Goal: Task Accomplishment & Management: Complete application form

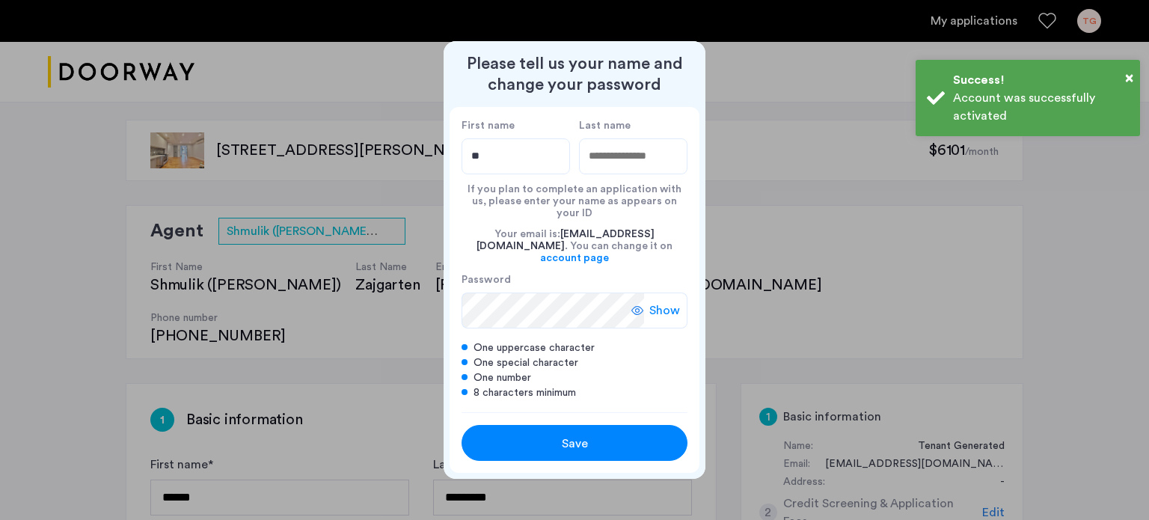
type input "*"
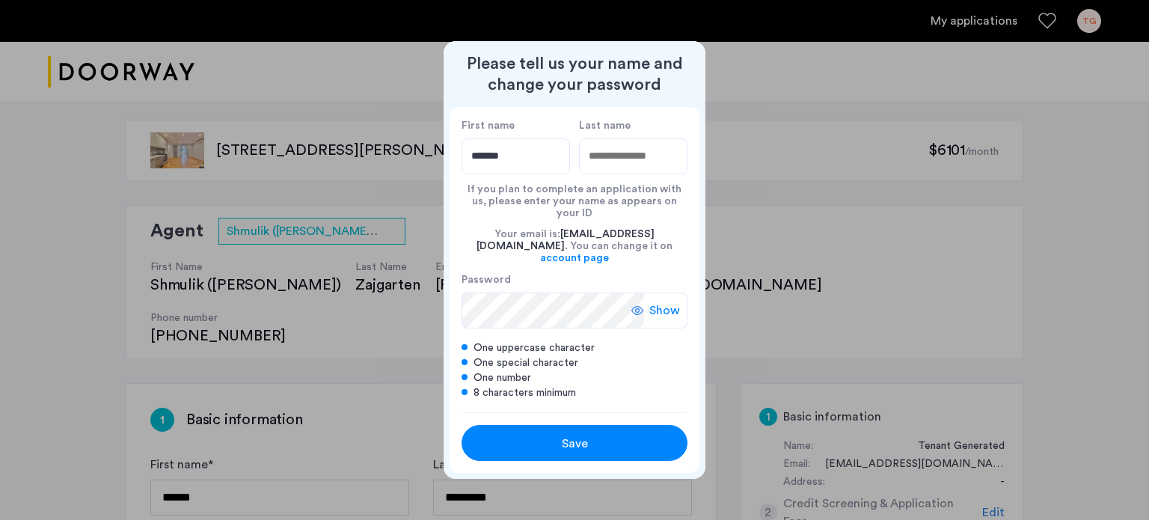
type input "*******"
type input "***"
drag, startPoint x: 652, startPoint y: 321, endPoint x: 647, endPoint y: 314, distance: 8.1
click at [649, 319] on div "Password Show One uppercase character One special character One number 8 charac…" at bounding box center [575, 336] width 226 height 127
click at [649, 301] on div "Show" at bounding box center [659, 310] width 56 height 36
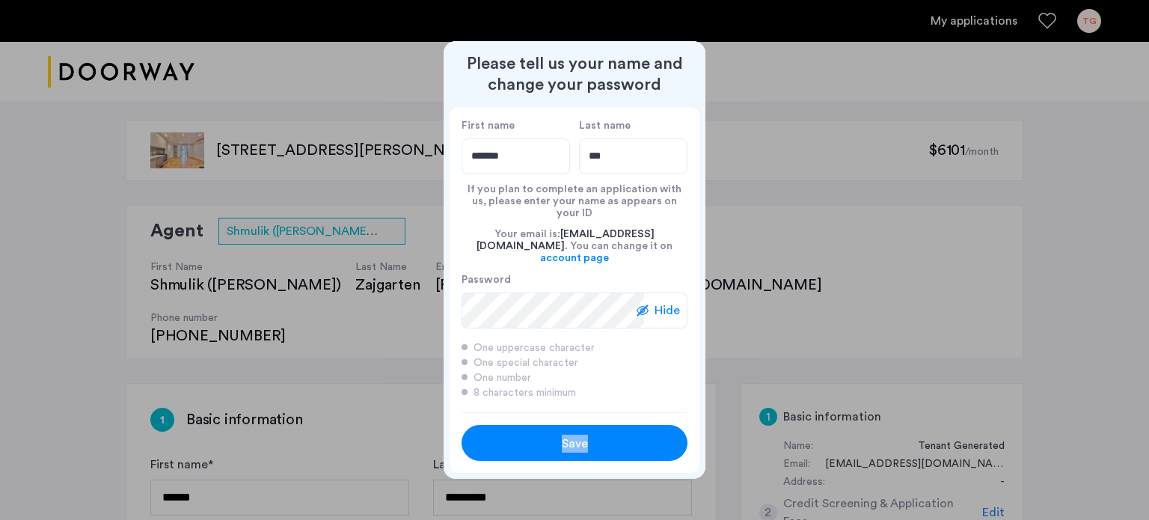
drag, startPoint x: 643, startPoint y: 411, endPoint x: 643, endPoint y: 424, distance: 12.7
click at [643, 422] on div "Save" at bounding box center [575, 436] width 226 height 49
click at [643, 435] on div "Save" at bounding box center [575, 444] width 144 height 18
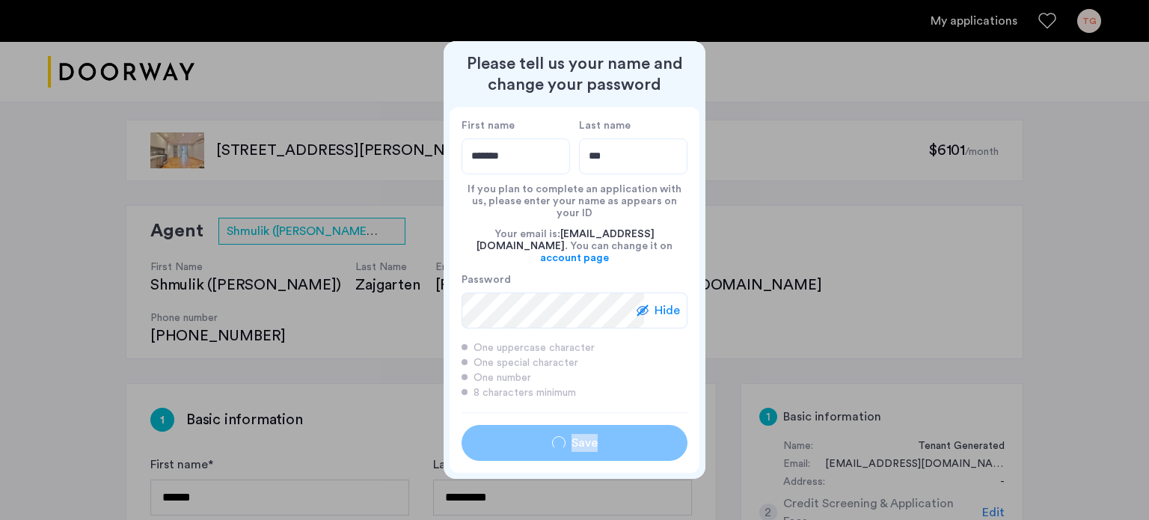
type input "*******"
type input "***"
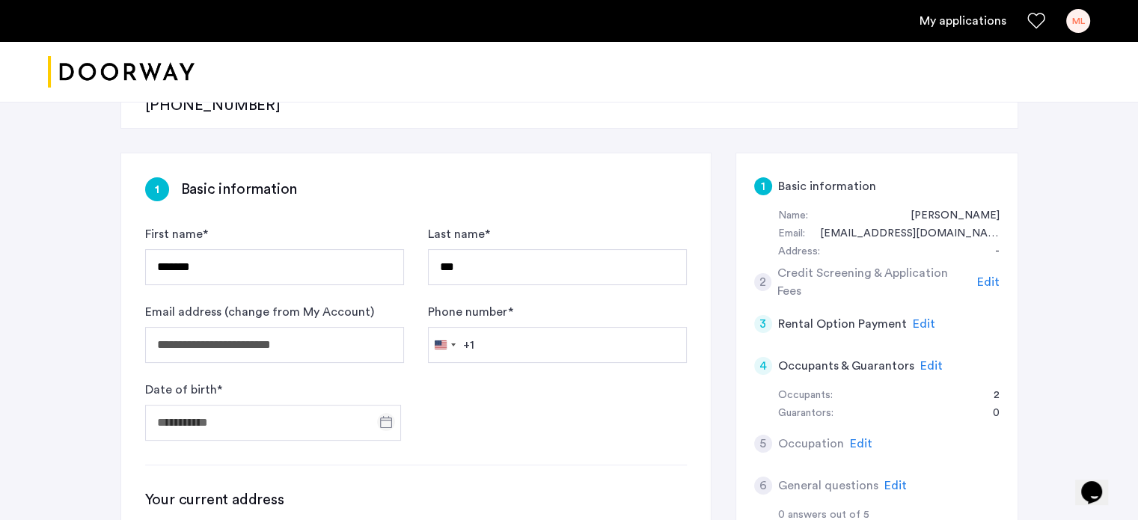
scroll to position [224, 0]
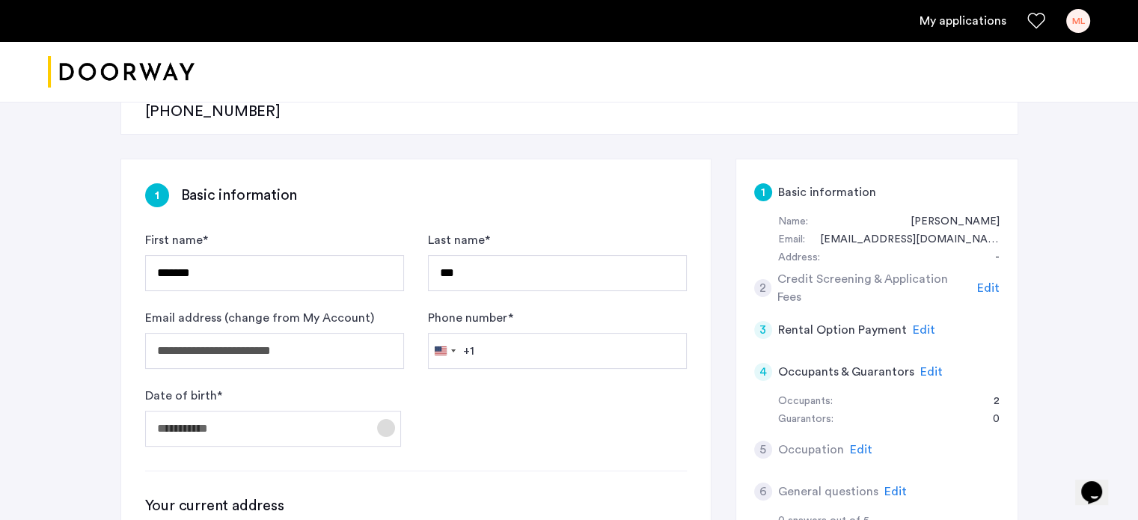
click at [380, 410] on span "Open calendar" at bounding box center [386, 428] width 36 height 36
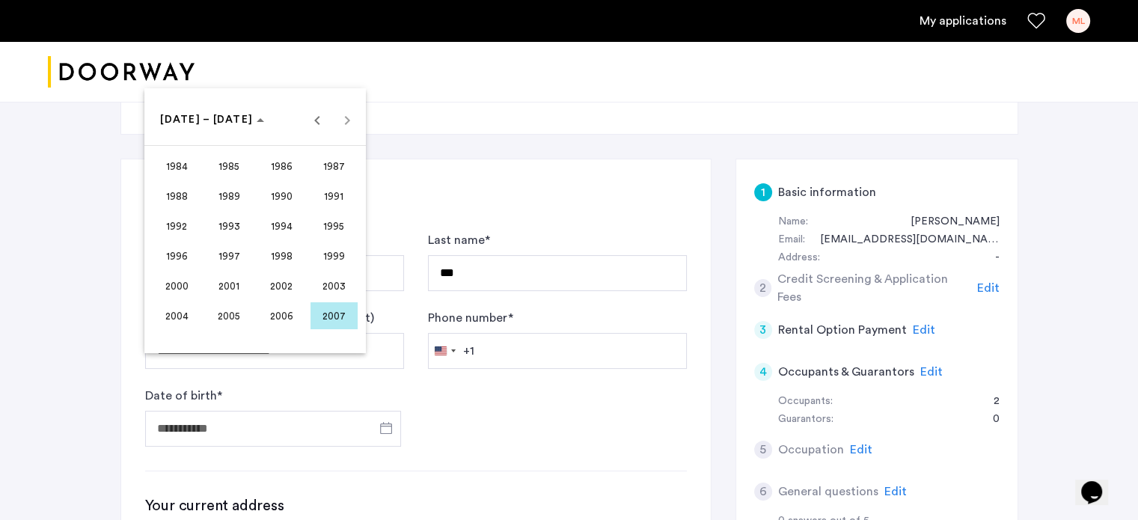
click at [192, 294] on span "2000" at bounding box center [176, 285] width 47 height 27
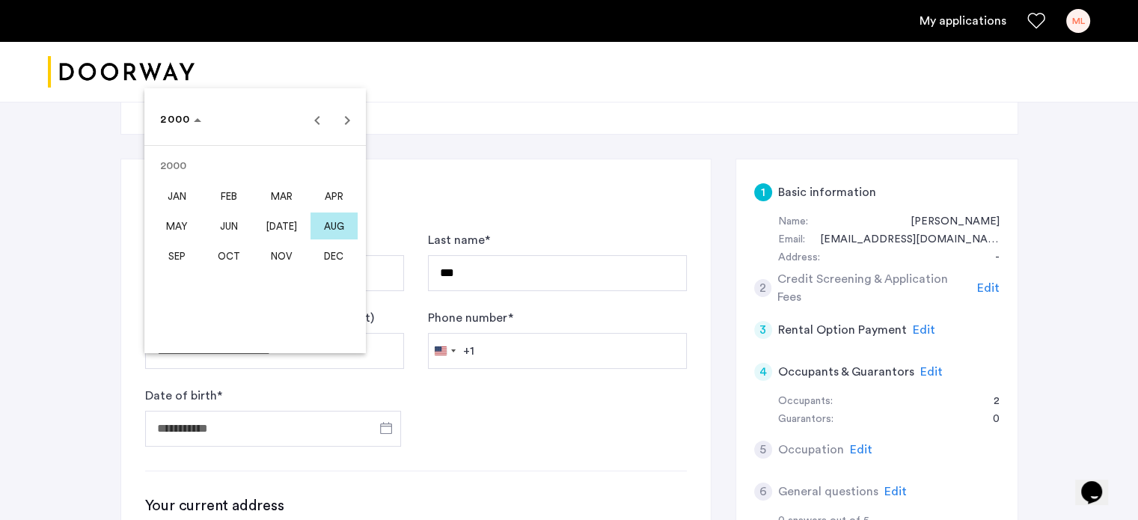
click at [285, 245] on span "NOV" at bounding box center [281, 255] width 47 height 27
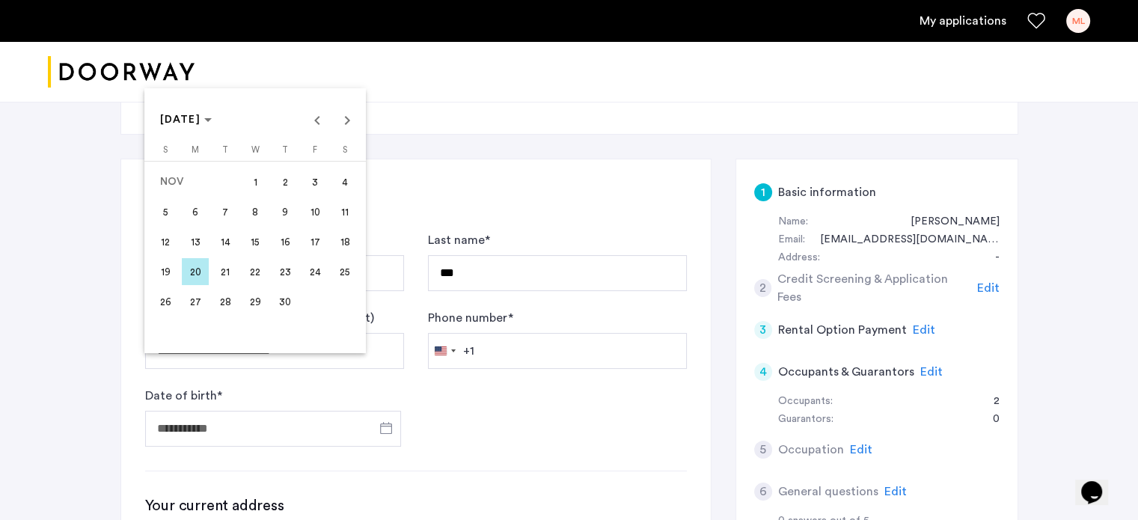
click at [307, 248] on span "17" at bounding box center [314, 241] width 27 height 27
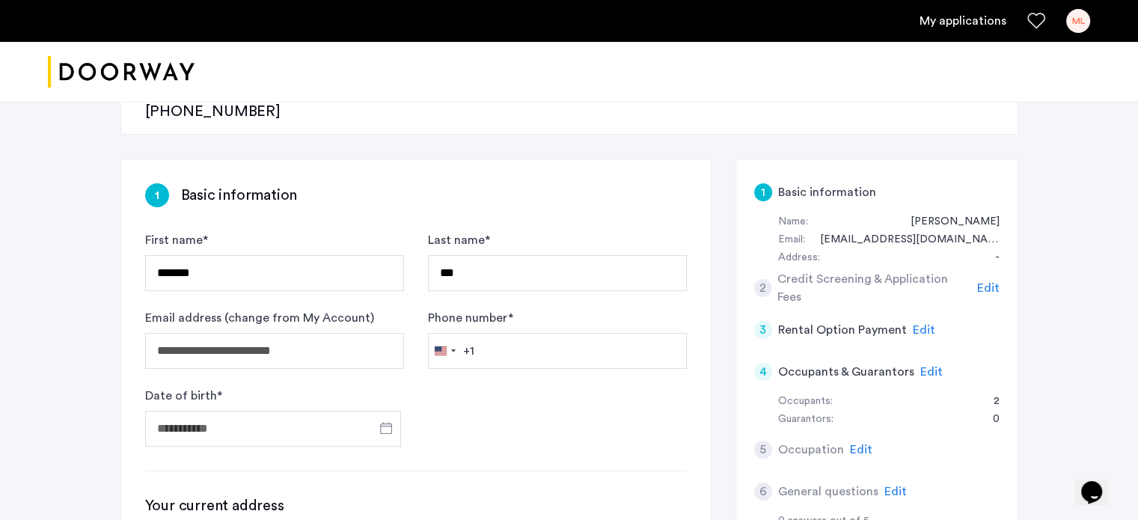
type input "**********"
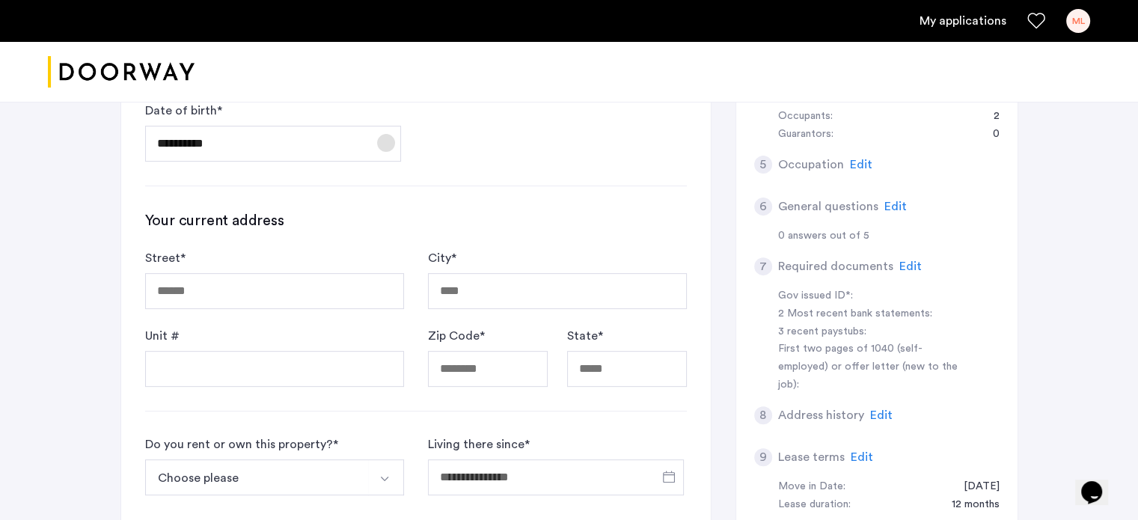
scroll to position [524, 0]
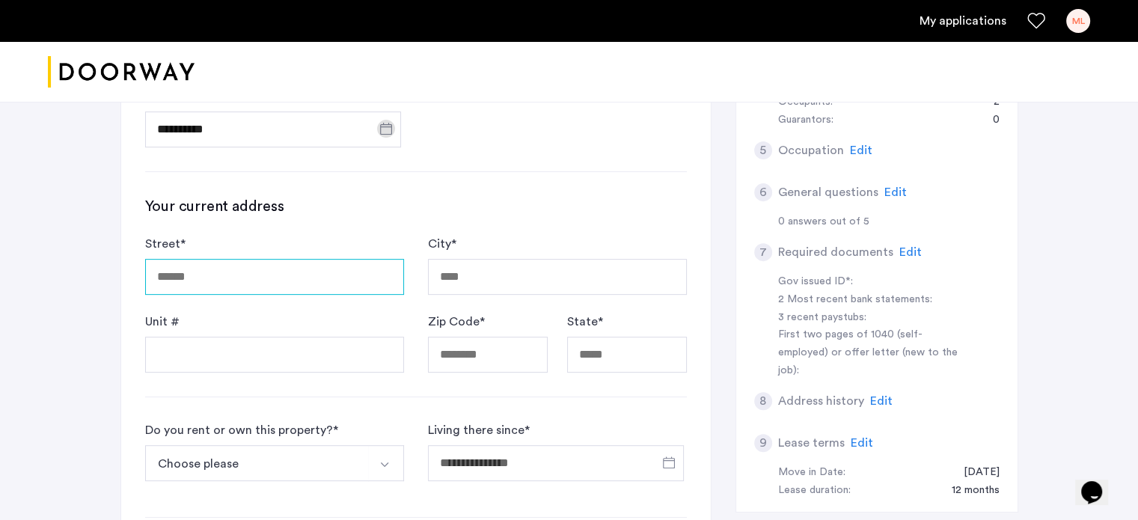
click at [355, 259] on input "Street *" at bounding box center [274, 277] width 259 height 36
type input "**********"
type input "******"
type input "*****"
type input "**"
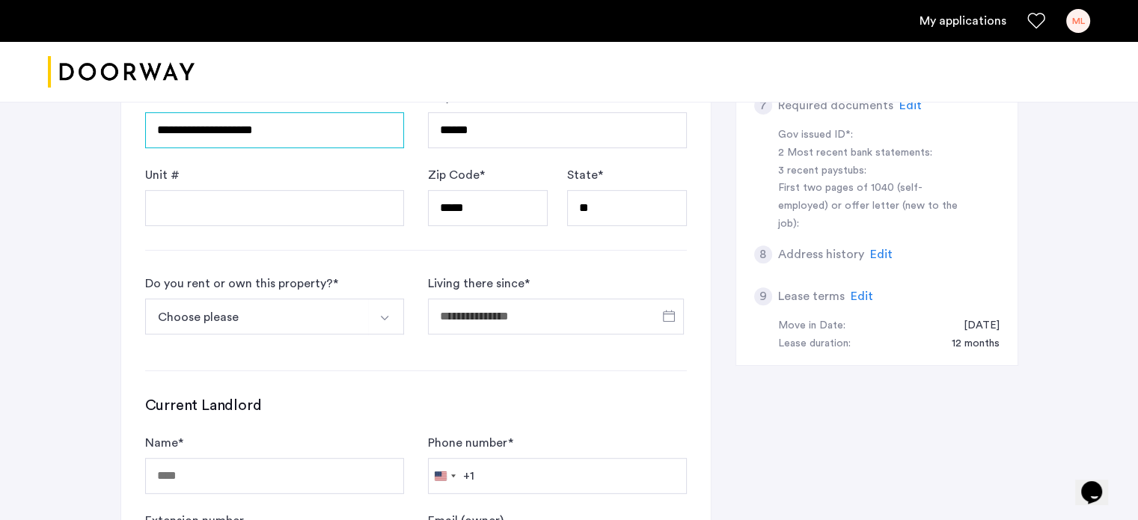
scroll to position [673, 0]
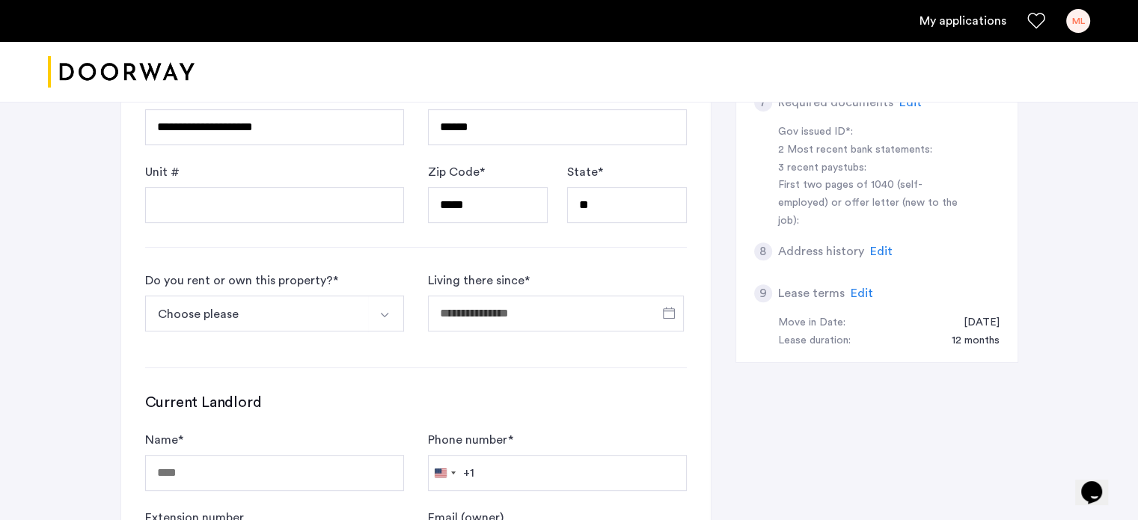
click at [361, 295] on button "Choose please" at bounding box center [257, 313] width 224 height 36
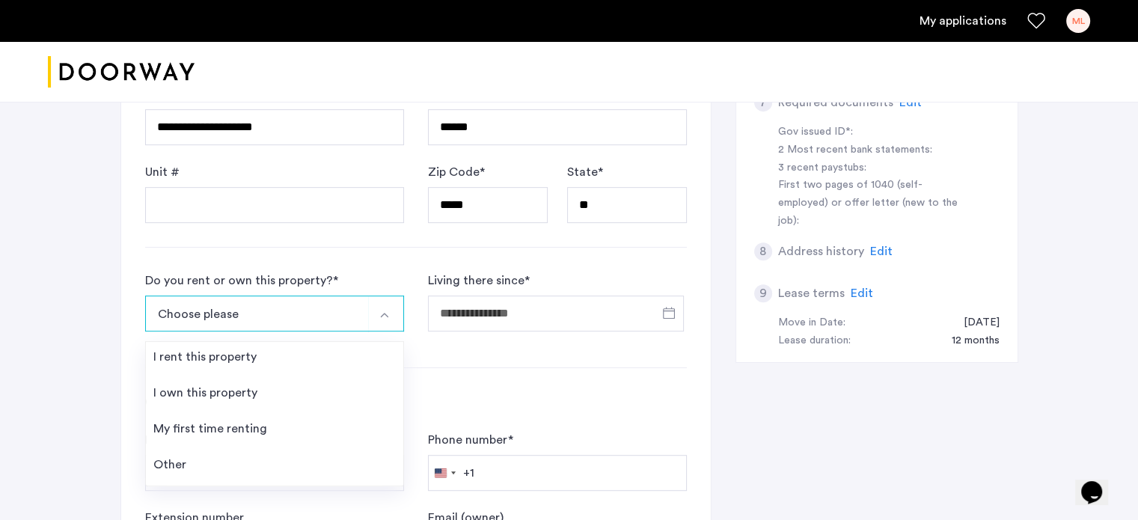
click at [343, 450] on li "Other" at bounding box center [274, 468] width 257 height 36
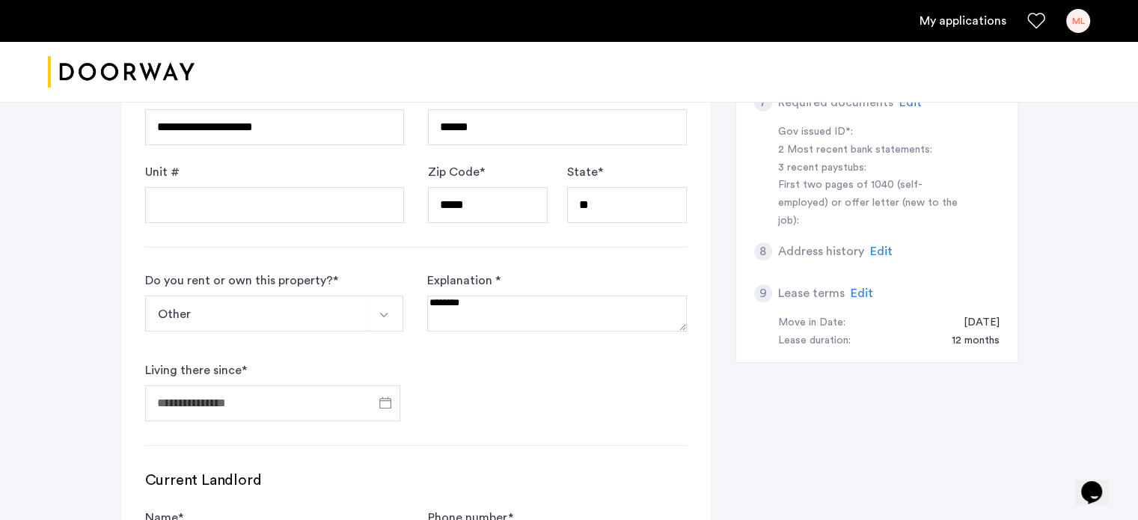
click at [472, 295] on textarea at bounding box center [556, 313] width 259 height 36
type textarea "**********"
click at [393, 385] on span "Open calendar" at bounding box center [385, 403] width 36 height 36
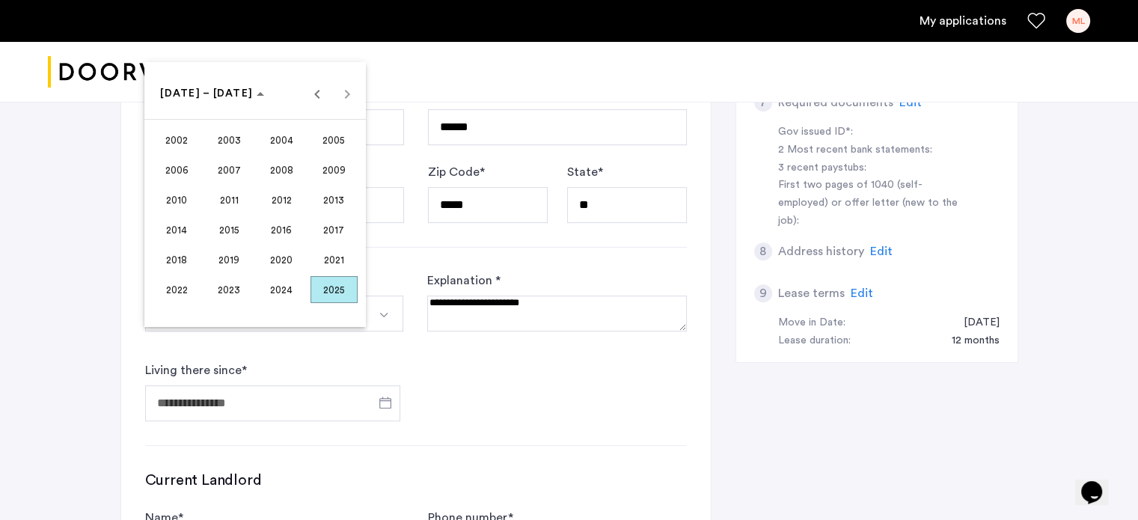
click at [224, 229] on span "2015" at bounding box center [229, 229] width 47 height 27
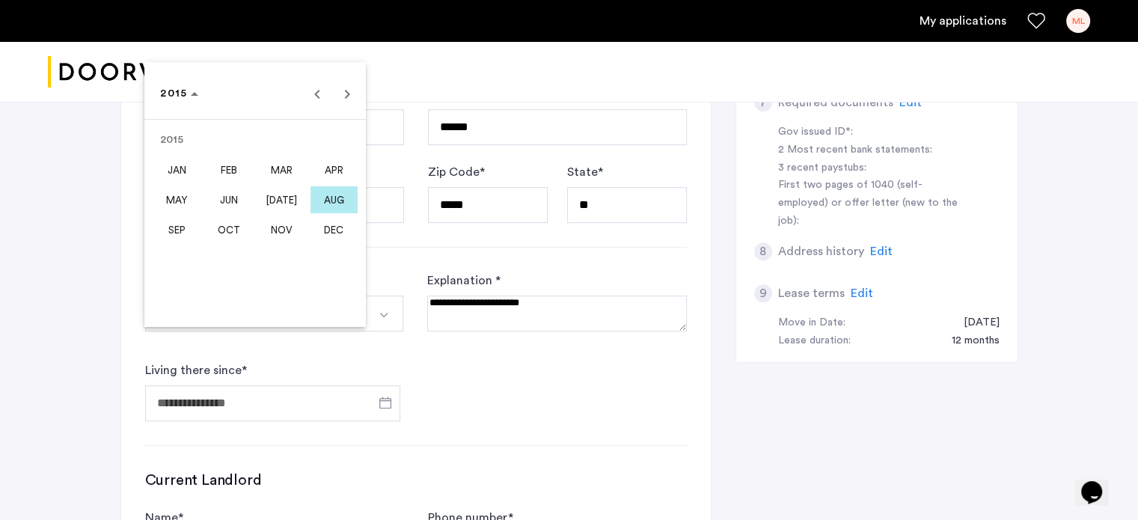
click at [336, 209] on span "AUG" at bounding box center [333, 199] width 47 height 27
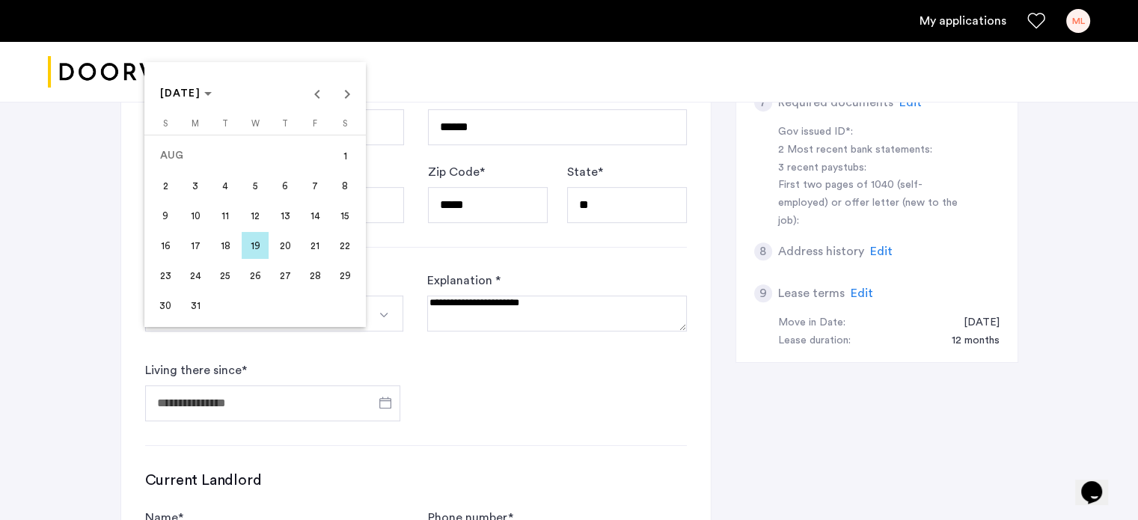
click at [343, 164] on span "1" at bounding box center [344, 155] width 27 height 27
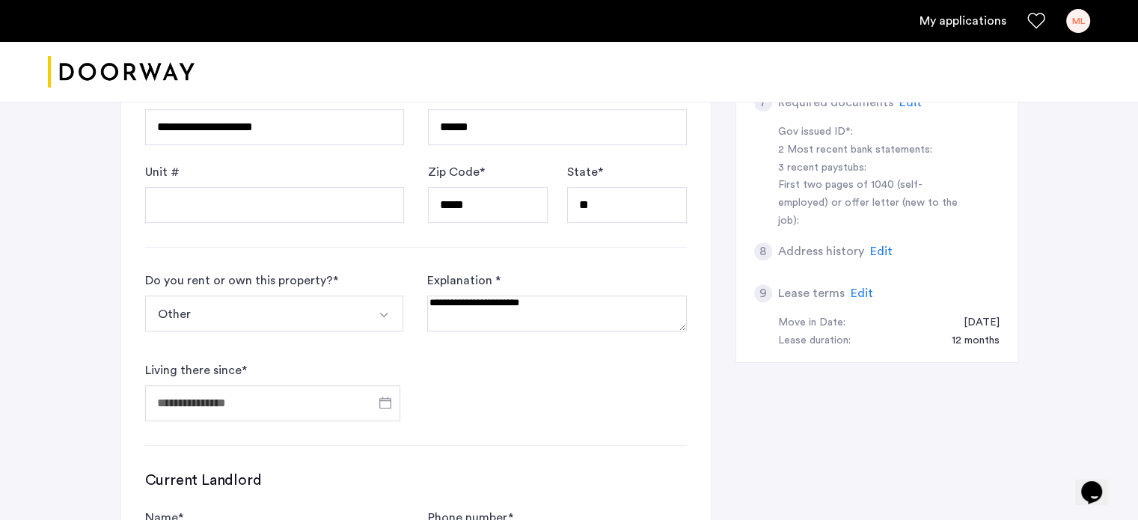
type input "**********"
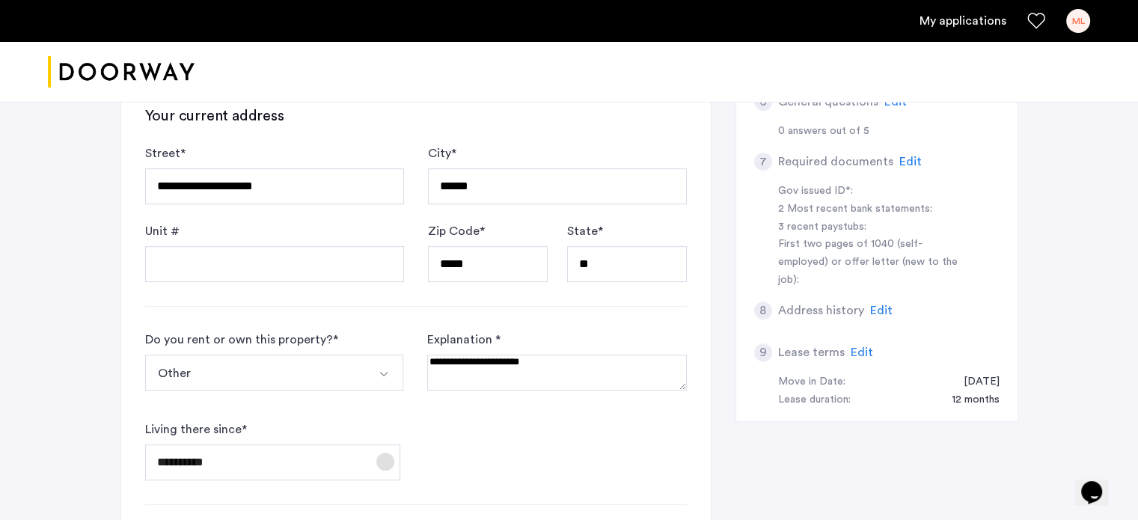
scroll to position [898, 0]
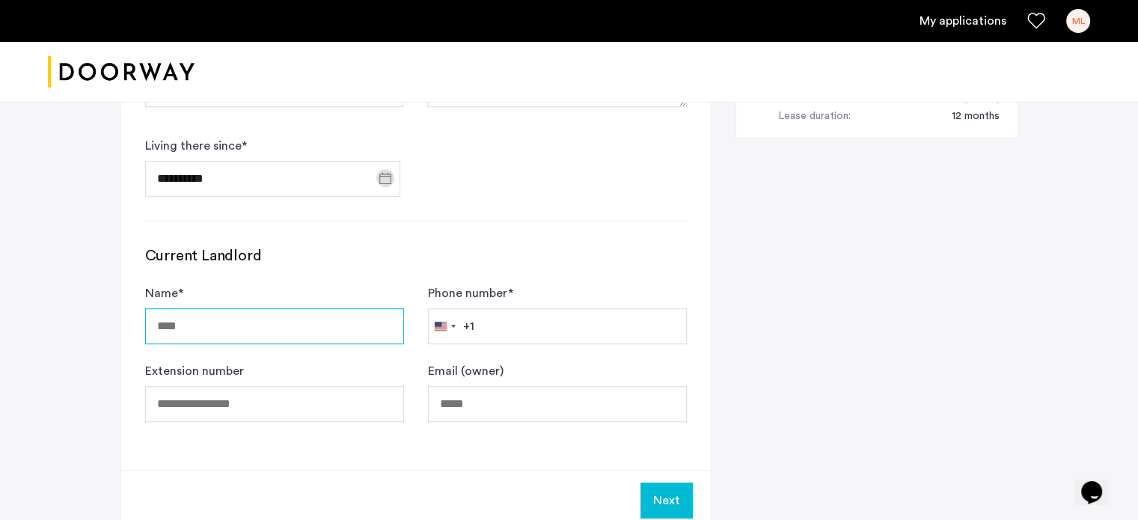
click at [294, 308] on input "Name *" at bounding box center [274, 326] width 259 height 36
click at [487, 245] on div "Current Landlord Name * Phone number * United States +1 +1 244 results found Af…" at bounding box center [416, 333] width 542 height 177
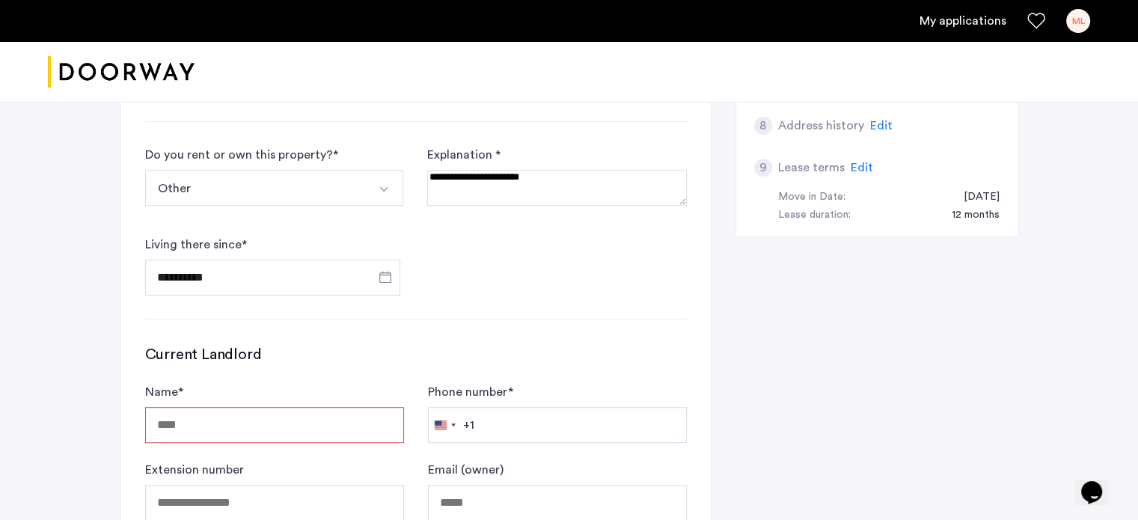
scroll to position [796, 0]
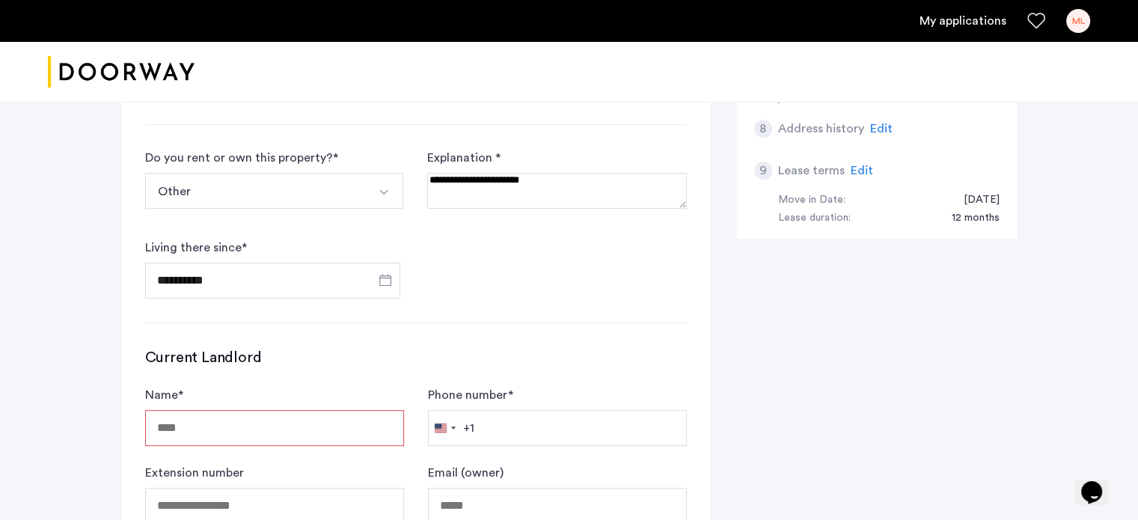
click at [362, 410] on input "Name *" at bounding box center [274, 428] width 259 height 36
type input "****"
drag, startPoint x: 405, startPoint y: 382, endPoint x: 592, endPoint y: 396, distance: 188.3
click at [592, 396] on form "Name * **** Phone number * United States +1 +1 244 results found Afghanistan +9…" at bounding box center [416, 455] width 542 height 138
click at [580, 410] on input "Phone number *" at bounding box center [557, 428] width 259 height 36
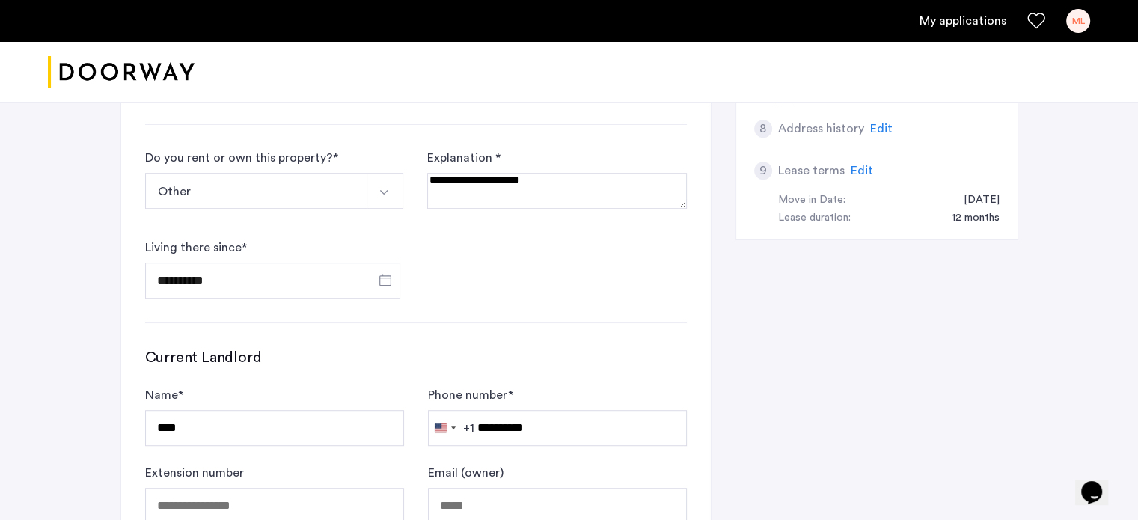
click at [637, 347] on div "Current Landlord Name * **** Phone number * United States +1 +1 244 results fou…" at bounding box center [416, 435] width 542 height 177
click at [624, 410] on input "**********" at bounding box center [557, 428] width 259 height 36
type input "**********"
click at [259, 410] on input "****" at bounding box center [274, 428] width 259 height 36
click at [263, 410] on input "****" at bounding box center [274, 428] width 259 height 36
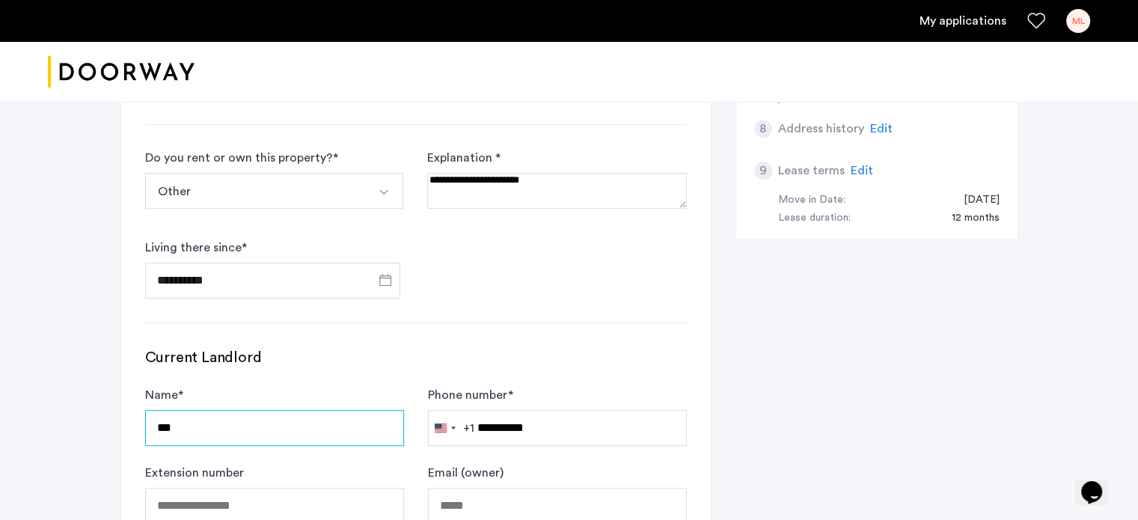
type input "***"
click at [608, 347] on h3 "Current Landlord" at bounding box center [416, 357] width 542 height 21
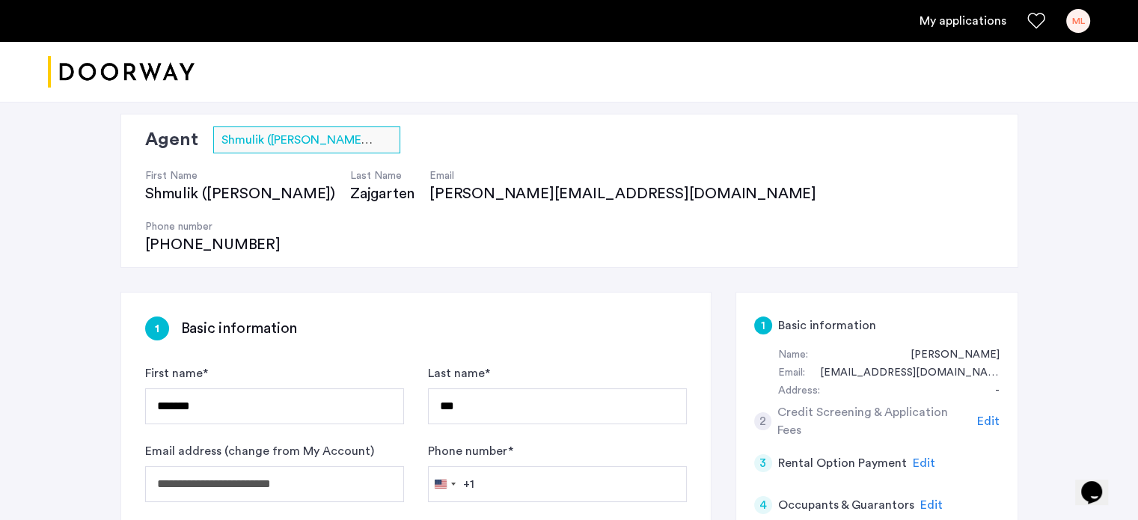
scroll to position [48, 0]
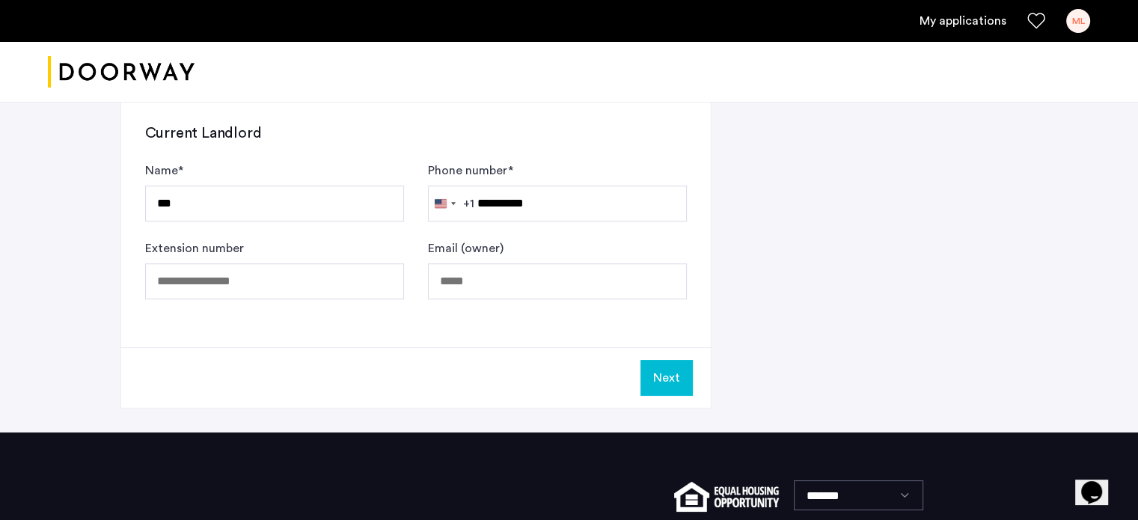
click at [667, 360] on button "Next" at bounding box center [666, 378] width 52 height 36
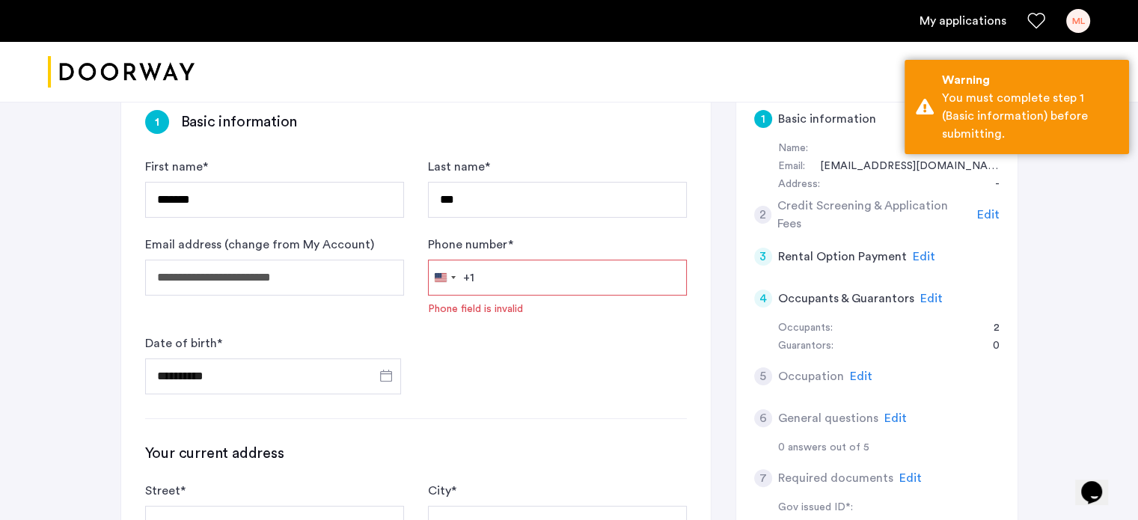
scroll to position [299, 0]
click at [539, 258] on input "Phone number *" at bounding box center [557, 276] width 259 height 36
type input "**********"
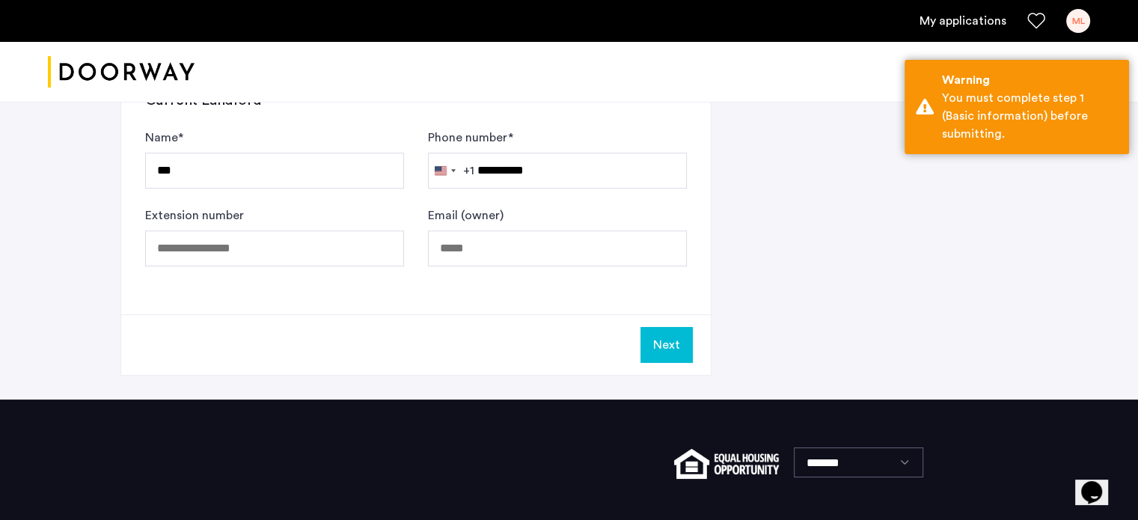
scroll to position [946, 0]
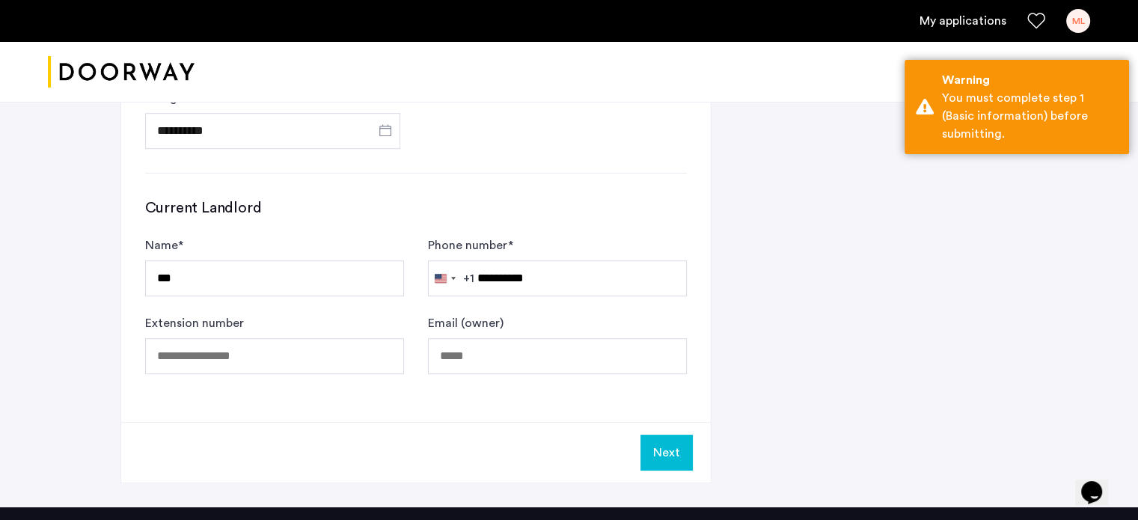
click at [681, 435] on button "Next" at bounding box center [666, 453] width 52 height 36
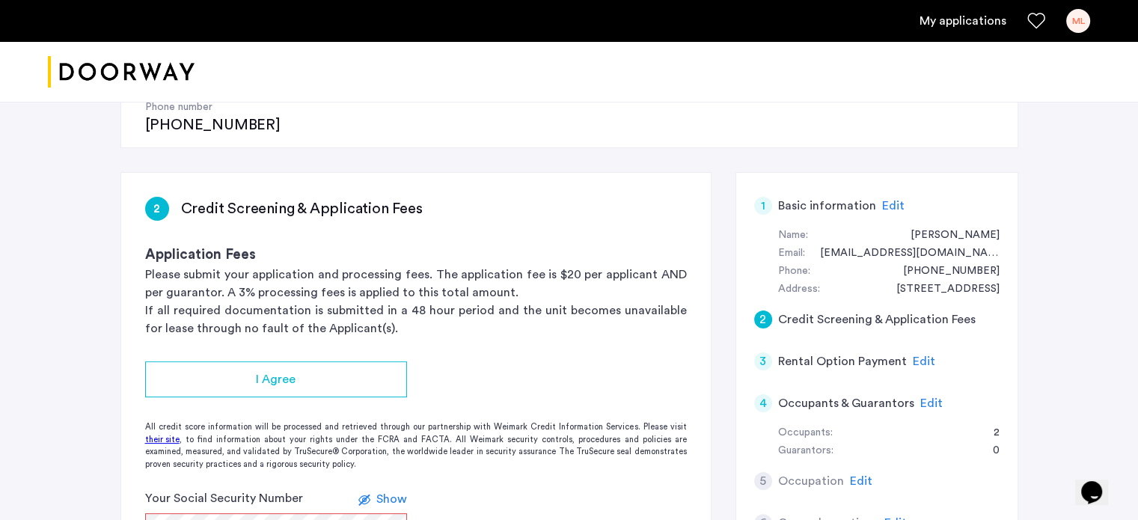
scroll to position [224, 0]
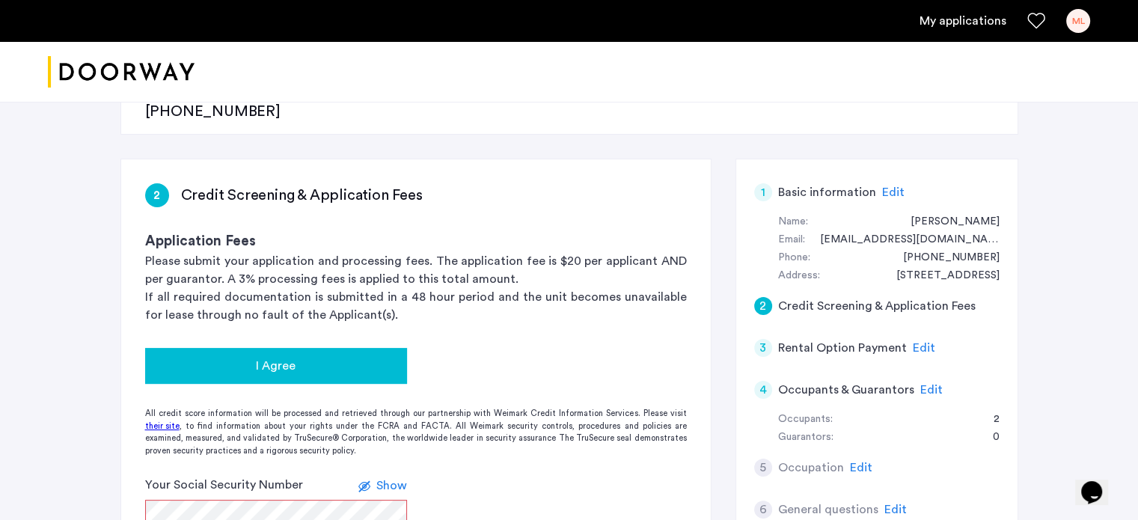
click at [383, 357] on div "I Agree" at bounding box center [276, 366] width 238 height 18
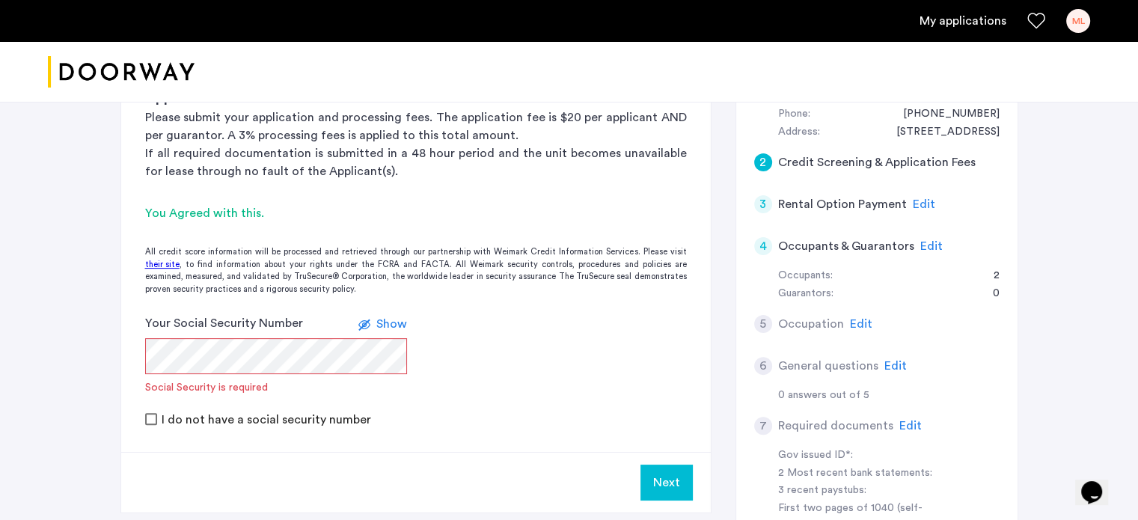
scroll to position [374, 0]
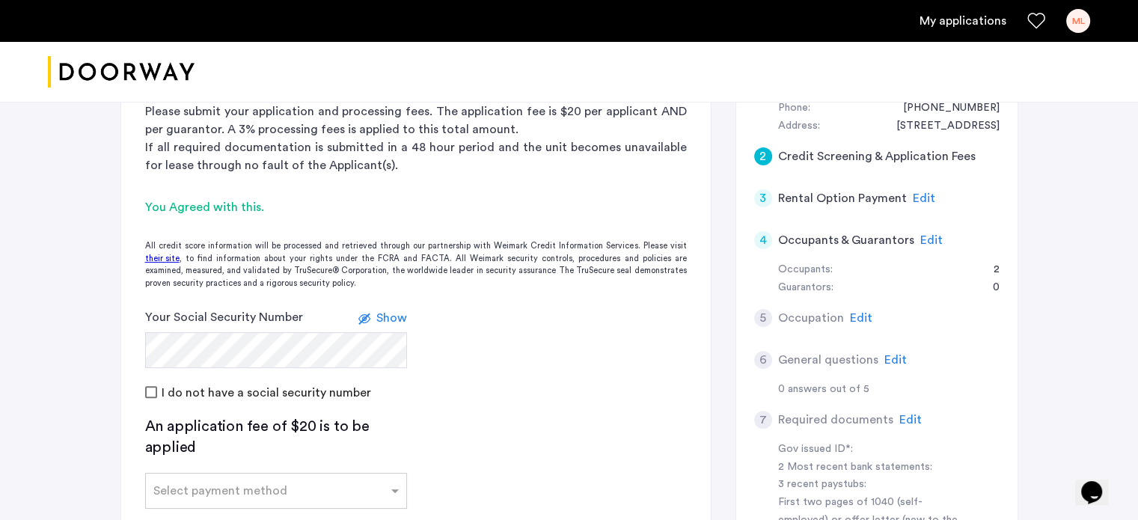
click at [572, 415] on app-credit-screening "2 Credit Screening & Application Fees Application Fees Please submit your appli…" at bounding box center [415, 331] width 589 height 643
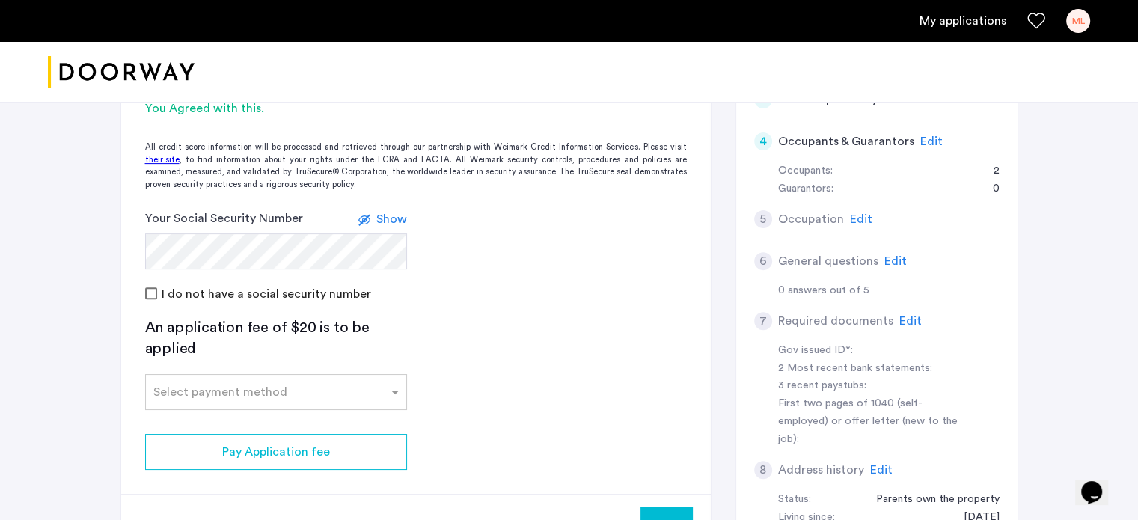
scroll to position [524, 0]
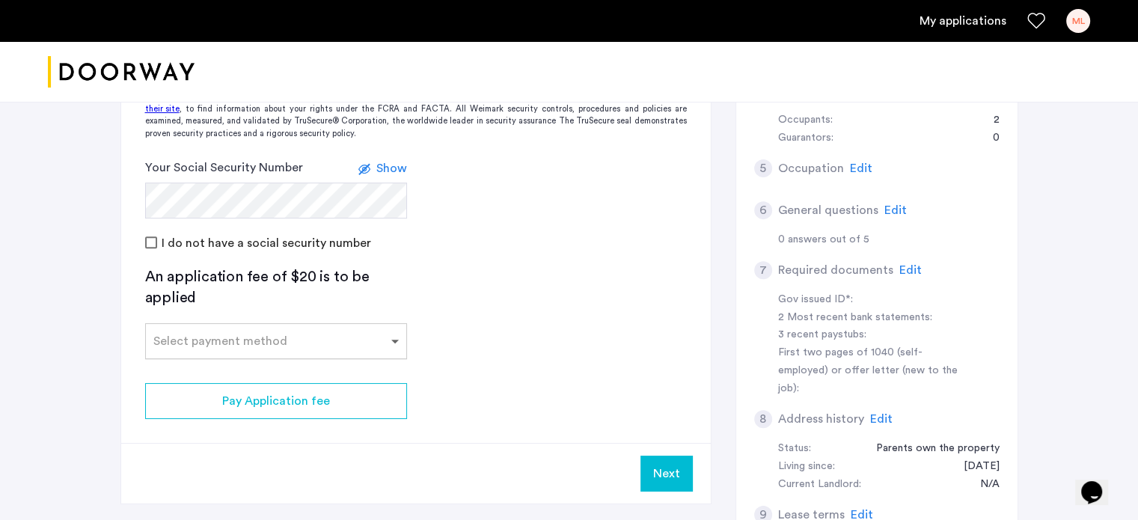
click at [387, 332] on span at bounding box center [396, 341] width 19 height 18
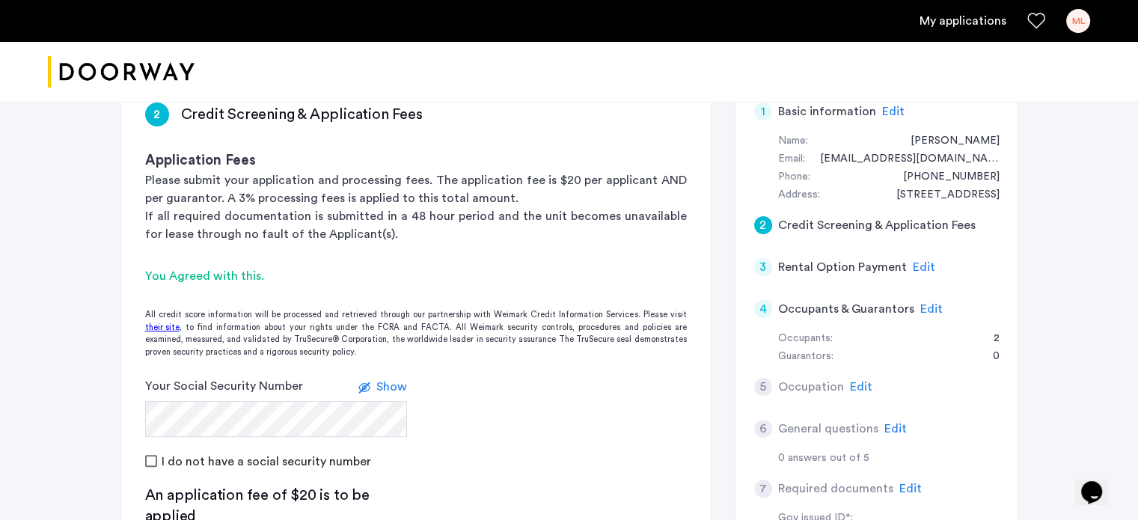
scroll to position [299, 0]
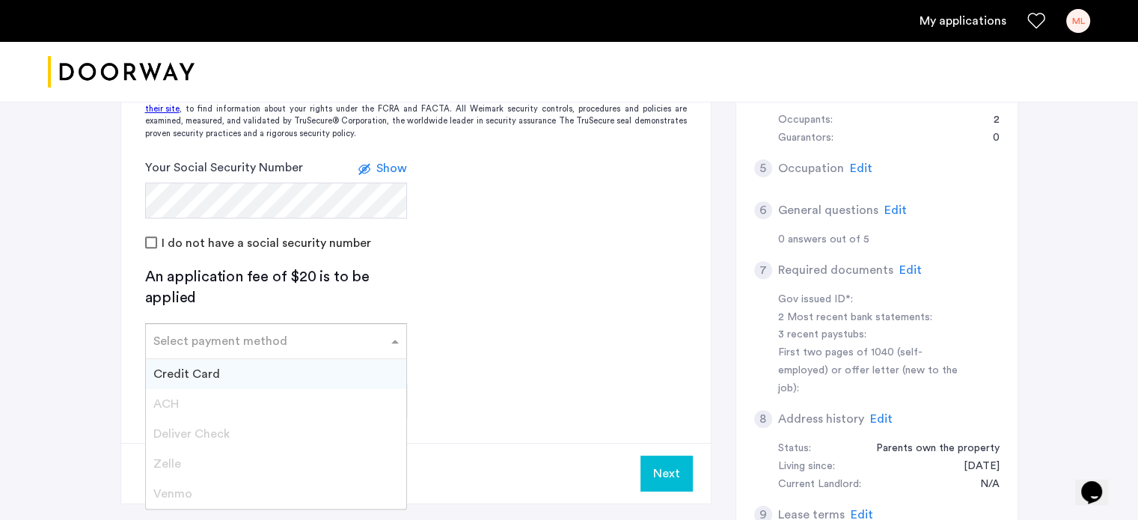
click at [349, 359] on div "Credit Card" at bounding box center [276, 374] width 260 height 30
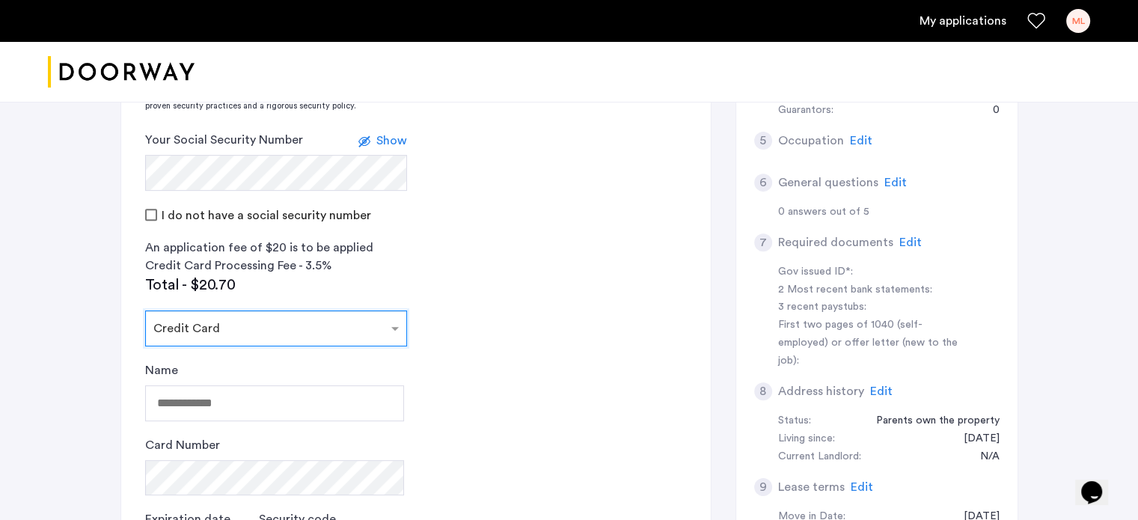
scroll to position [598, 0]
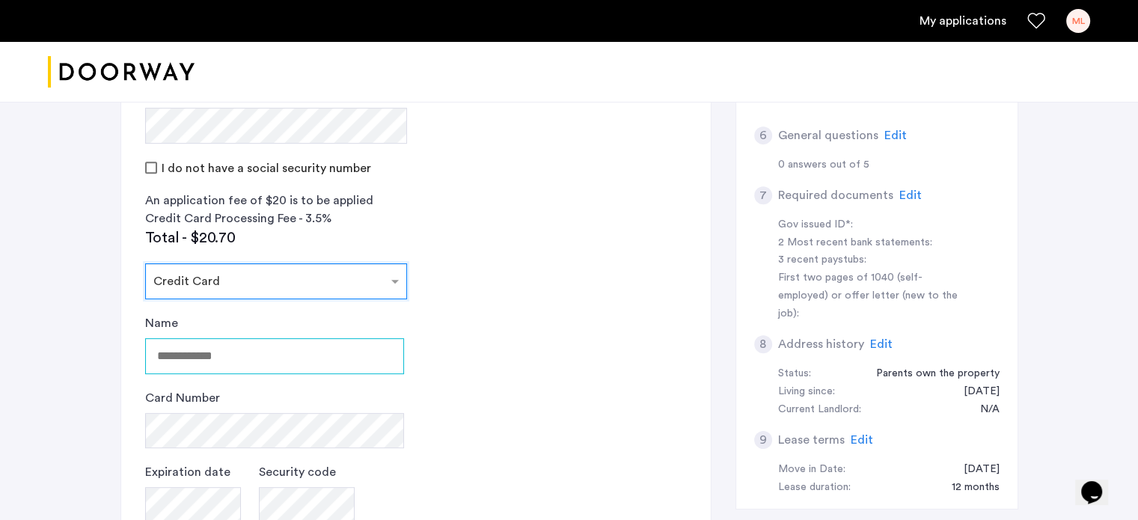
click at [346, 338] on input "Name" at bounding box center [274, 356] width 259 height 36
type input "**********"
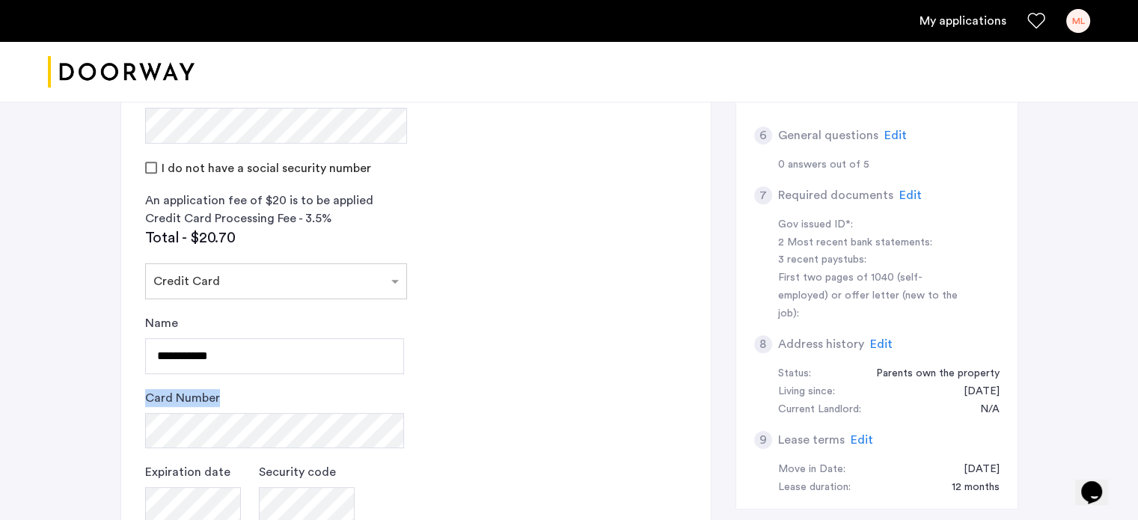
click at [545, 358] on app-credit-screening "2 Credit Screening & Application Fees Application Fees Please submit your appli…" at bounding box center [415, 241] width 589 height 912
drag, startPoint x: 404, startPoint y: 362, endPoint x: 541, endPoint y: 423, distance: 150.0
click at [536, 423] on app-credit-screening "2 Credit Screening & Application Fees Application Fees Please submit your appli…" at bounding box center [415, 241] width 589 height 912
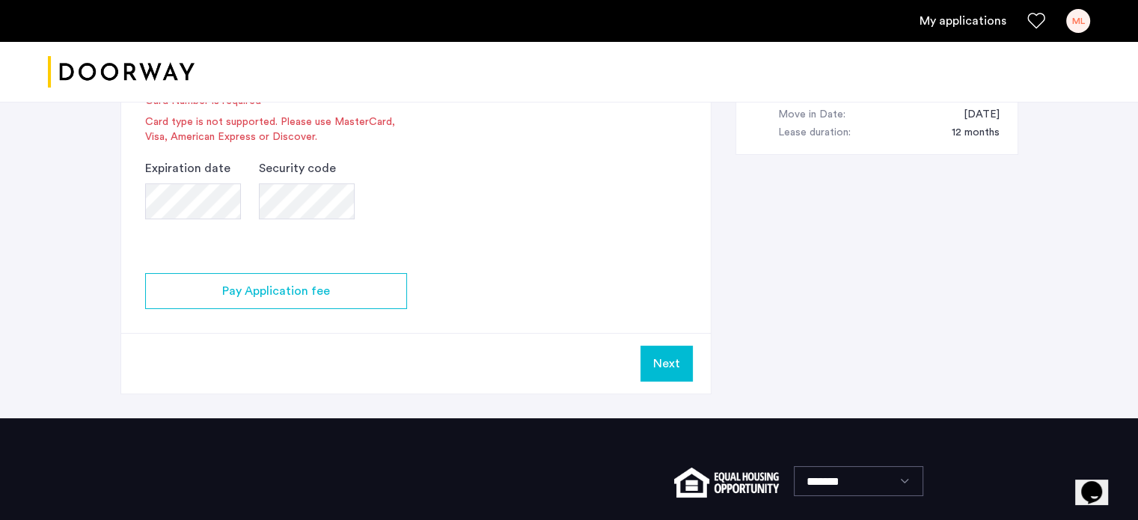
scroll to position [972, 0]
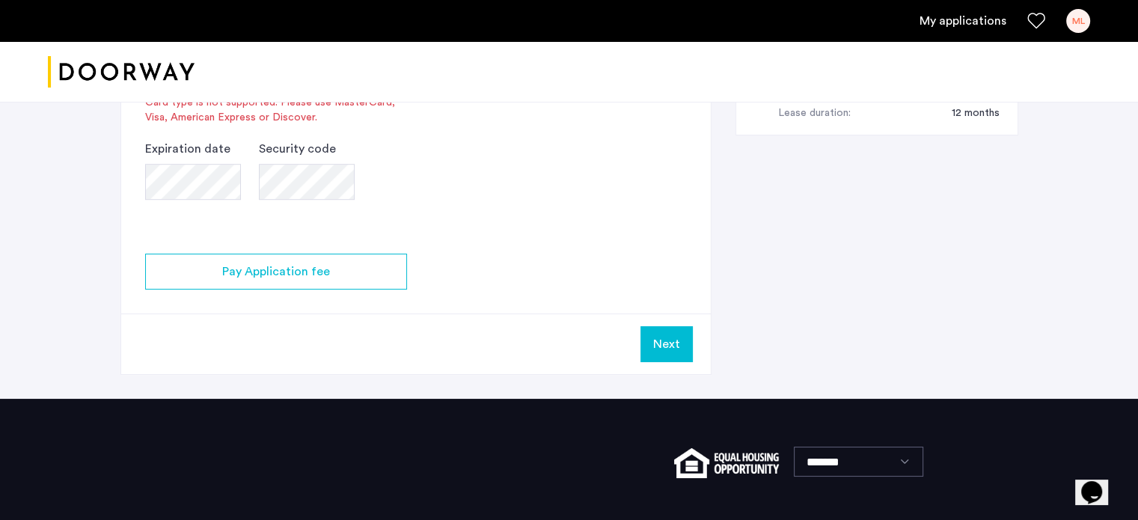
click at [638, 313] on div "Next" at bounding box center [415, 343] width 589 height 61
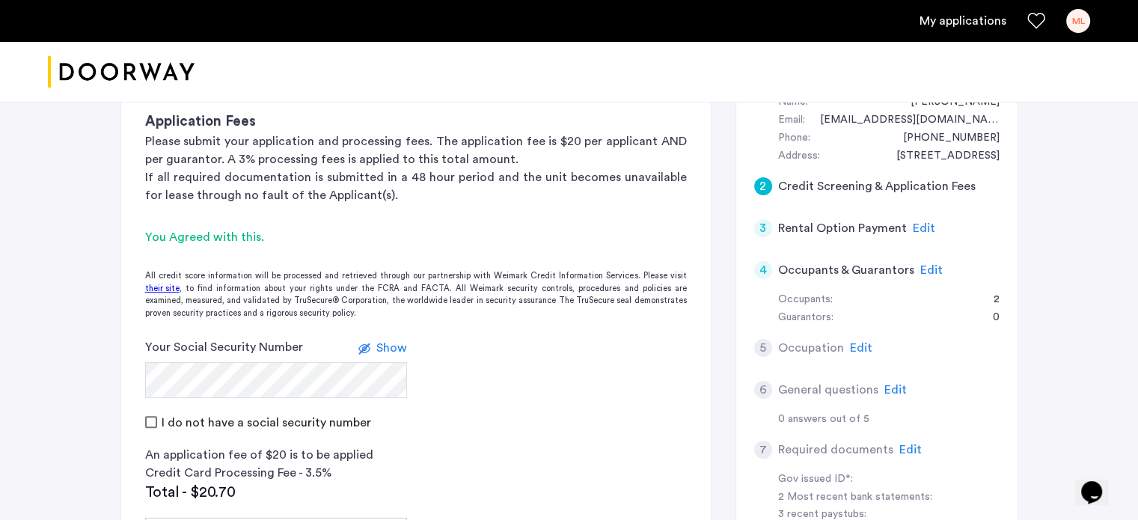
scroll to position [299, 0]
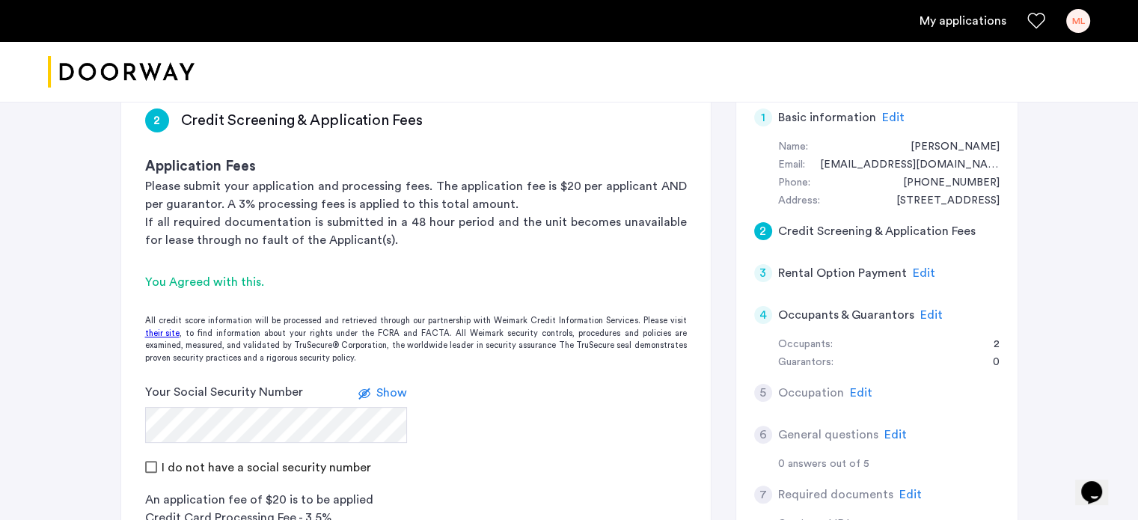
click at [928, 309] on span "Edit" at bounding box center [931, 315] width 22 height 12
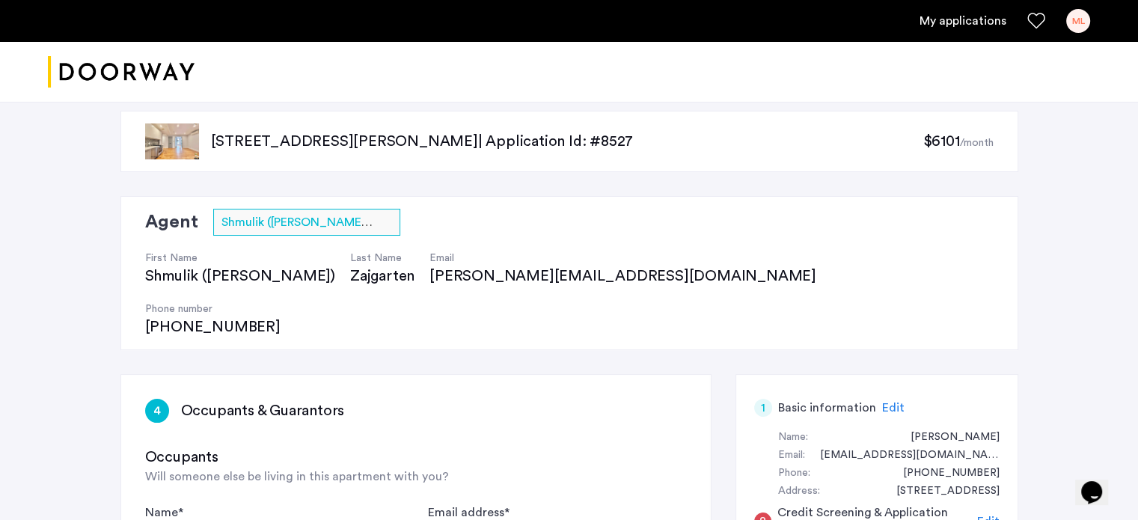
scroll to position [0, 0]
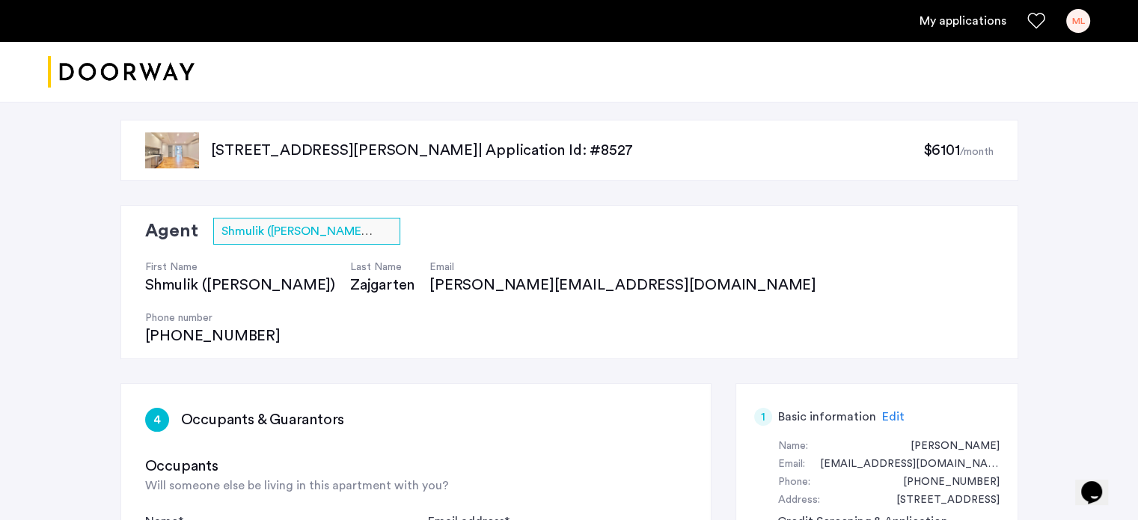
click at [679, 307] on div "Agent Select agent × Shmulik (Sam) Zajgarten First Name Shmulik (Sam) Last Name…" at bounding box center [569, 282] width 898 height 154
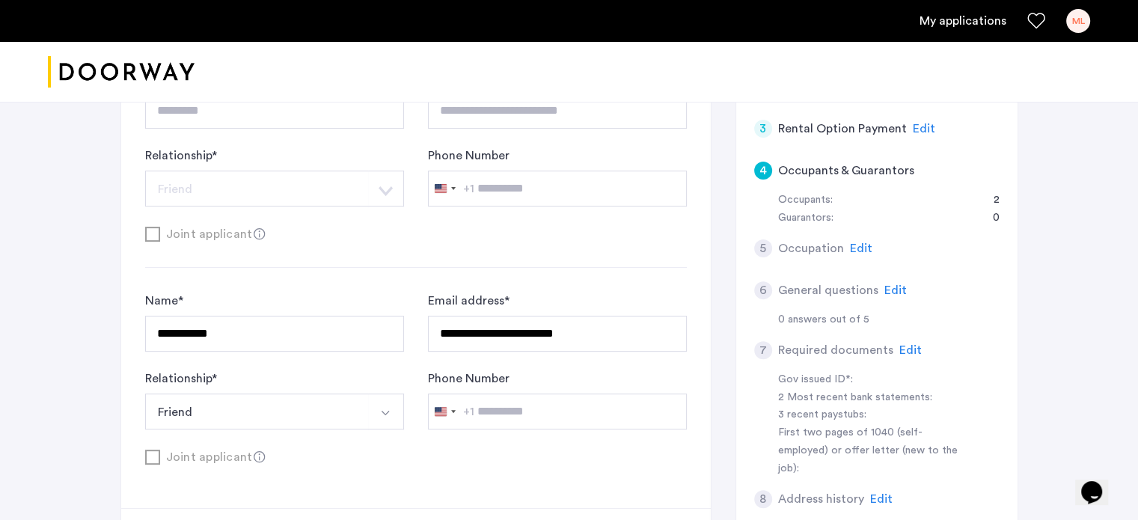
scroll to position [449, 0]
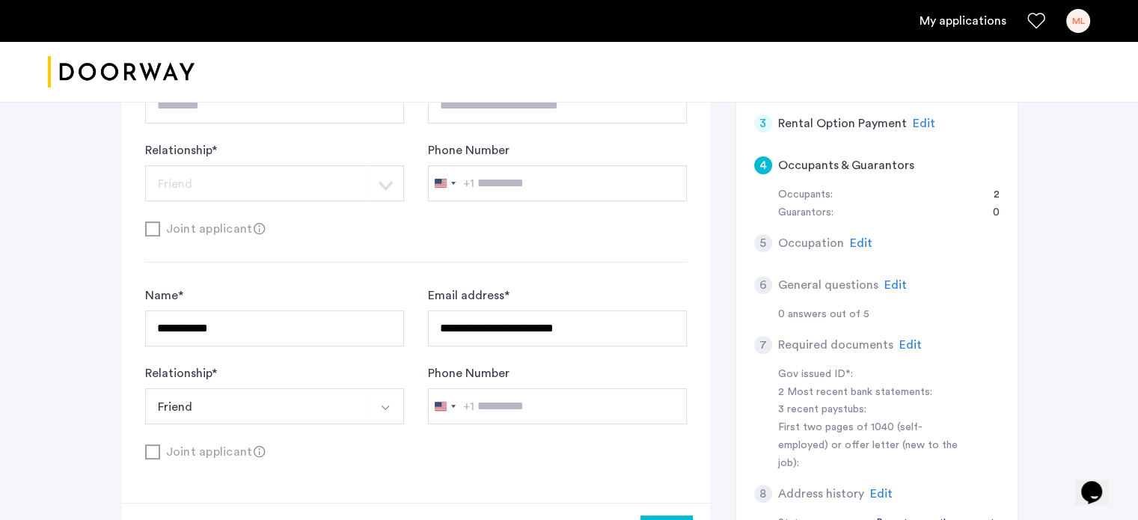
click at [1080, 319] on div "**********" at bounding box center [569, 165] width 1138 height 1036
click at [901, 339] on span "Edit" at bounding box center [910, 345] width 22 height 12
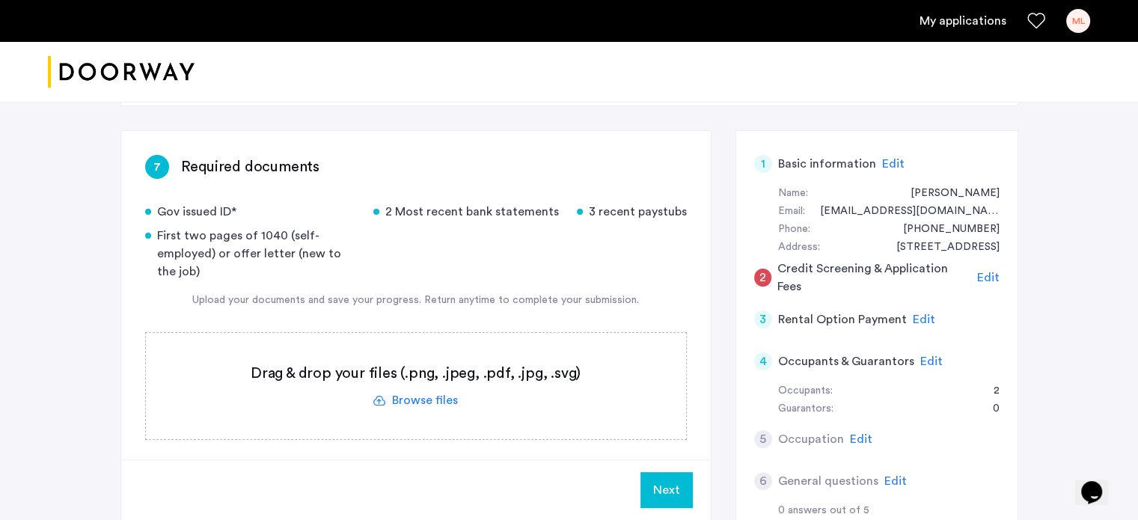
scroll to position [299, 0]
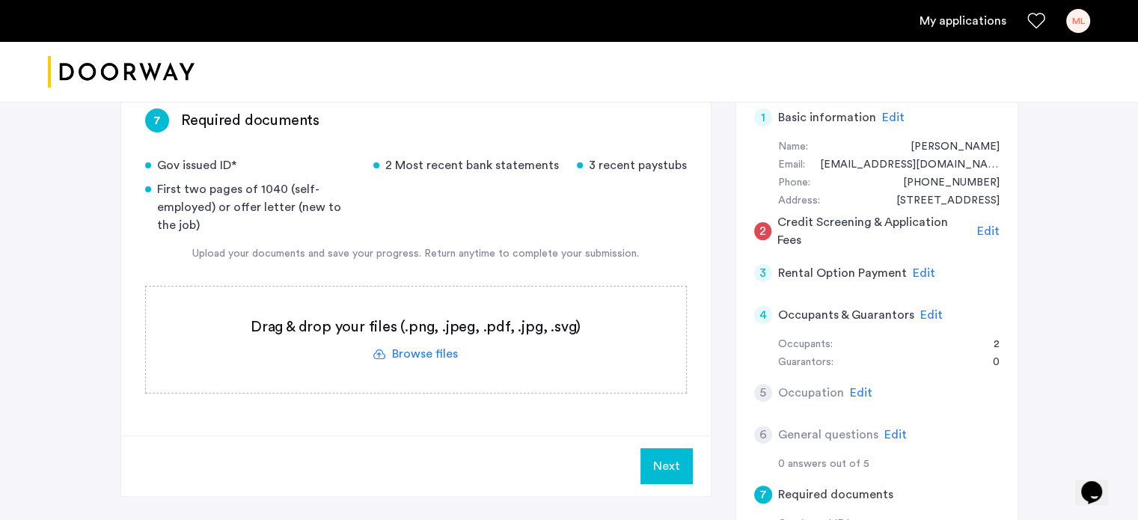
click at [913, 264] on div "Edit" at bounding box center [924, 273] width 22 height 18
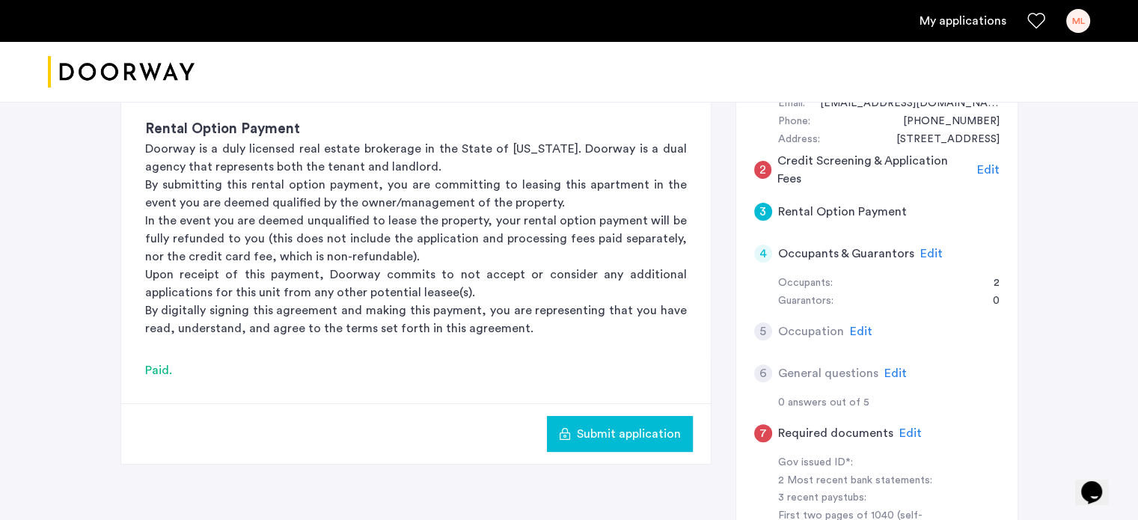
scroll to position [374, 0]
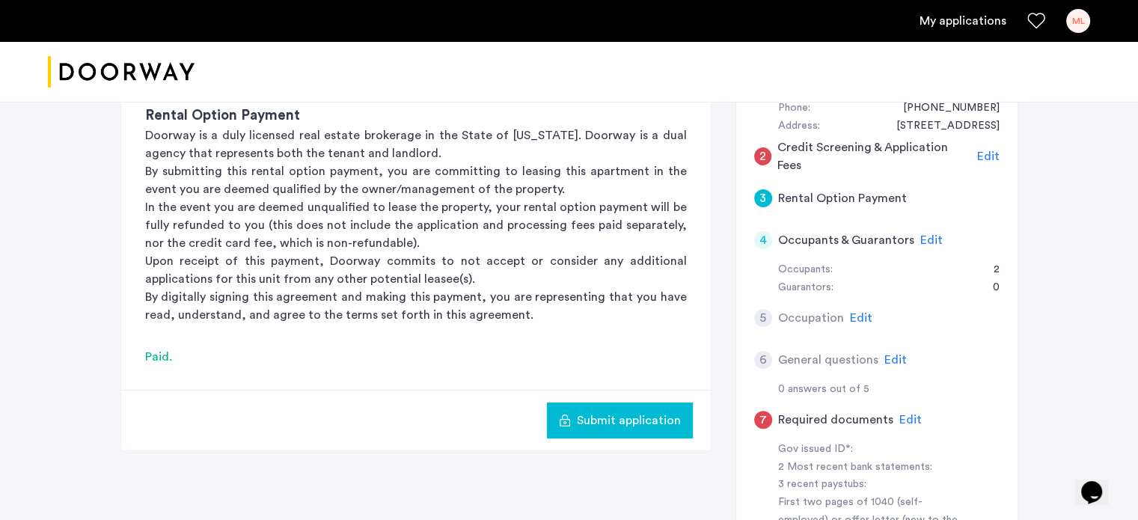
click at [859, 312] on span "Edit" at bounding box center [861, 318] width 22 height 12
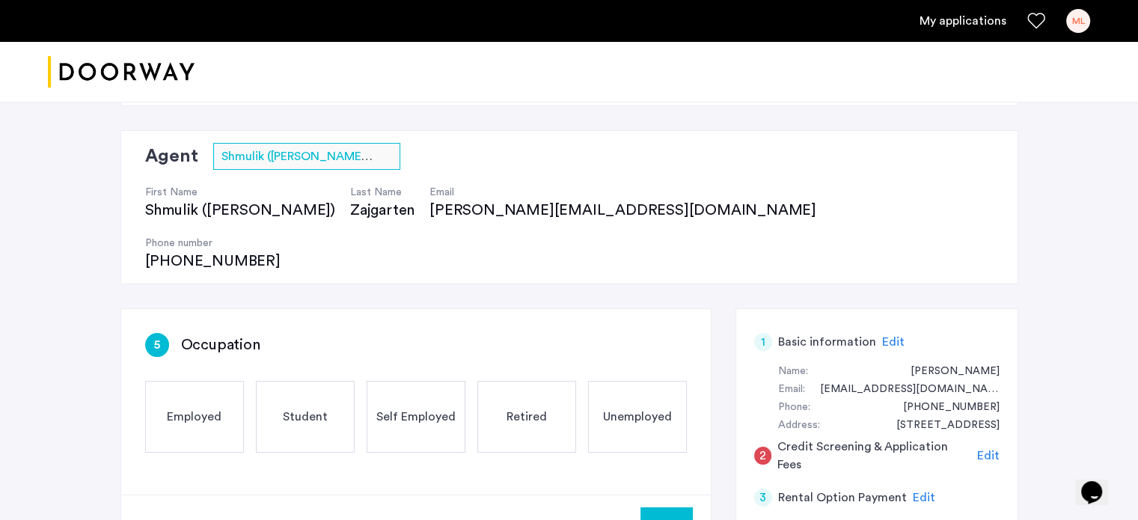
click at [224, 381] on div "Employed" at bounding box center [194, 417] width 99 height 72
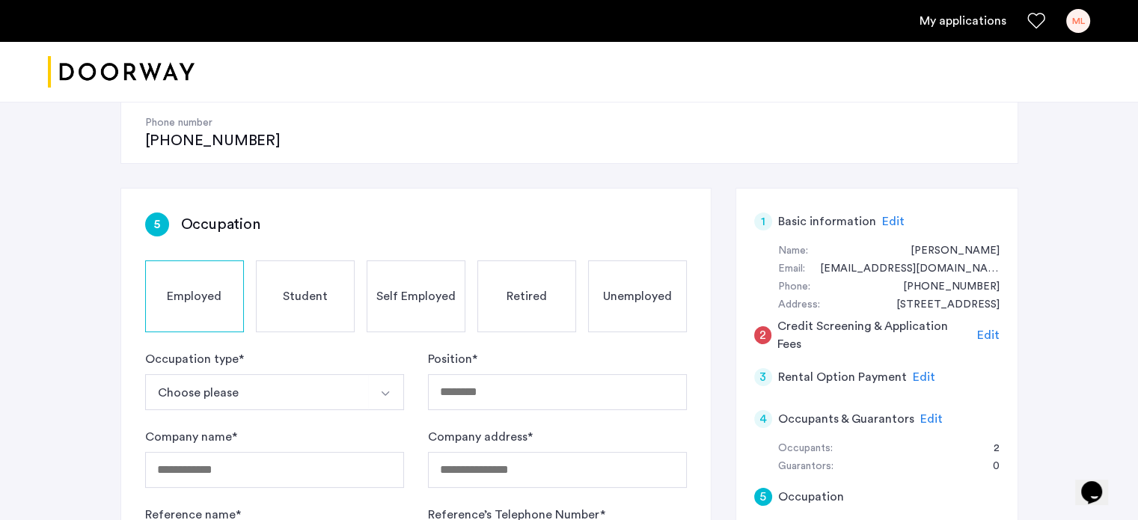
scroll to position [224, 0]
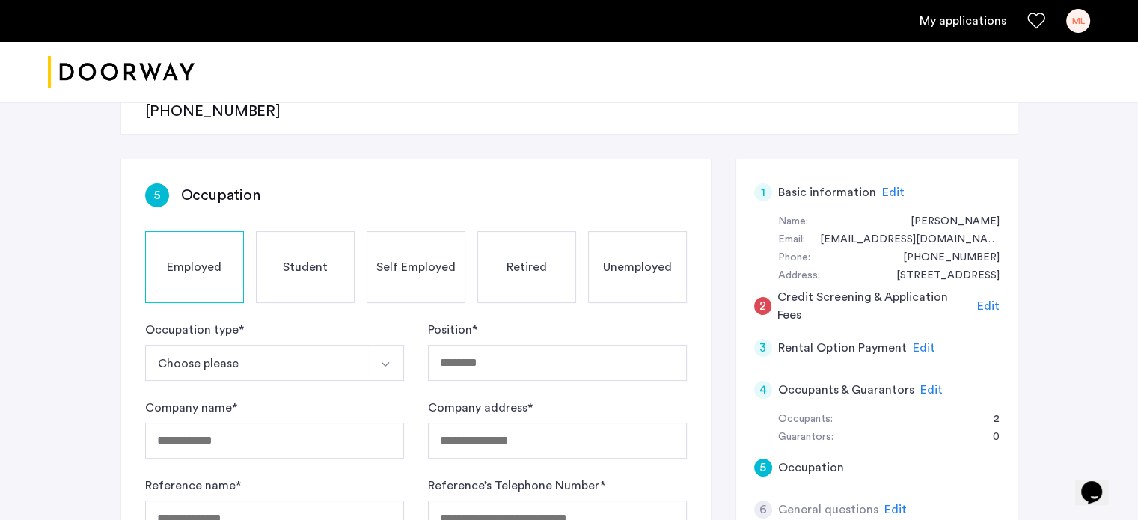
click at [298, 345] on button "Choose please" at bounding box center [257, 363] width 224 height 36
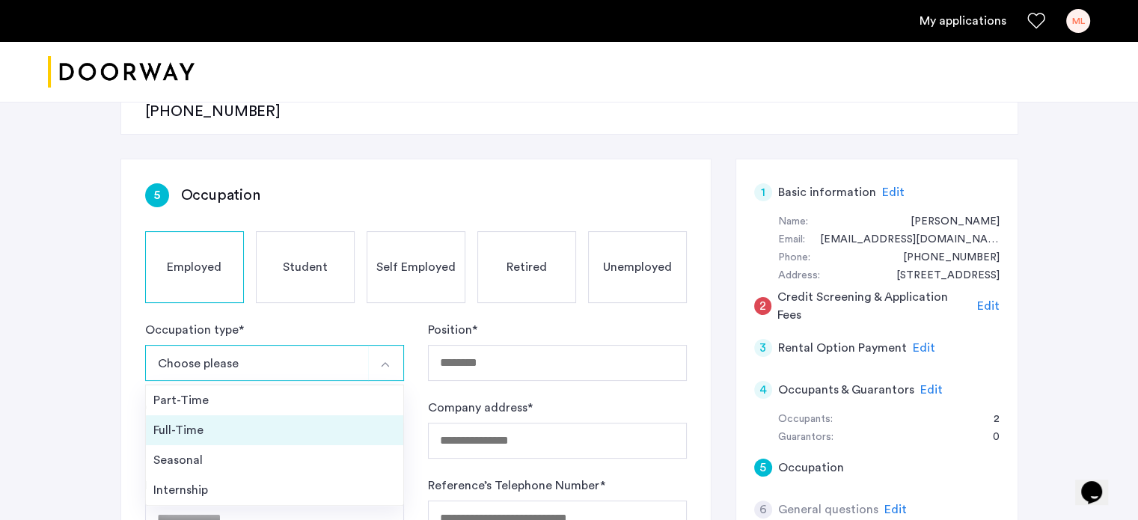
click at [305, 421] on div "Full-Time" at bounding box center [274, 430] width 242 height 18
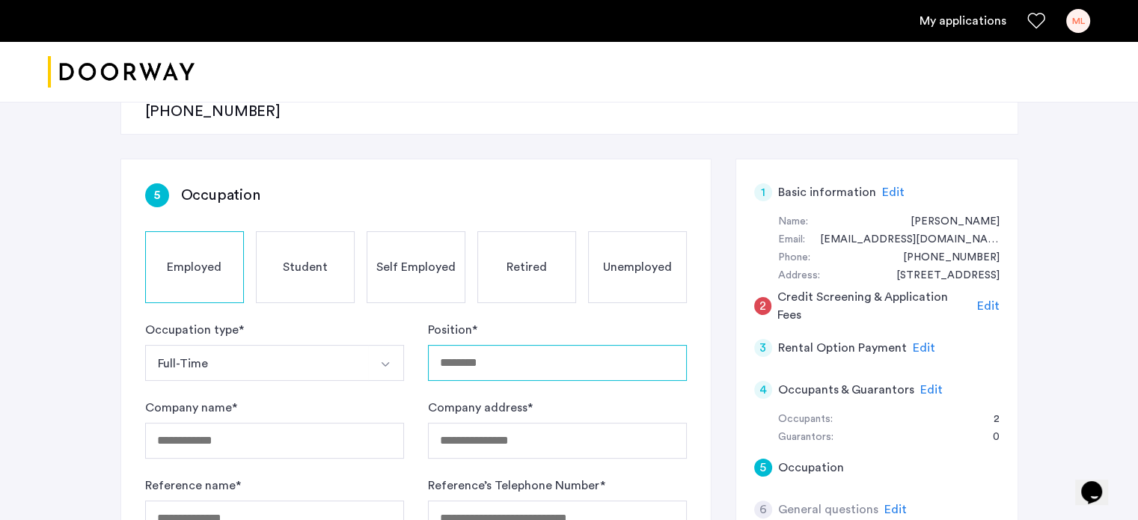
click at [492, 345] on input "Position *" at bounding box center [557, 363] width 259 height 36
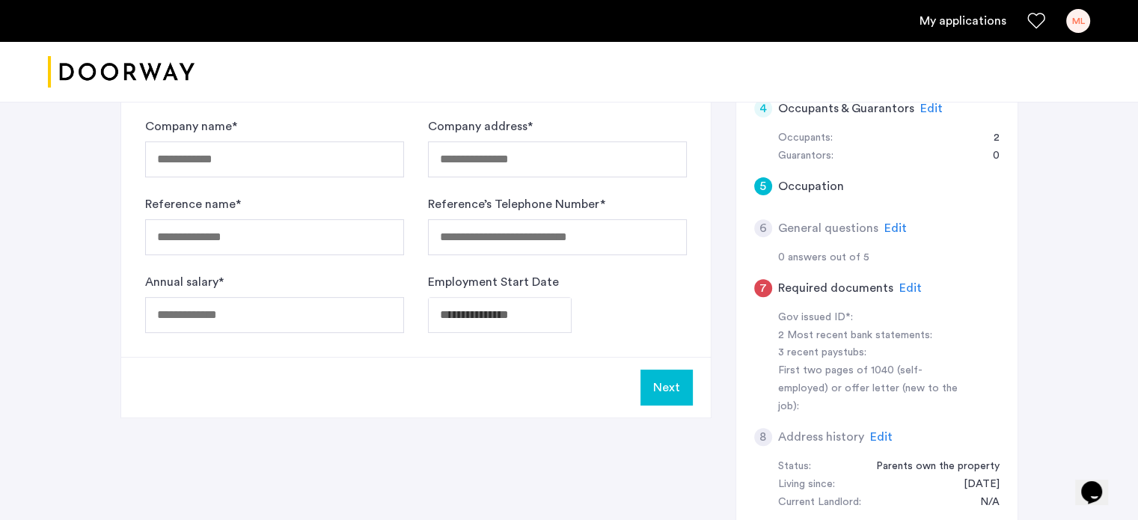
scroll to position [524, 0]
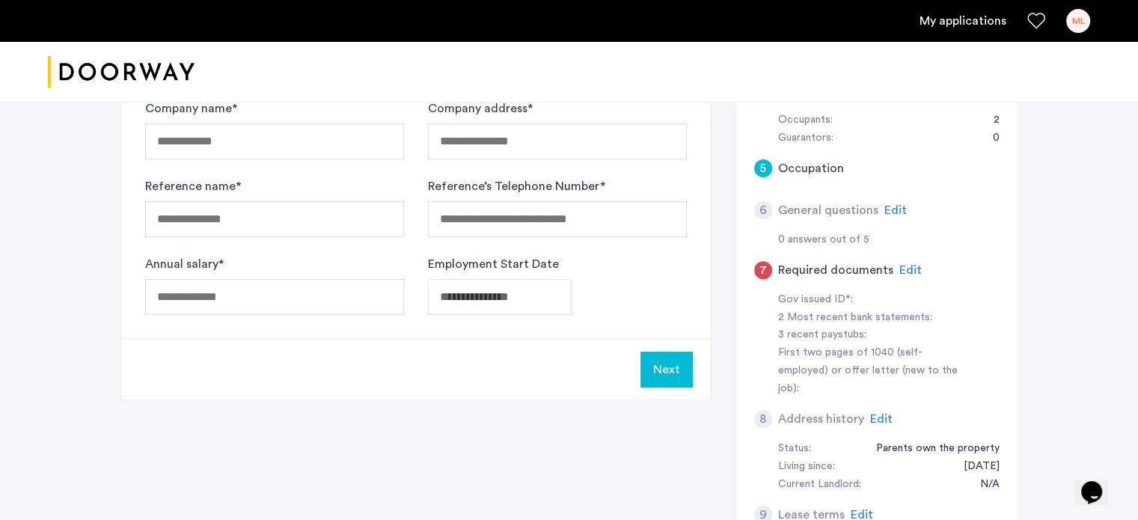
type input "**********"
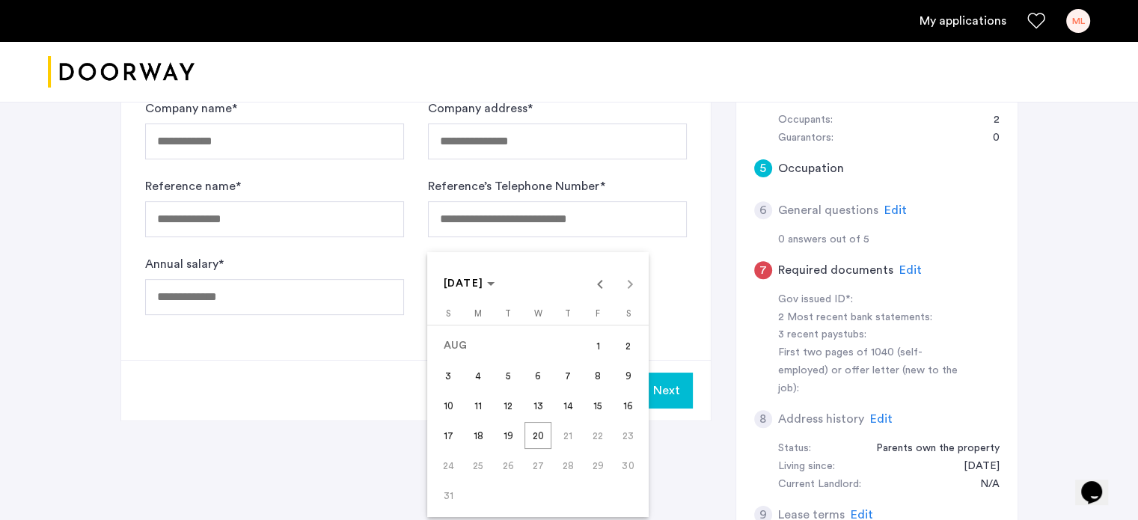
click at [631, 283] on div "AUG 2025 AUG 2025" at bounding box center [539, 284] width 214 height 30
click at [622, 284] on div "AUG 2025 AUG 2025" at bounding box center [539, 284] width 214 height 30
click at [494, 285] on icon "Choose month and year" at bounding box center [490, 284] width 7 height 4
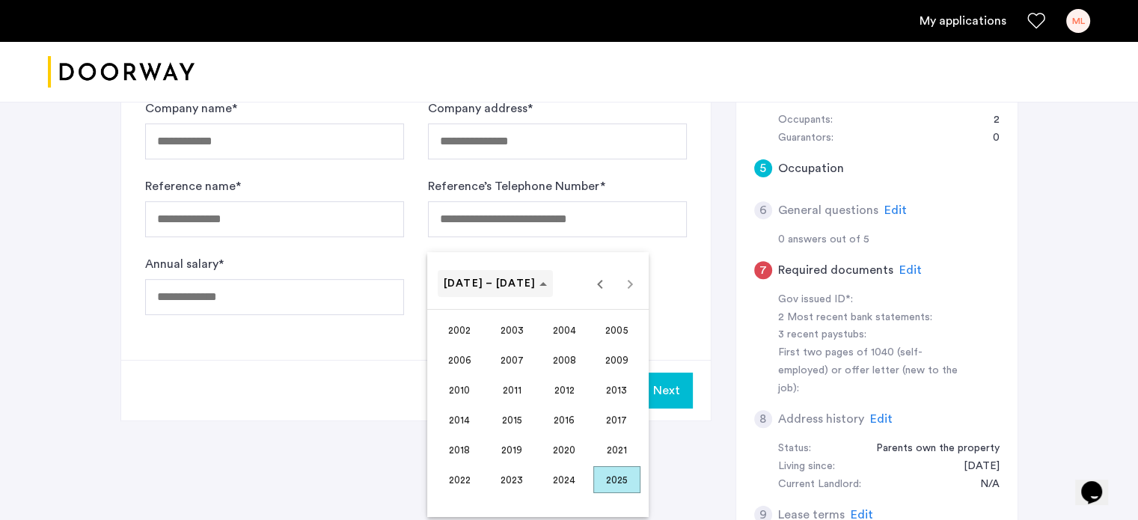
click at [503, 285] on span "2002 – 2025" at bounding box center [490, 283] width 93 height 10
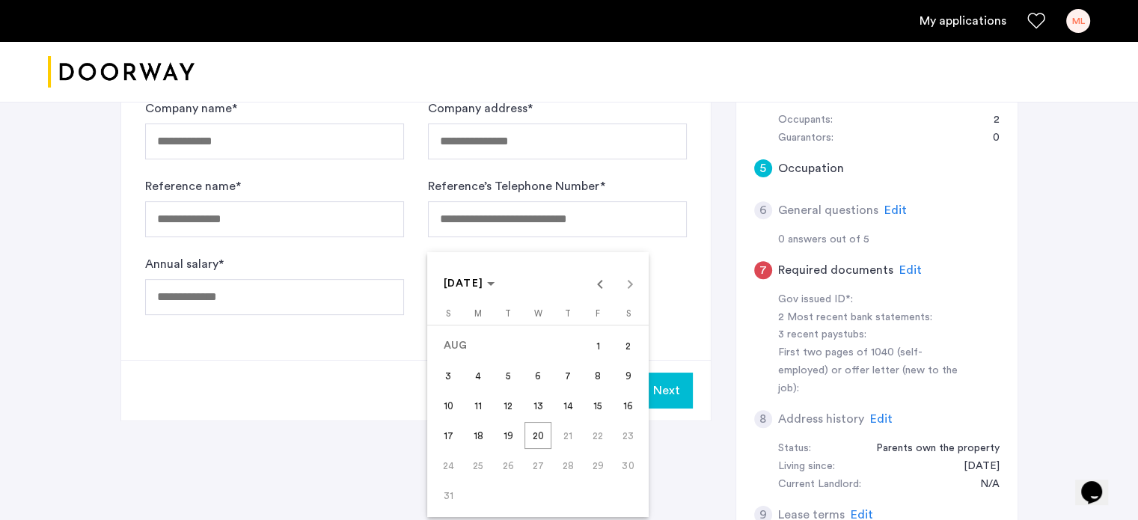
click at [628, 285] on div "AUG 2025 AUG 2025" at bounding box center [539, 284] width 214 height 30
click at [604, 286] on span "Previous month" at bounding box center [600, 284] width 30 height 30
click at [625, 287] on span "Next month" at bounding box center [630, 284] width 30 height 30
click at [346, 313] on div at bounding box center [569, 260] width 1138 height 520
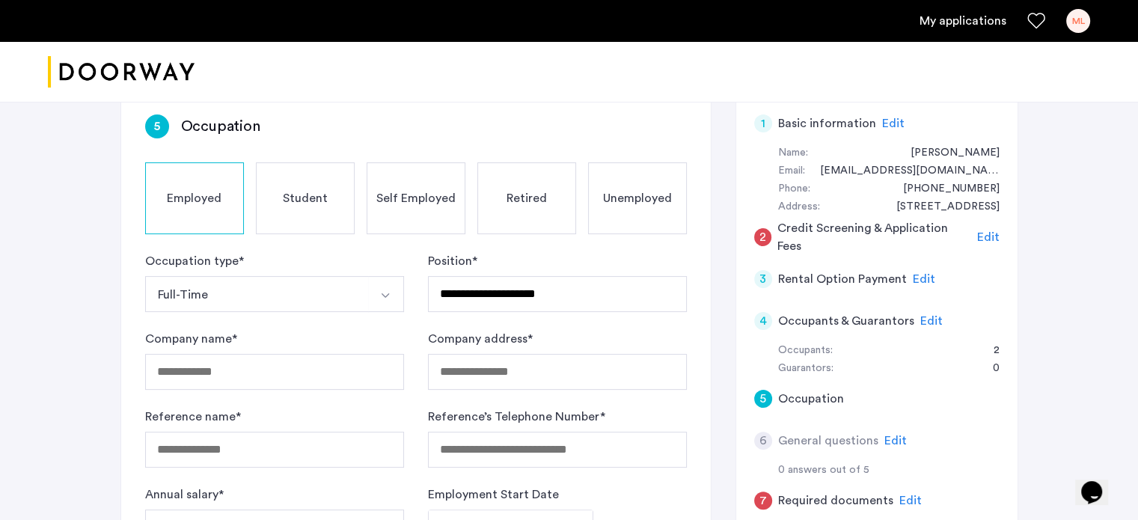
scroll to position [299, 0]
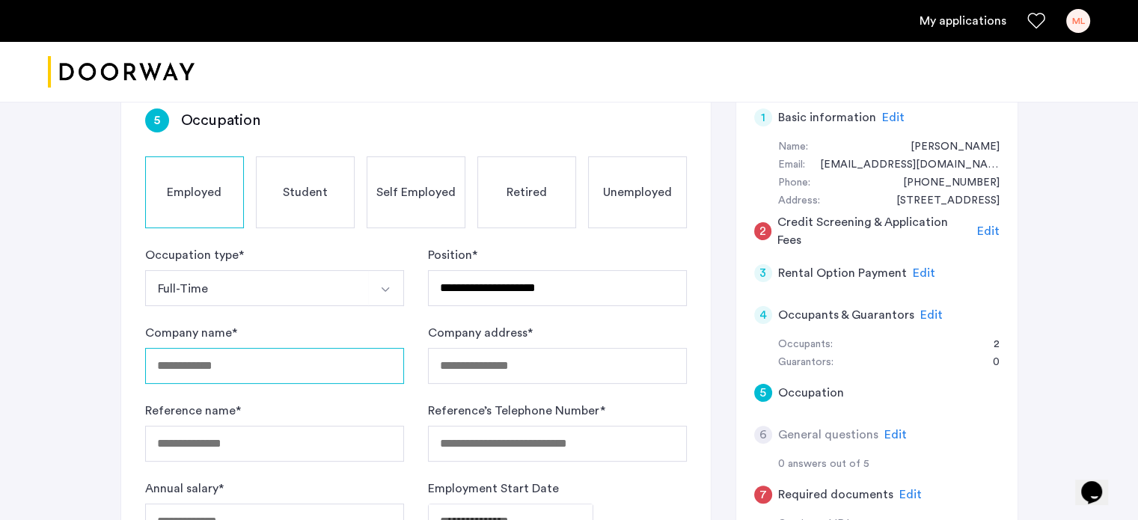
click at [308, 348] on input "Company name *" at bounding box center [274, 366] width 259 height 36
type input "**********"
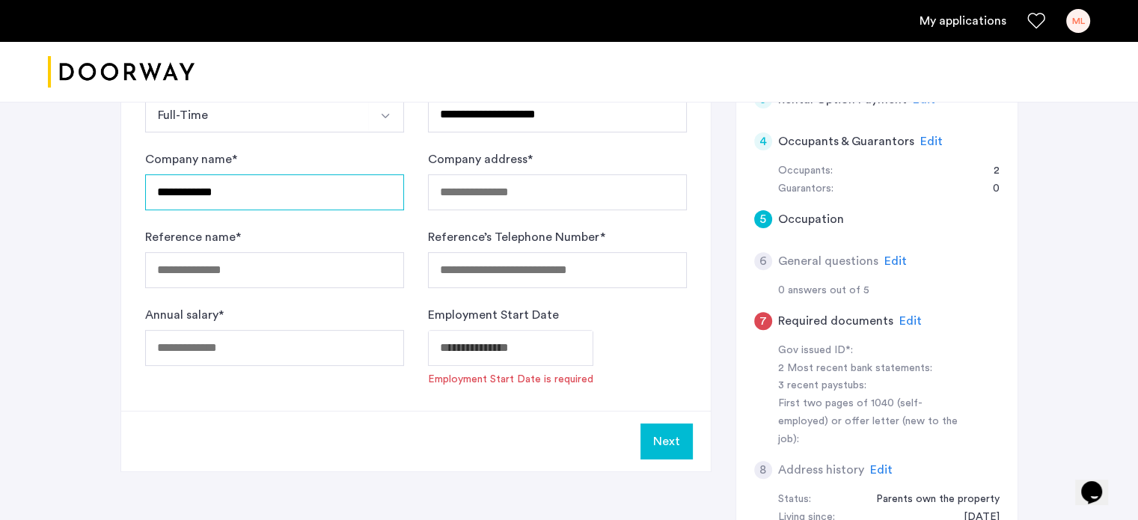
scroll to position [524, 0]
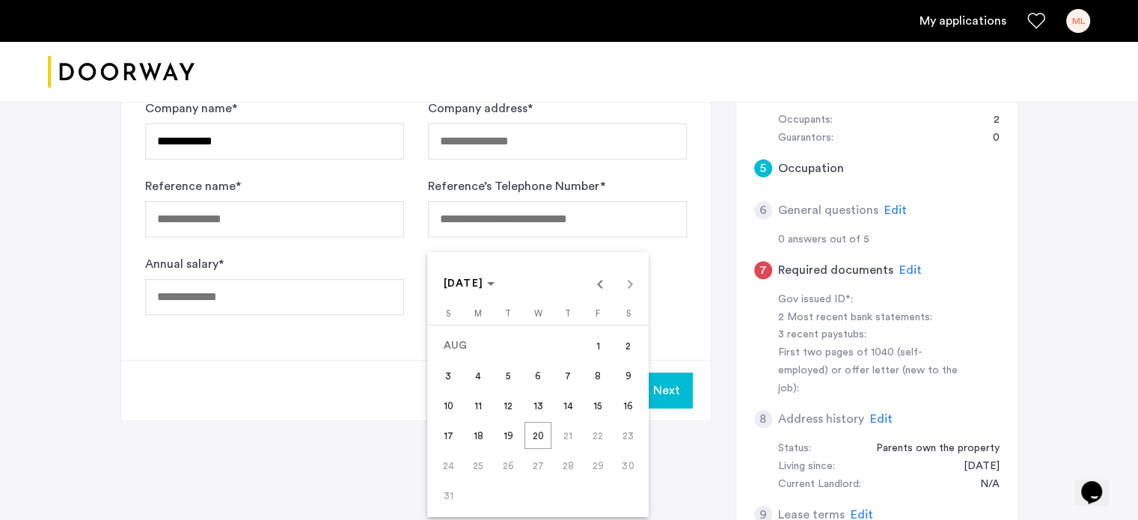
click at [551, 428] on span "20" at bounding box center [537, 435] width 27 height 27
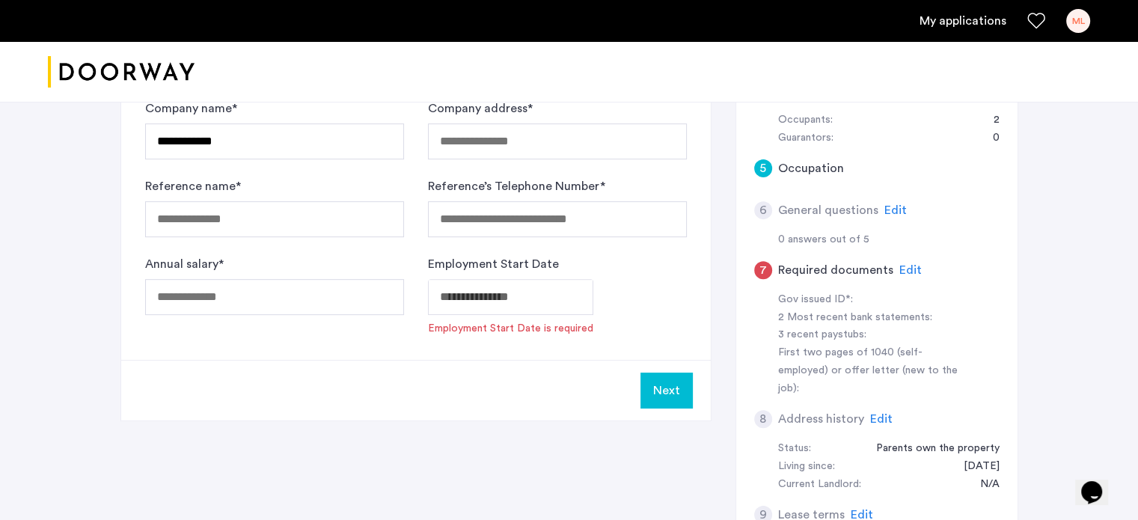
type input "**********"
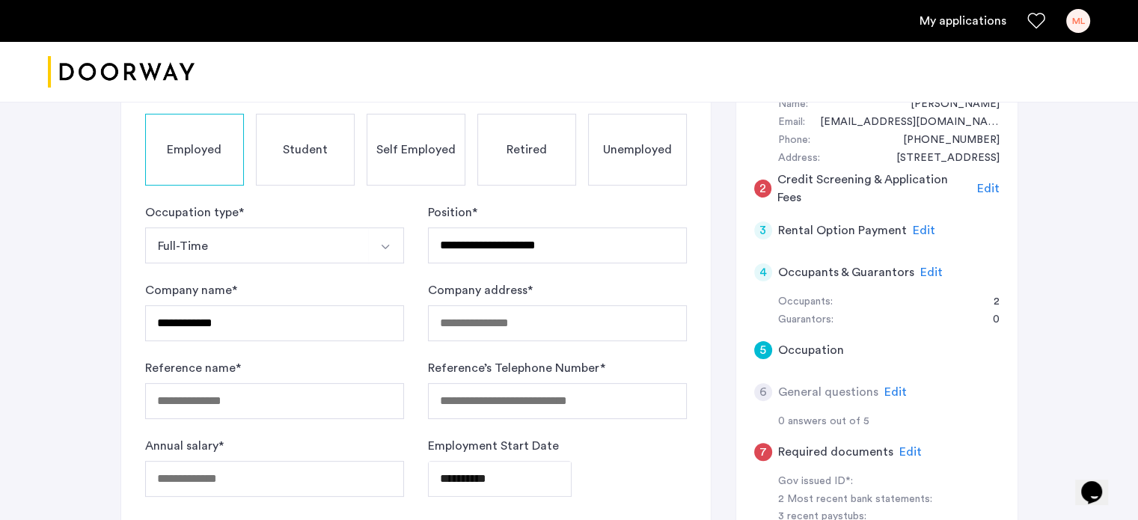
scroll to position [374, 0]
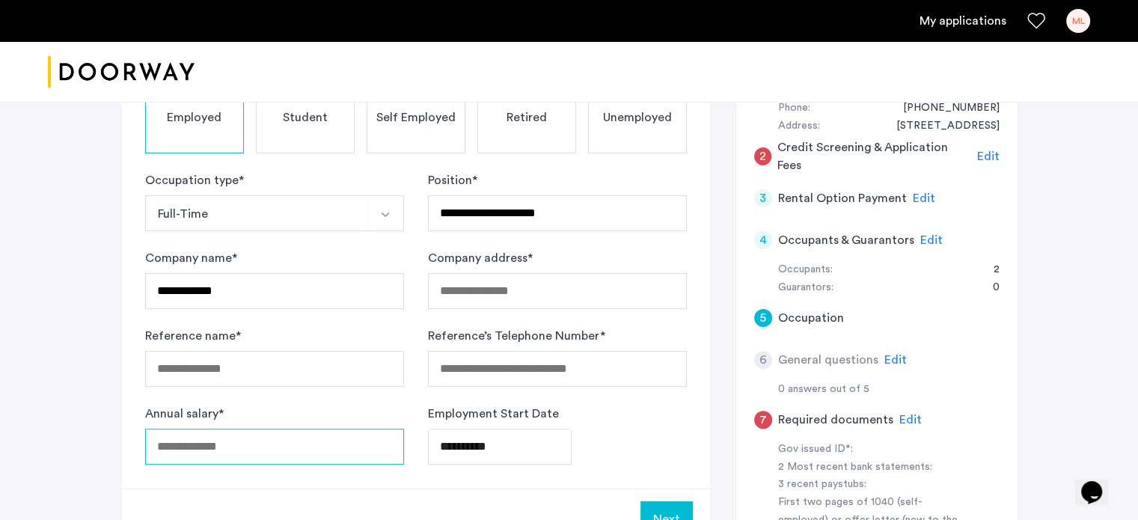
drag, startPoint x: 290, startPoint y: 398, endPoint x: 295, endPoint y: 388, distance: 10.7
click at [290, 429] on input "Annual salary *" at bounding box center [274, 447] width 259 height 36
type input "*****"
click at [145, 195] on button "Full-Time" at bounding box center [257, 213] width 224 height 36
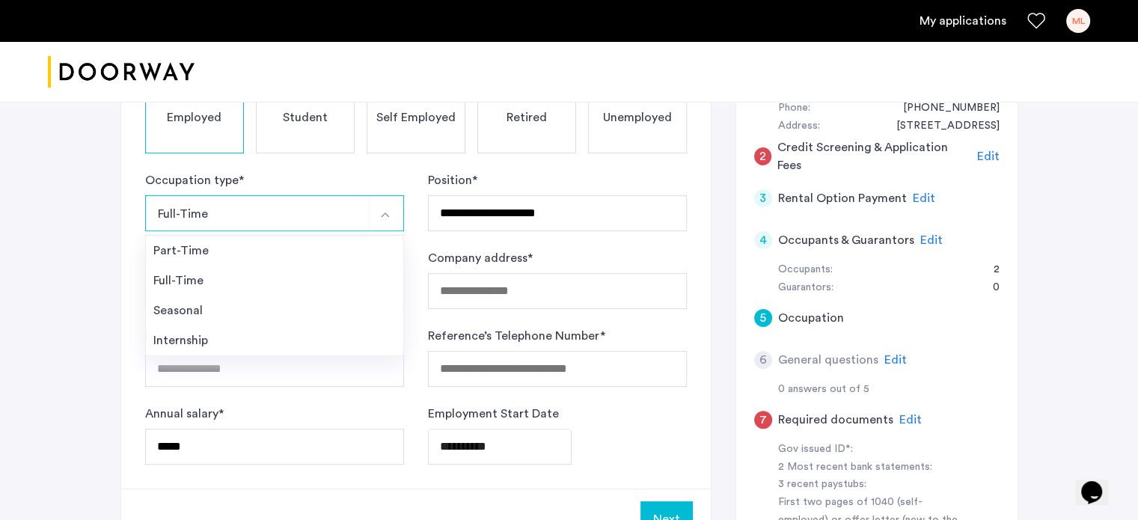
click at [361, 488] on div "Next" at bounding box center [415, 518] width 589 height 61
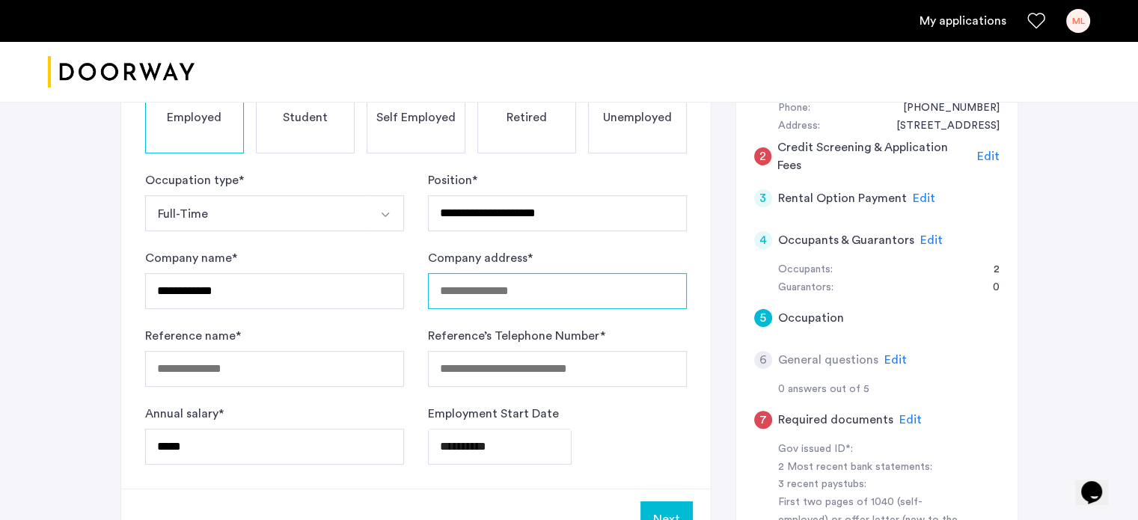
click at [608, 273] on input "Company address *" at bounding box center [557, 291] width 259 height 36
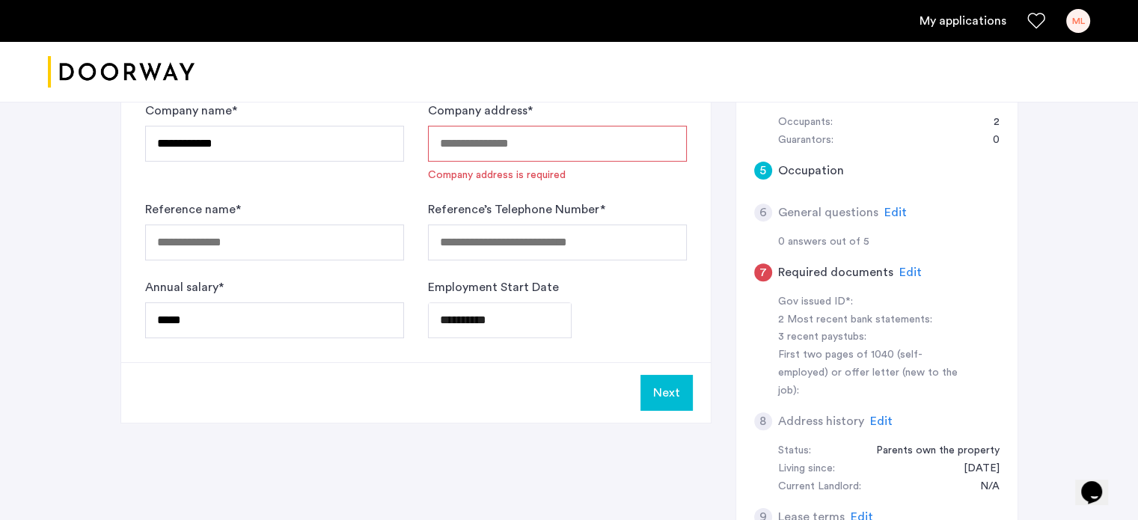
scroll to position [524, 0]
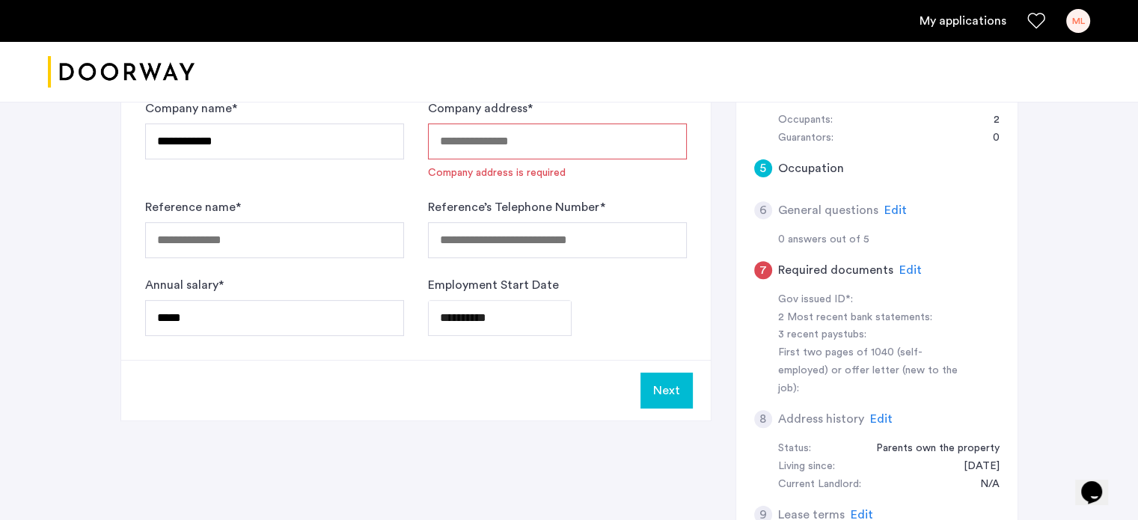
click at [905, 264] on span "Edit" at bounding box center [910, 270] width 22 height 12
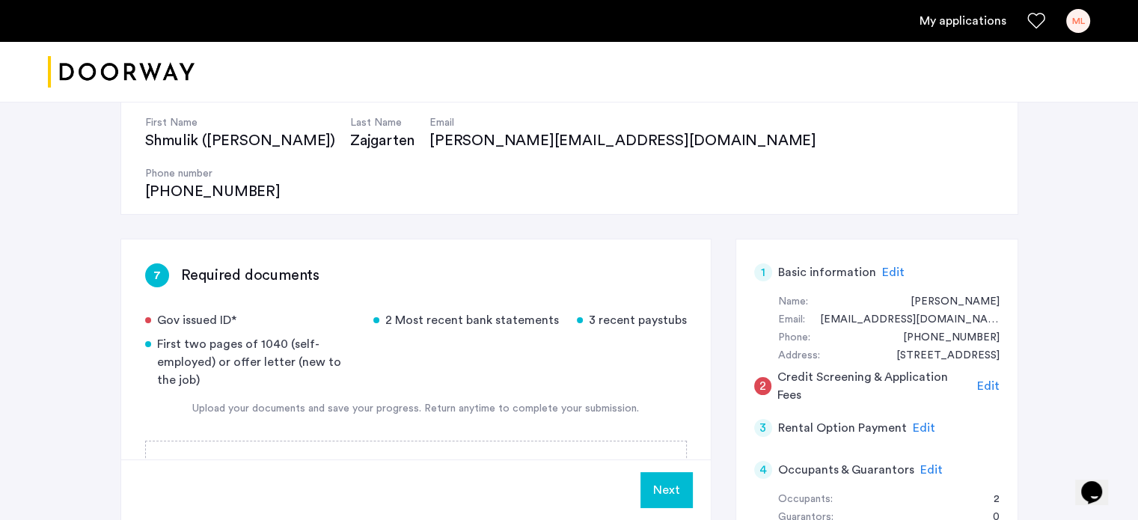
scroll to position [150, 0]
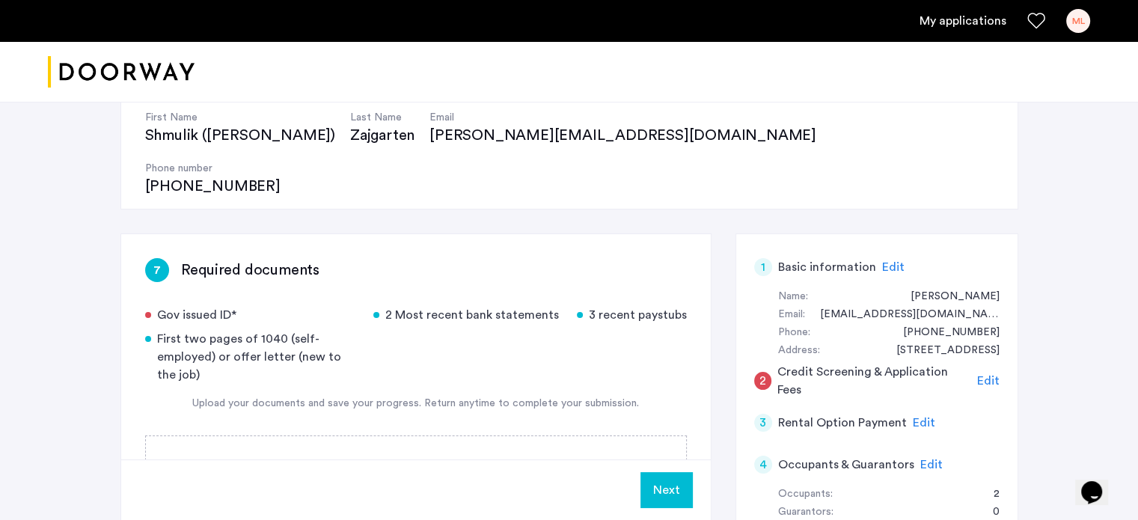
click at [554, 306] on div "Gov issued ID* 2 Most recent bank statements 3 recent paystubs First two pages …" at bounding box center [416, 345] width 542 height 78
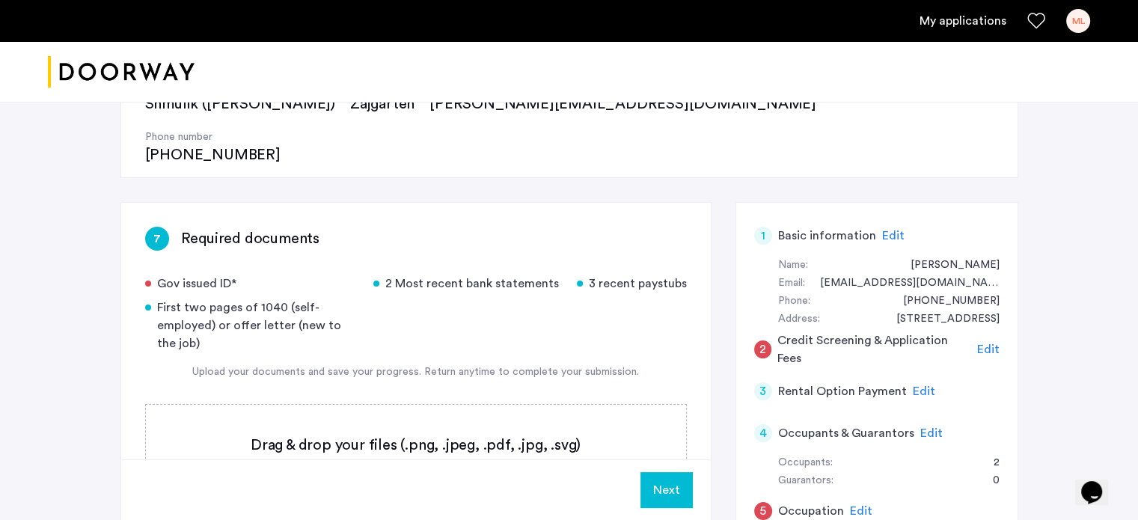
scroll to position [299, 0]
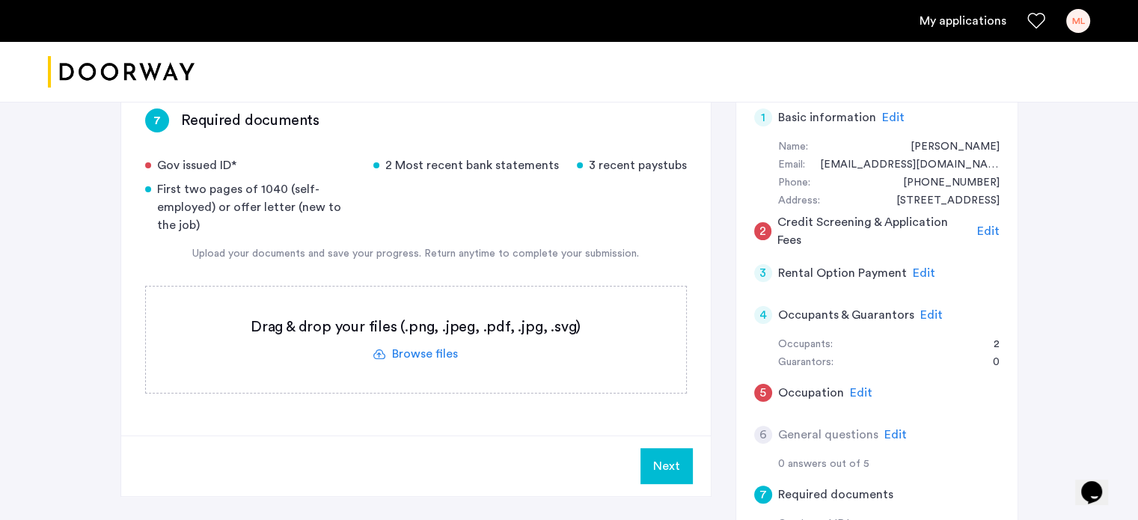
click at [430, 304] on label at bounding box center [416, 340] width 540 height 106
click at [0, 0] on input "file" at bounding box center [0, 0] width 0 height 0
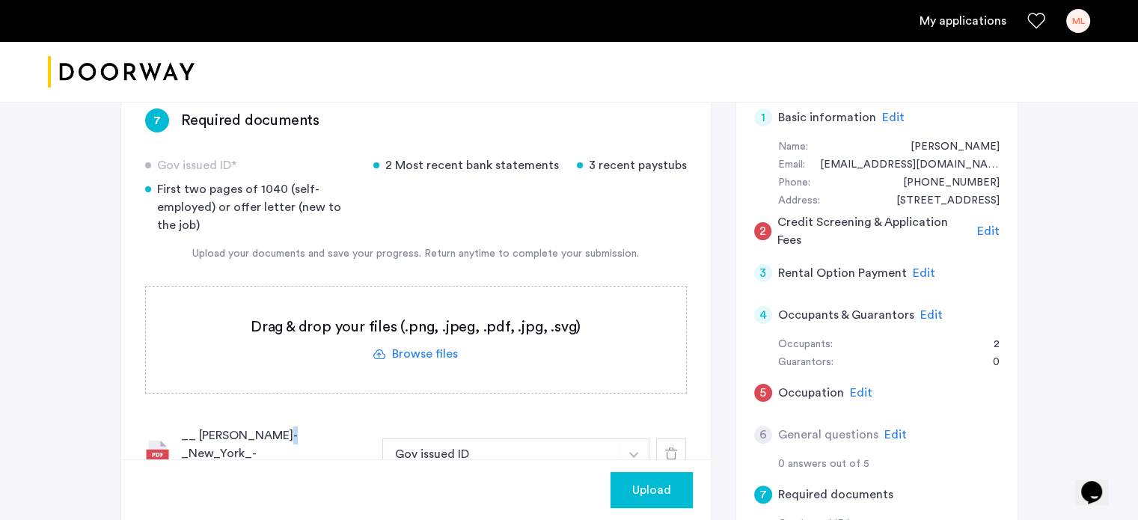
click at [278, 426] on div "__ [PERSON_NAME]-_New_York_-__Third_Bridge_of.pdf" at bounding box center [275, 453] width 189 height 54
click at [319, 426] on div "__ [PERSON_NAME]-_New_York_-__Third_Bridge_of.pdf" at bounding box center [275, 453] width 189 height 54
click at [607, 438] on button "Gov issued ID" at bounding box center [501, 453] width 238 height 30
click at [684, 438] on div at bounding box center [671, 453] width 30 height 30
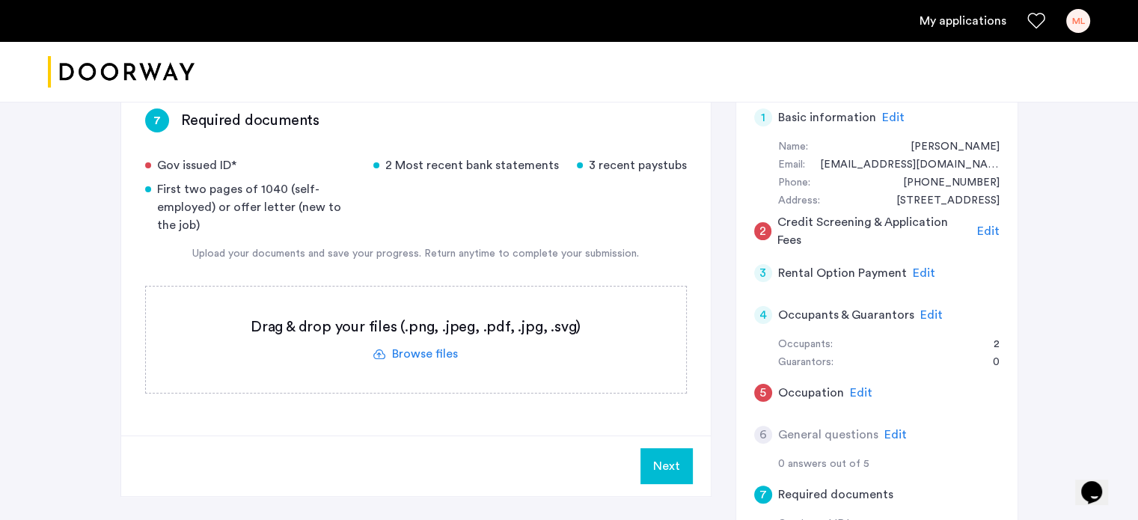
click at [445, 312] on label at bounding box center [416, 340] width 540 height 106
click at [0, 0] on input "file" at bounding box center [0, 0] width 0 height 0
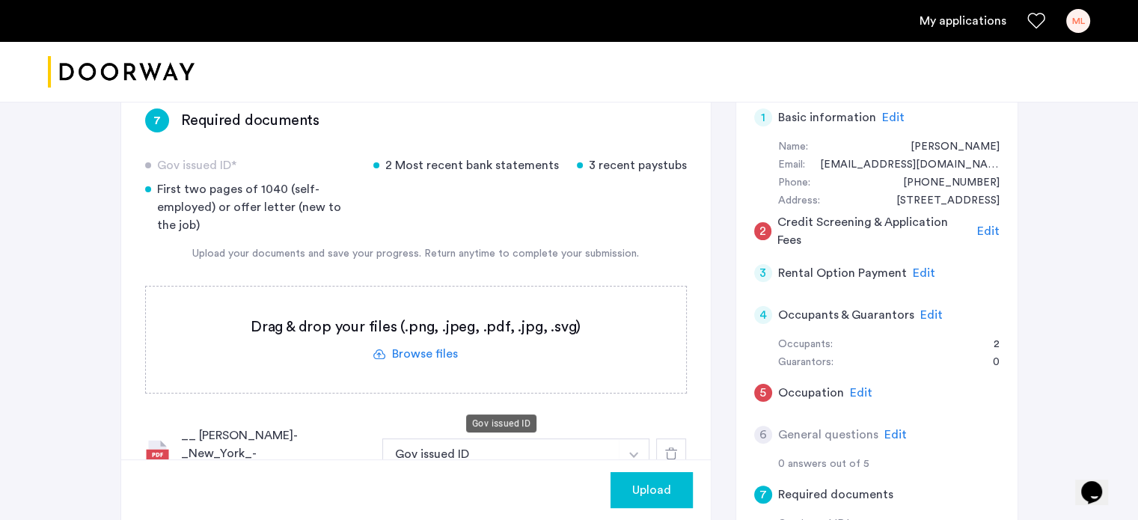
click at [432, 438] on button "Gov issued ID" at bounding box center [501, 453] width 238 height 30
click at [519, 438] on button "Gov issued ID" at bounding box center [501, 453] width 238 height 30
click at [614, 438] on button "Gov issued ID" at bounding box center [501, 453] width 238 height 30
click at [628, 438] on button "button" at bounding box center [634, 453] width 31 height 30
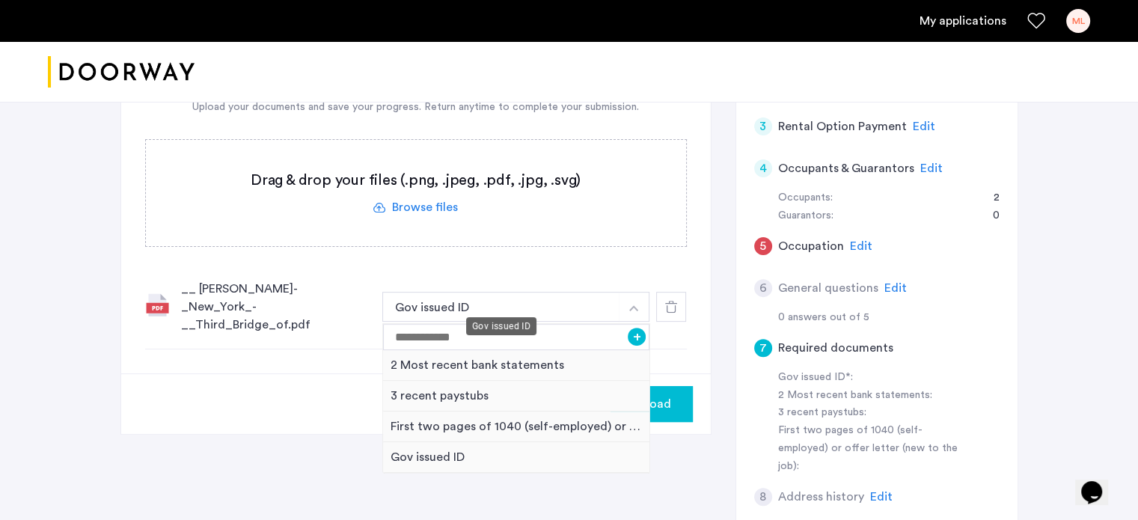
scroll to position [449, 0]
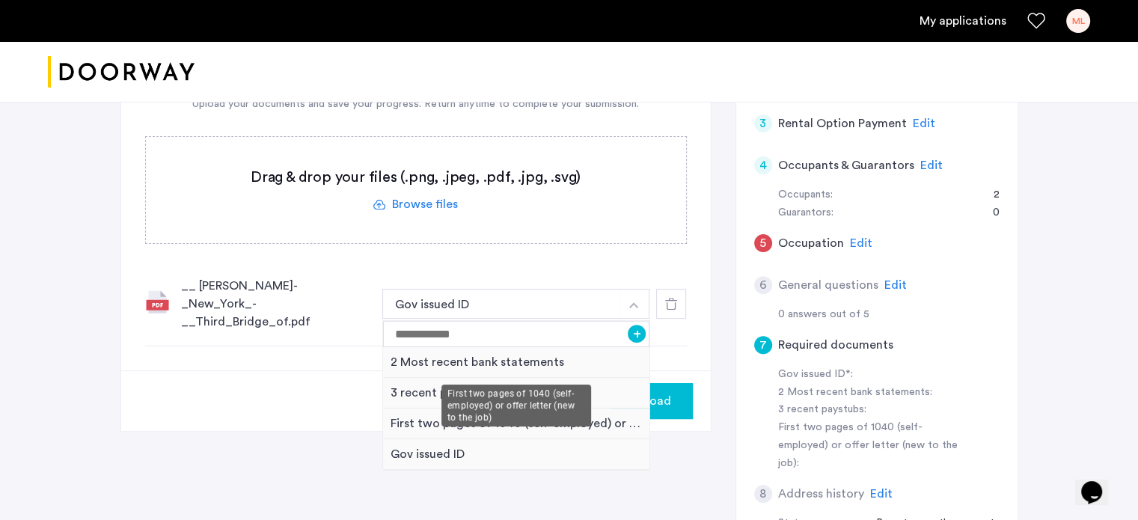
click at [519, 408] on div "First two pages of 1040 (self-employed) or offer letter (new to the job)" at bounding box center [516, 423] width 267 height 31
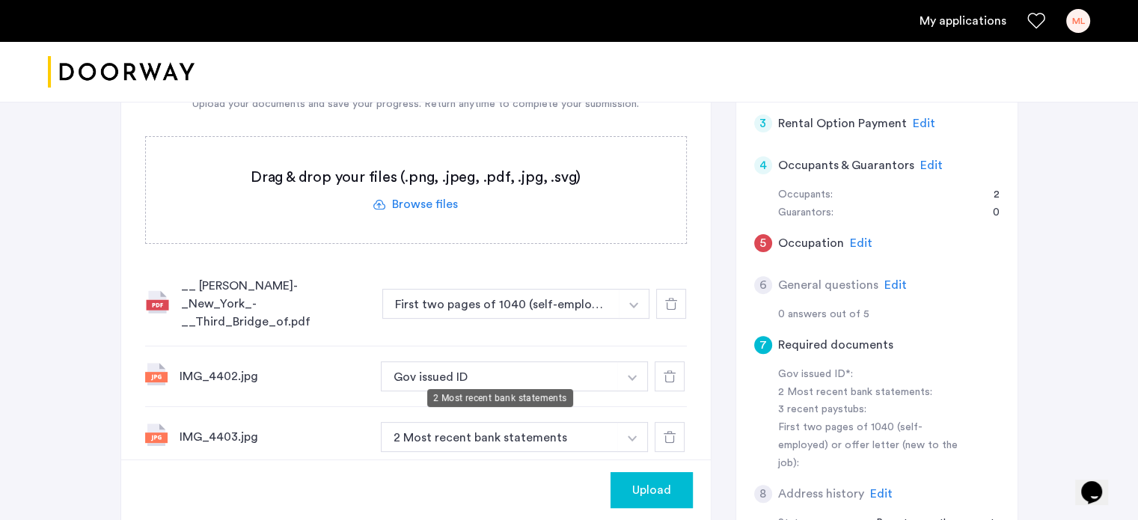
click at [592, 422] on button "2 Most recent bank statements" at bounding box center [500, 437] width 238 height 30
click at [634, 308] on img "button" at bounding box center [633, 305] width 9 height 6
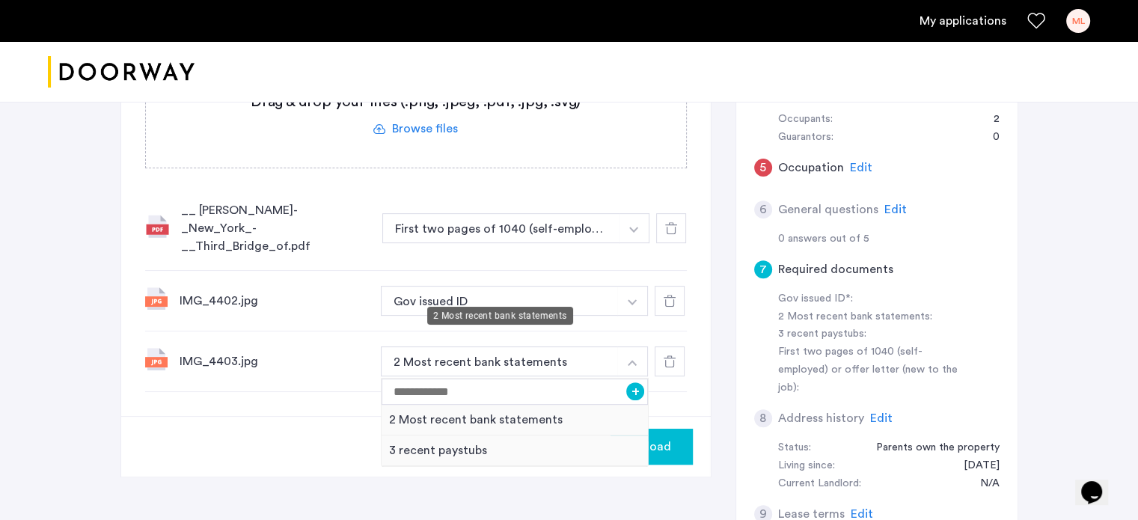
scroll to position [524, 0]
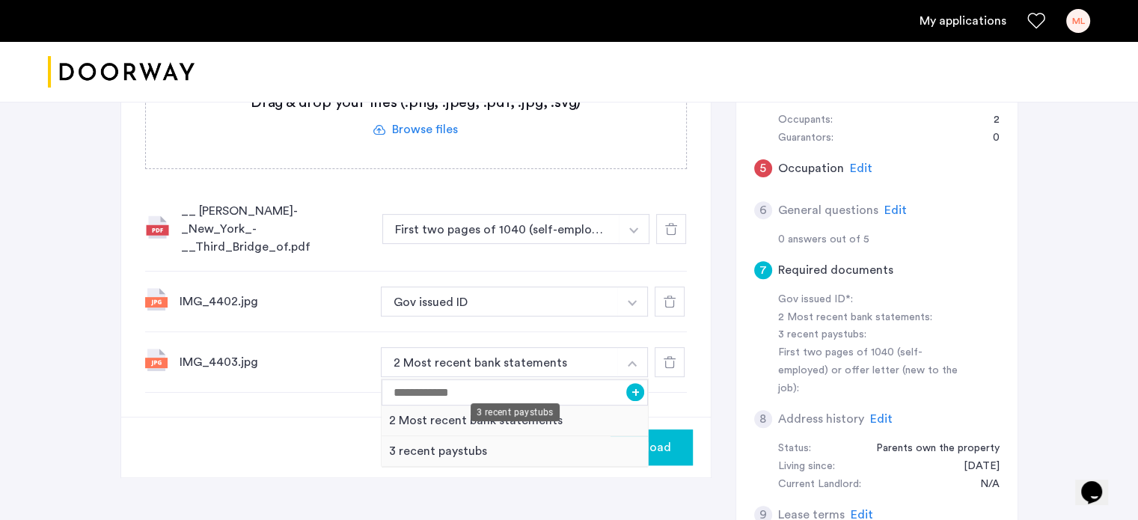
click at [615, 436] on div "3 recent paystubs" at bounding box center [515, 451] width 267 height 31
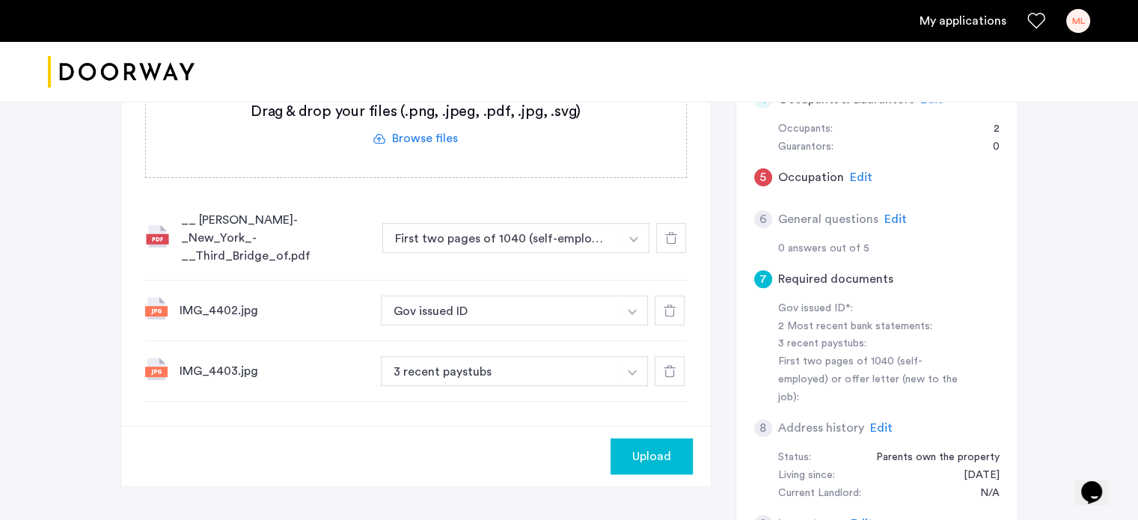
scroll to position [224, 0]
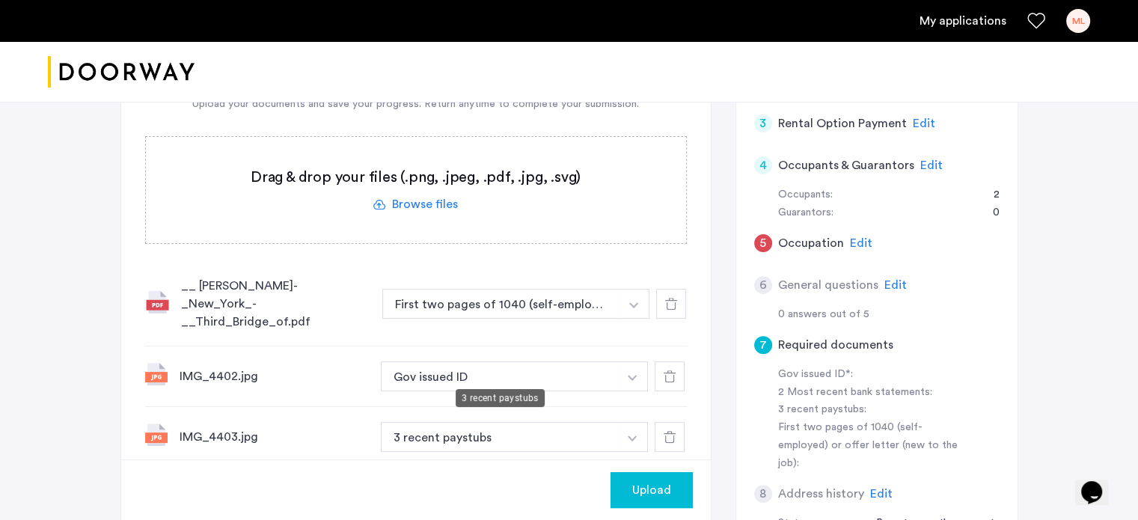
click at [527, 406] on div "3 recent paystubs" at bounding box center [500, 398] width 89 height 18
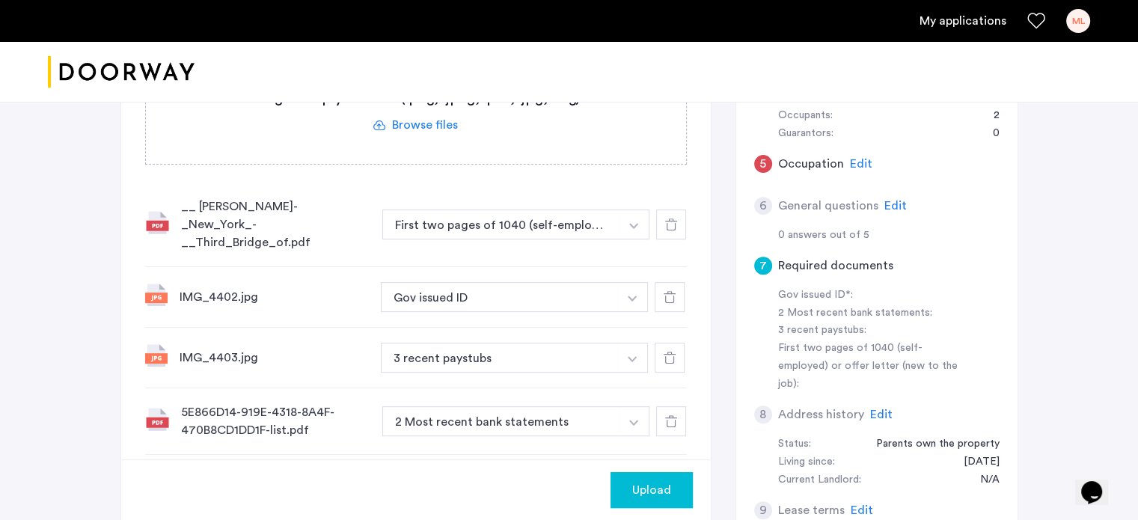
scroll to position [524, 0]
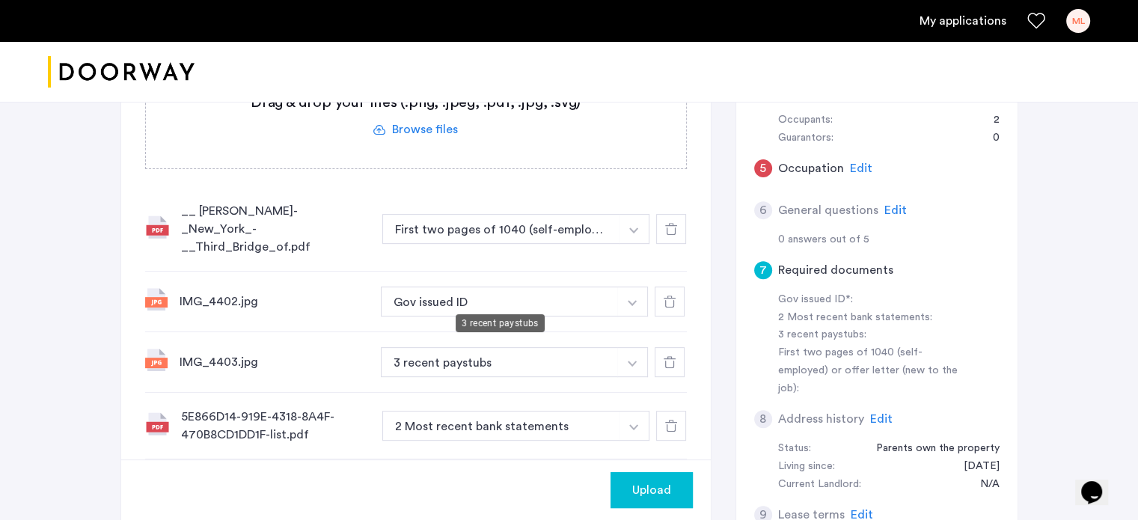
click at [515, 347] on button "3 recent paystubs" at bounding box center [500, 362] width 238 height 30
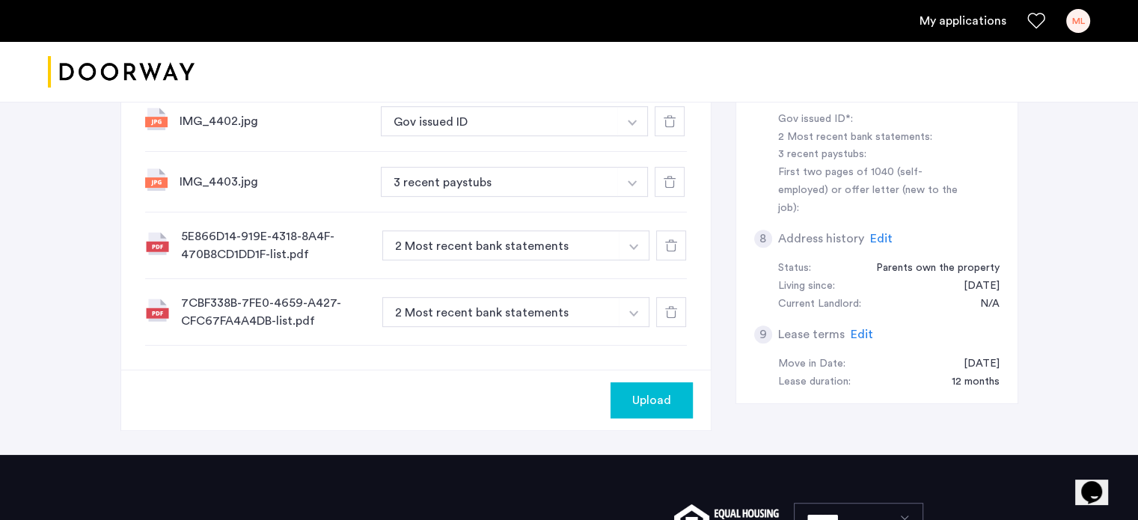
scroll to position [710, 0]
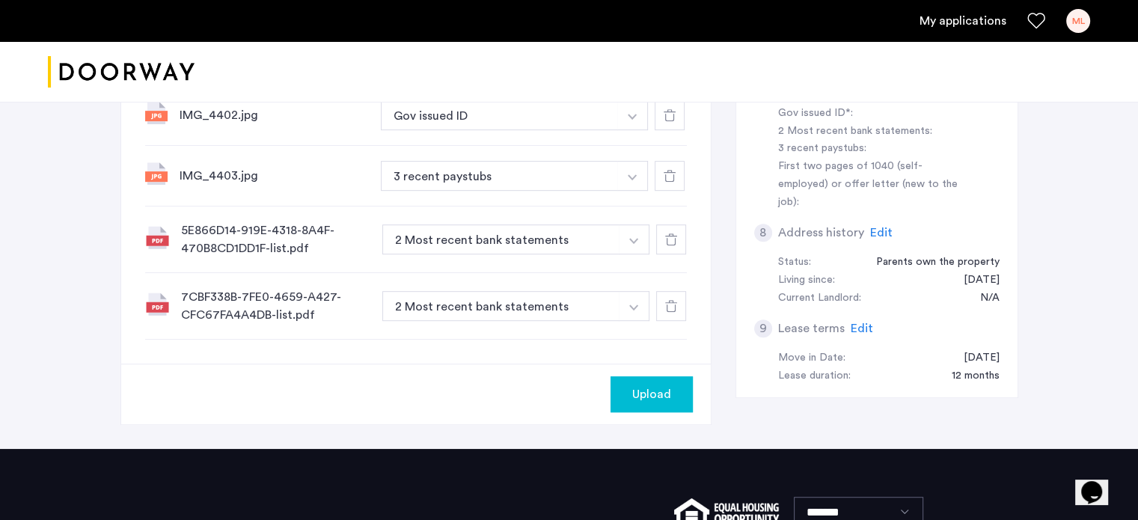
click at [675, 376] on button "Upload" at bounding box center [651, 394] width 82 height 36
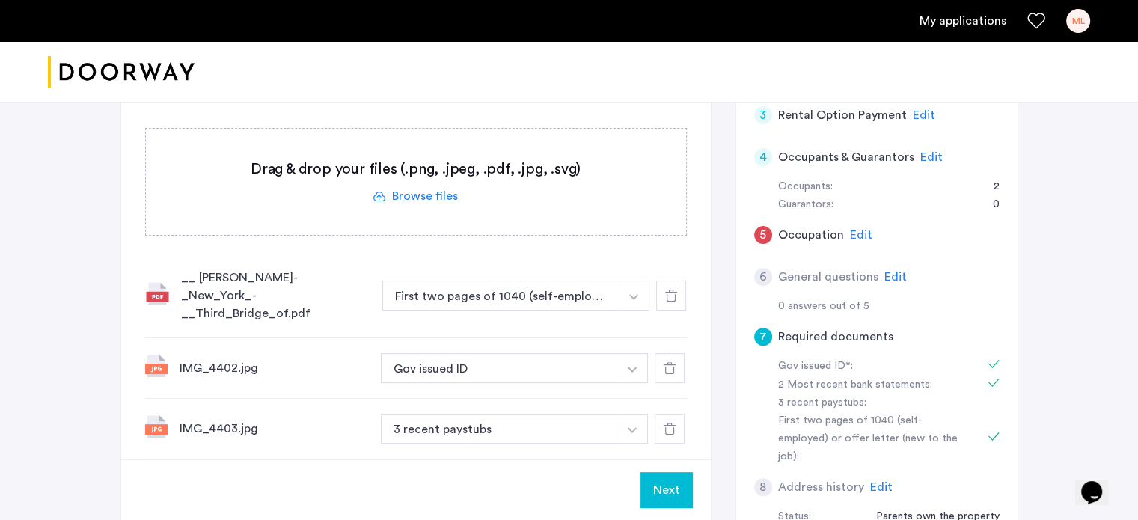
scroll to position [337, 0]
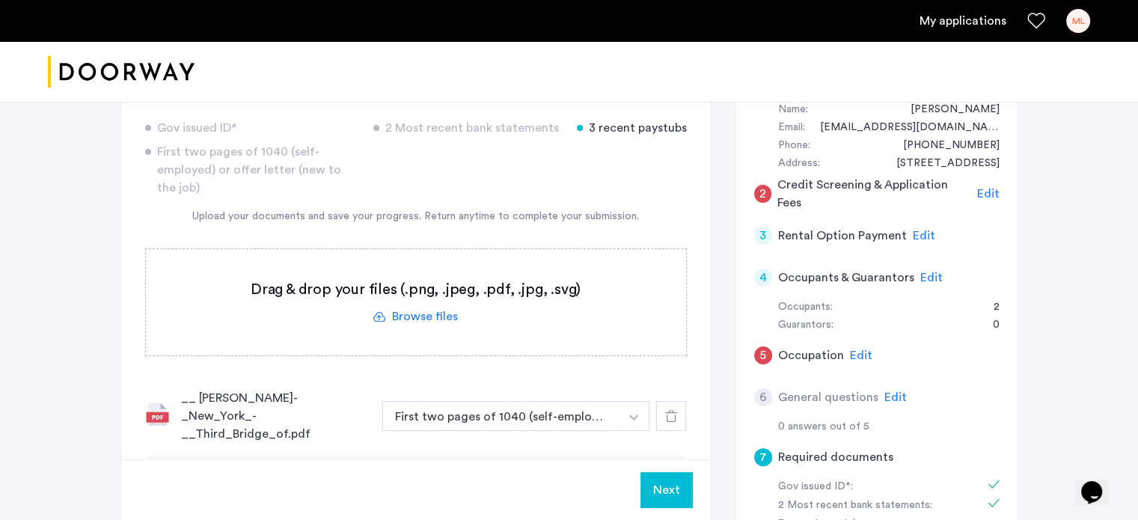
click at [859, 349] on span "Edit" at bounding box center [861, 355] width 22 height 12
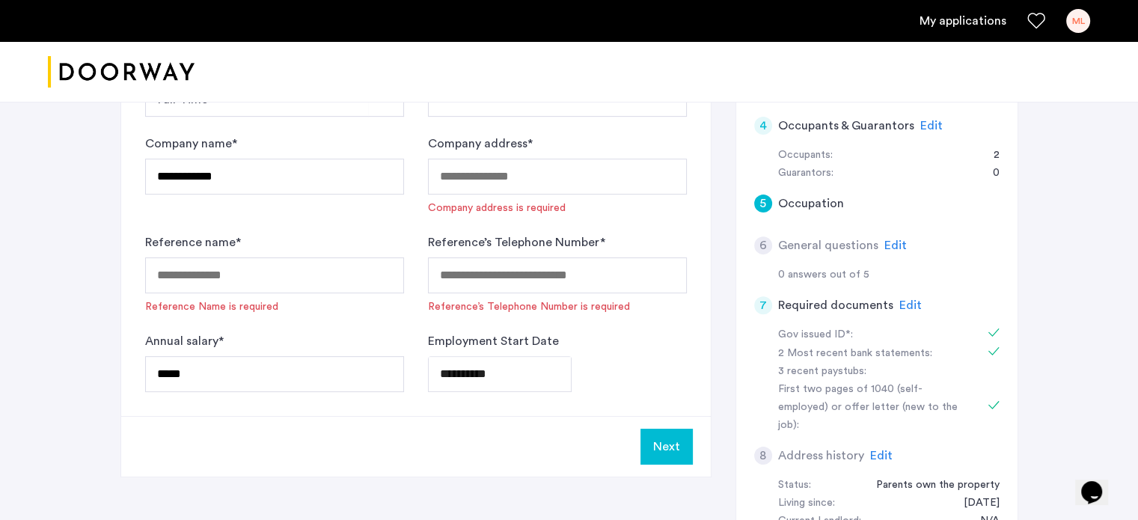
scroll to position [486, 0]
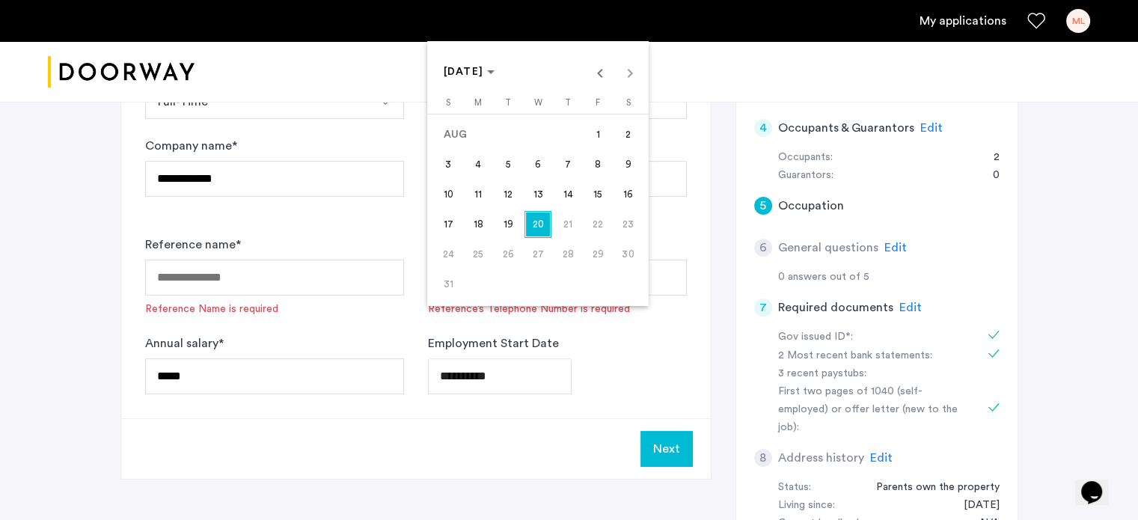
click at [676, 325] on div at bounding box center [569, 260] width 1138 height 520
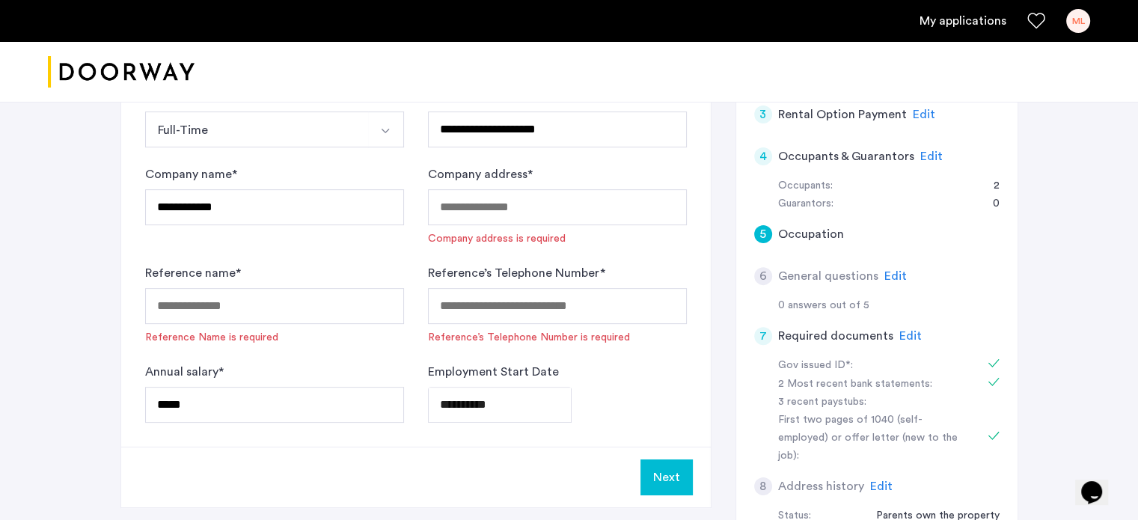
scroll to position [411, 0]
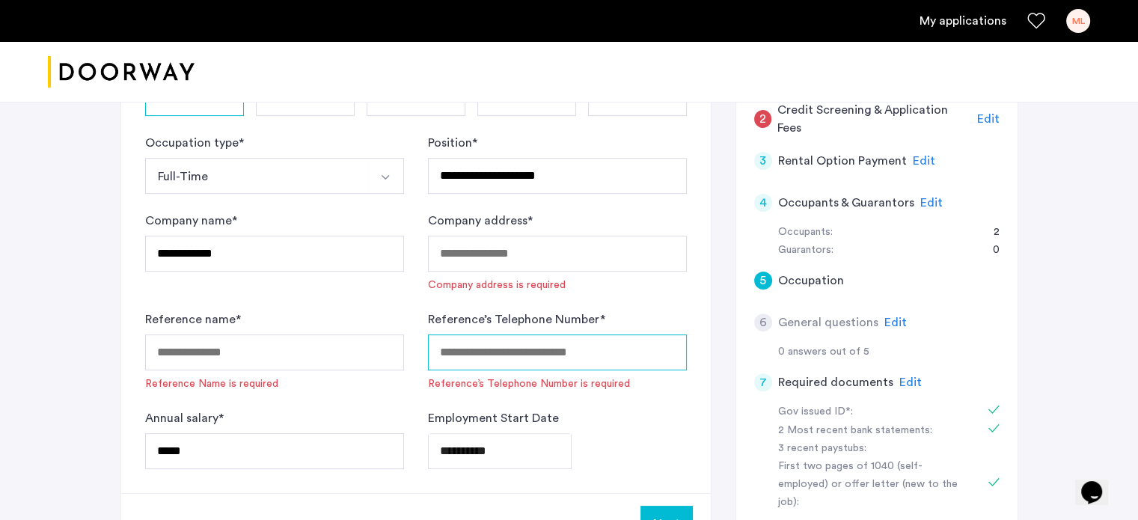
click at [609, 334] on input "Reference’s Telephone Number *" at bounding box center [557, 352] width 259 height 36
click at [396, 310] on div "Reference name * Reference Name is required" at bounding box center [274, 350] width 259 height 81
click at [512, 212] on div "Company address * Company address is required" at bounding box center [557, 252] width 259 height 81
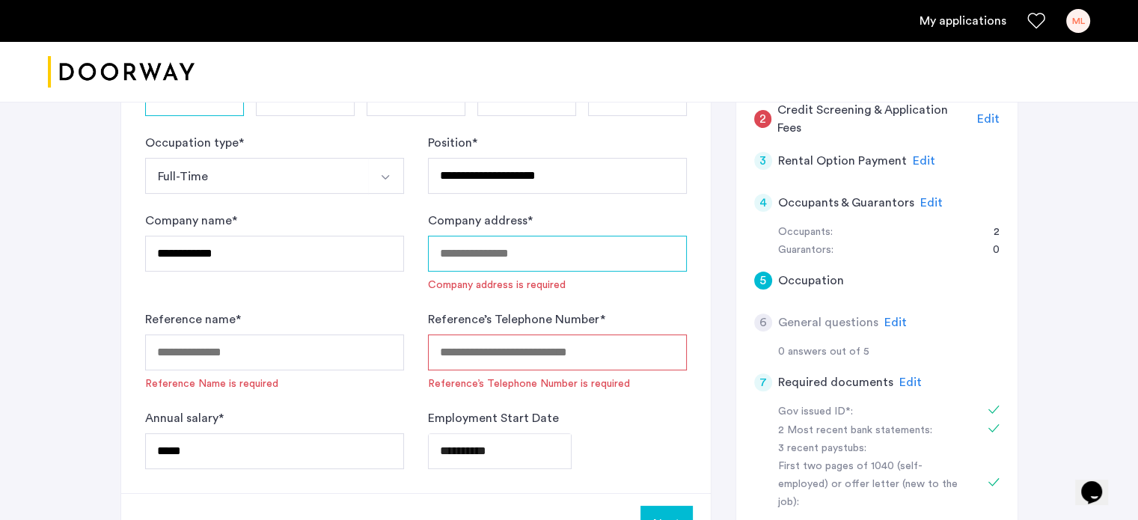
click at [509, 236] on input "Company address *" at bounding box center [557, 254] width 259 height 36
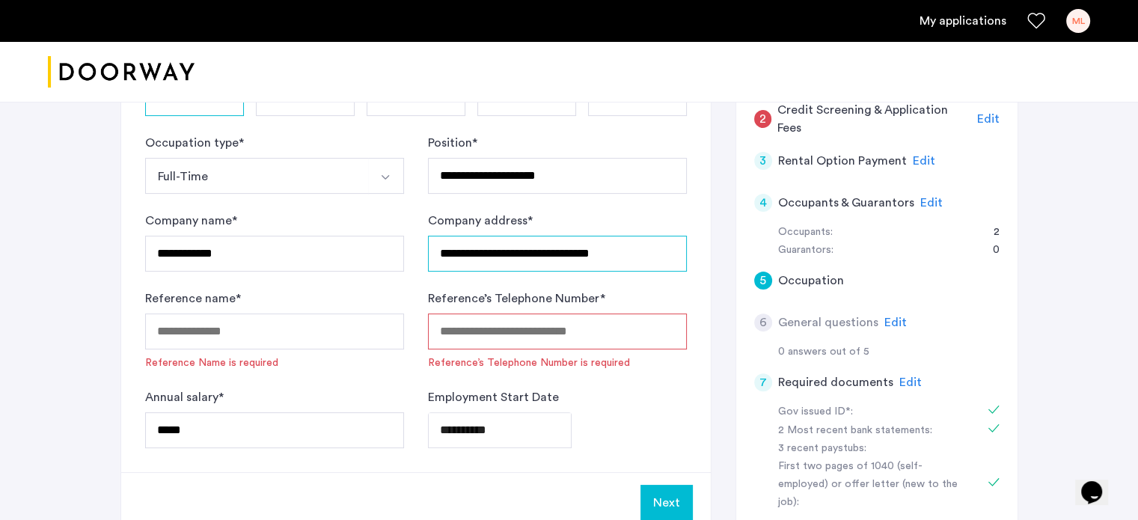
type input "**********"
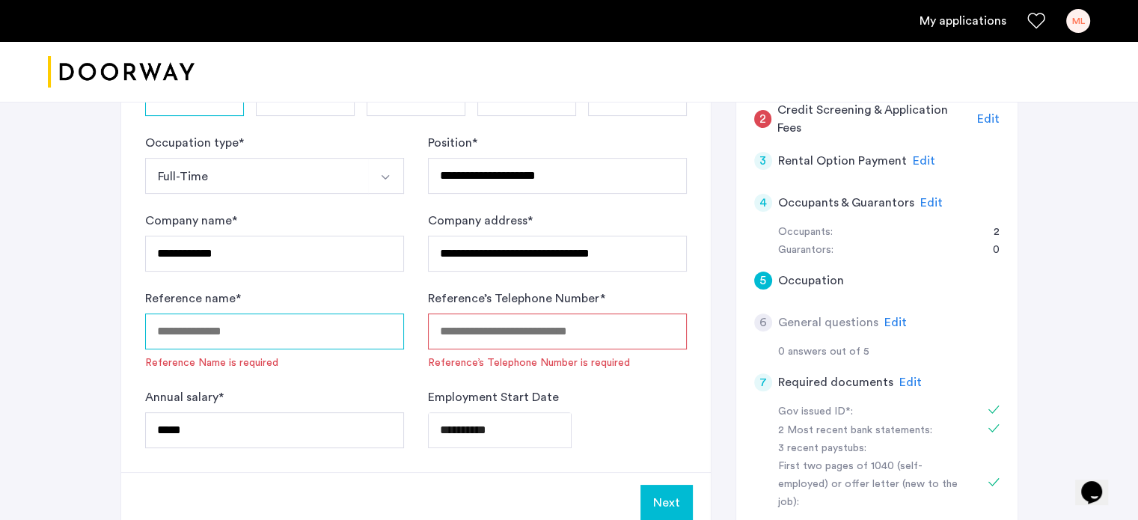
click at [338, 313] on input "Reference name *" at bounding box center [274, 331] width 259 height 36
click at [534, 299] on div "Reference’s Telephone Number * Reference’s Telephone Number is required" at bounding box center [557, 330] width 259 height 81
click at [530, 313] on input "Reference’s Telephone Number *" at bounding box center [557, 331] width 259 height 36
click at [257, 297] on div "Reference name * Reference Name is required" at bounding box center [274, 330] width 259 height 81
click at [255, 313] on input "Reference name *" at bounding box center [274, 331] width 259 height 36
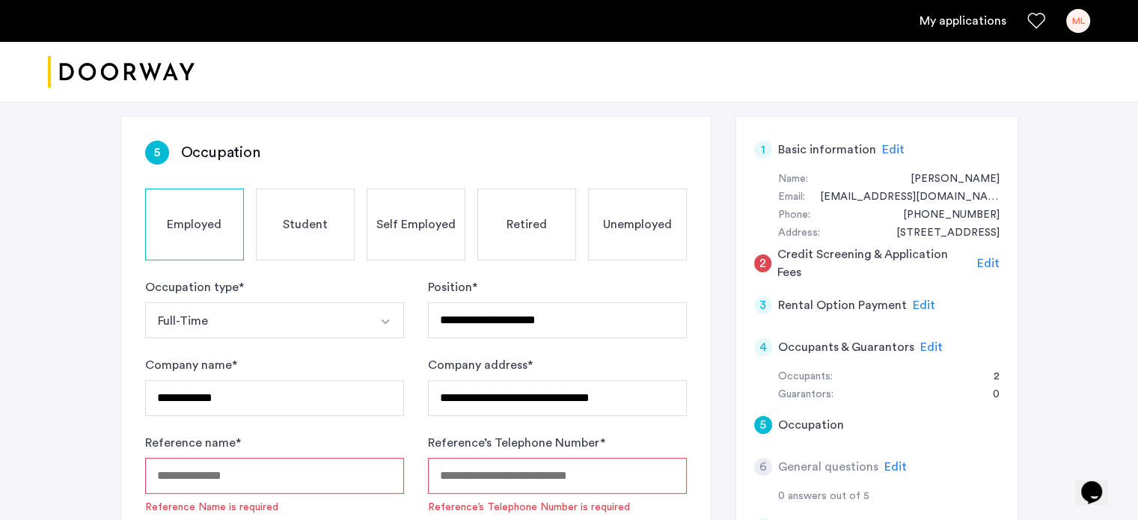
scroll to position [262, 0]
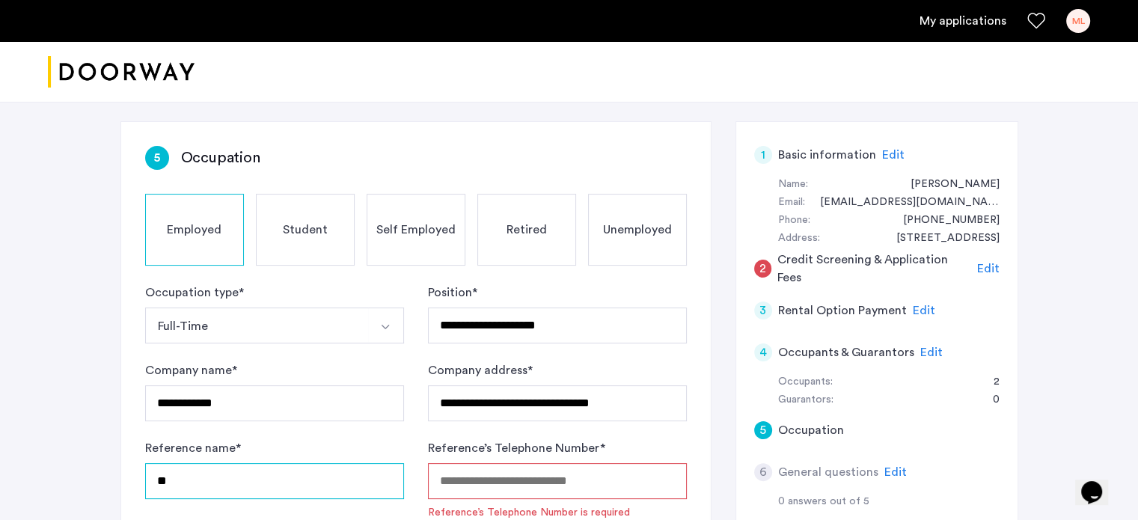
type input "*"
type input "**********"
click at [601, 463] on input "Reference’s Telephone Number *" at bounding box center [557, 481] width 259 height 36
click at [612, 463] on input "Reference’s Telephone Number *" at bounding box center [557, 481] width 259 height 36
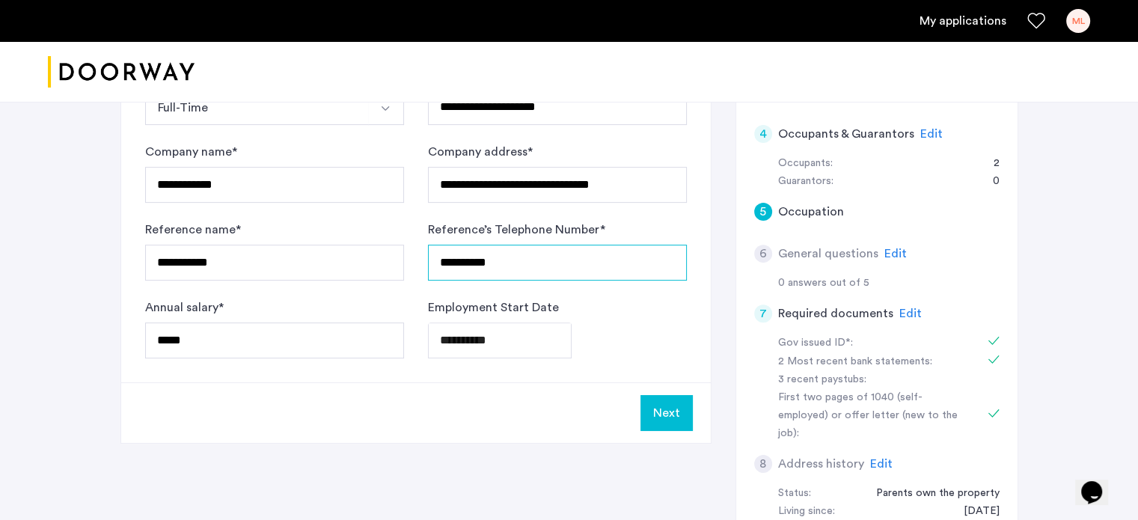
scroll to position [486, 0]
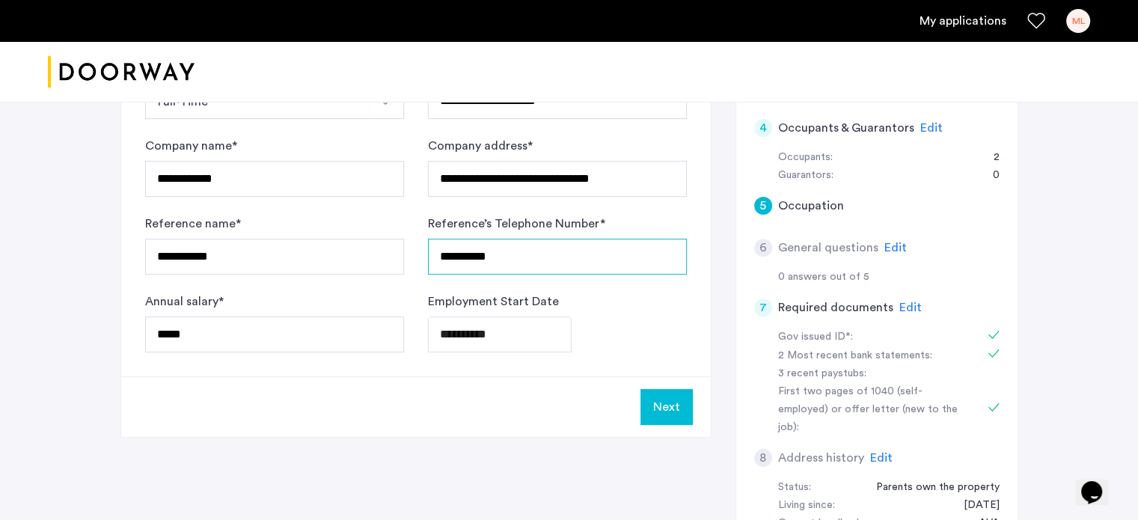
type input "**********"
click at [646, 389] on button "Next" at bounding box center [666, 407] width 52 height 36
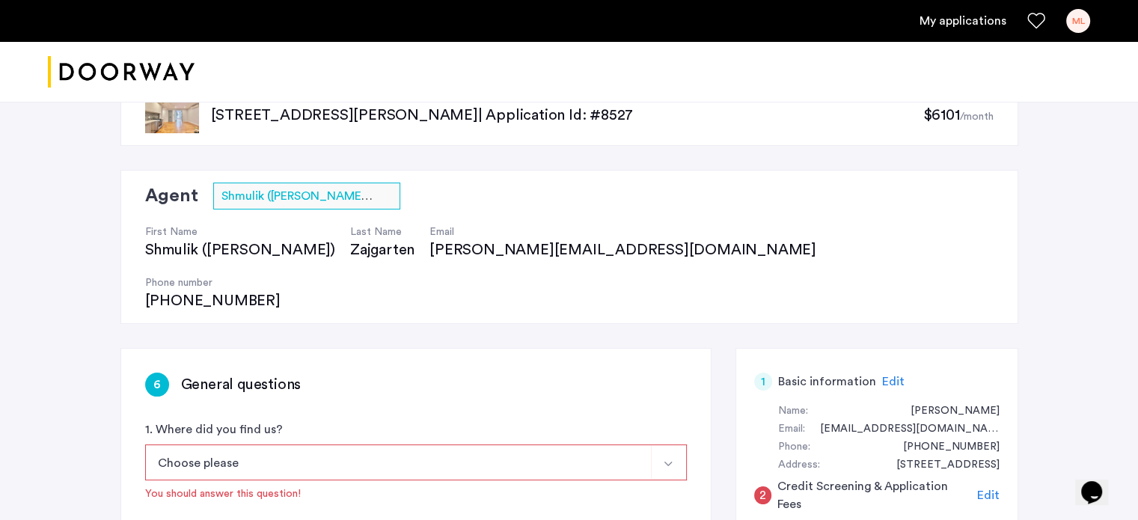
scroll to position [150, 0]
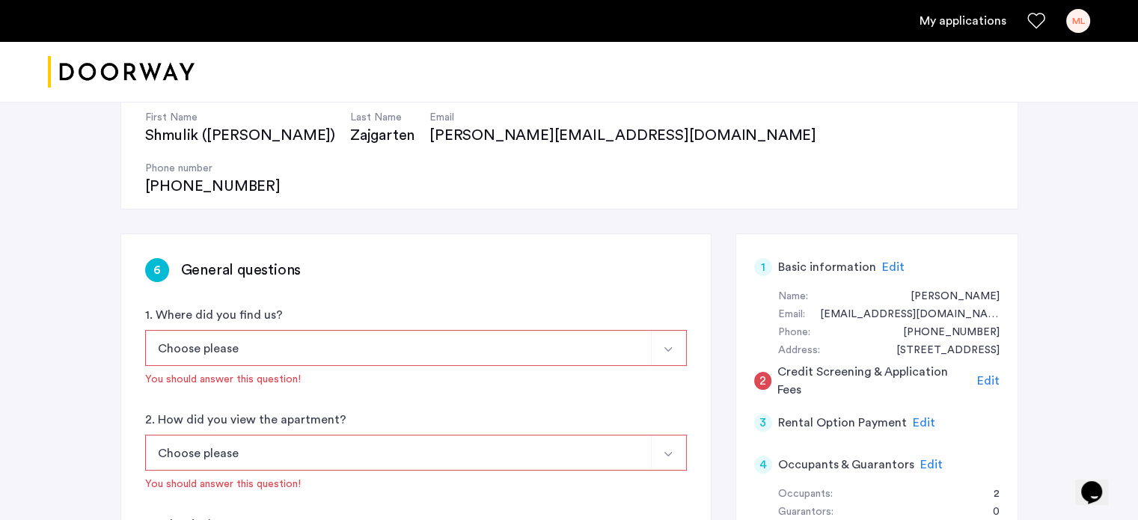
click at [472, 330] on button "Choose please" at bounding box center [398, 348] width 506 height 36
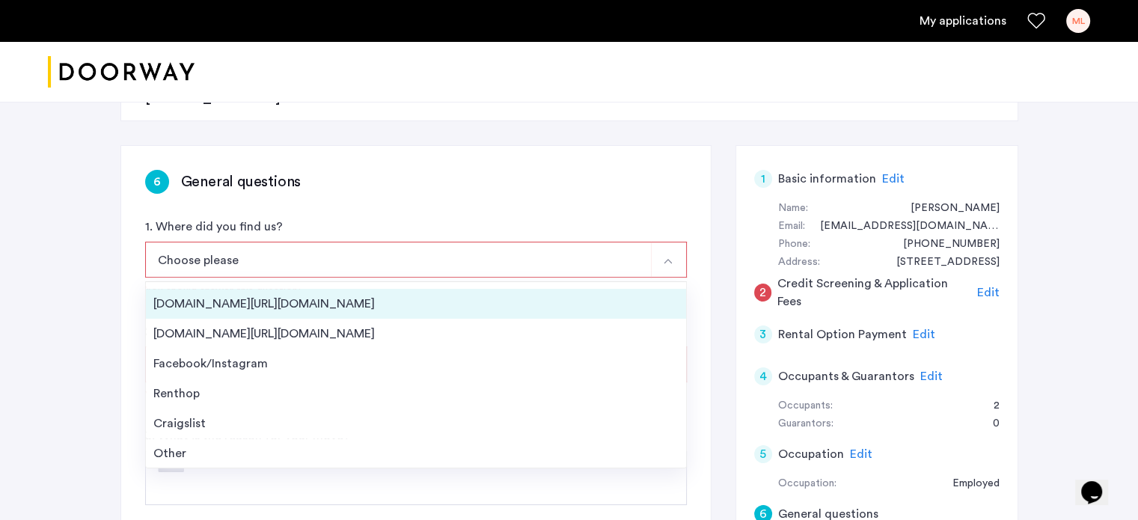
scroll to position [224, 0]
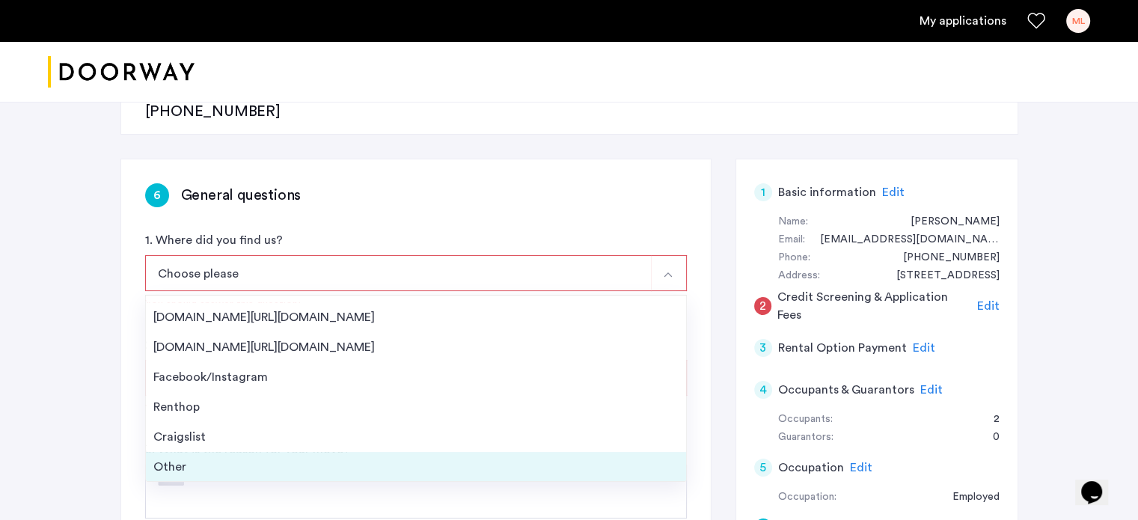
click at [340, 458] on div "Other" at bounding box center [415, 467] width 525 height 18
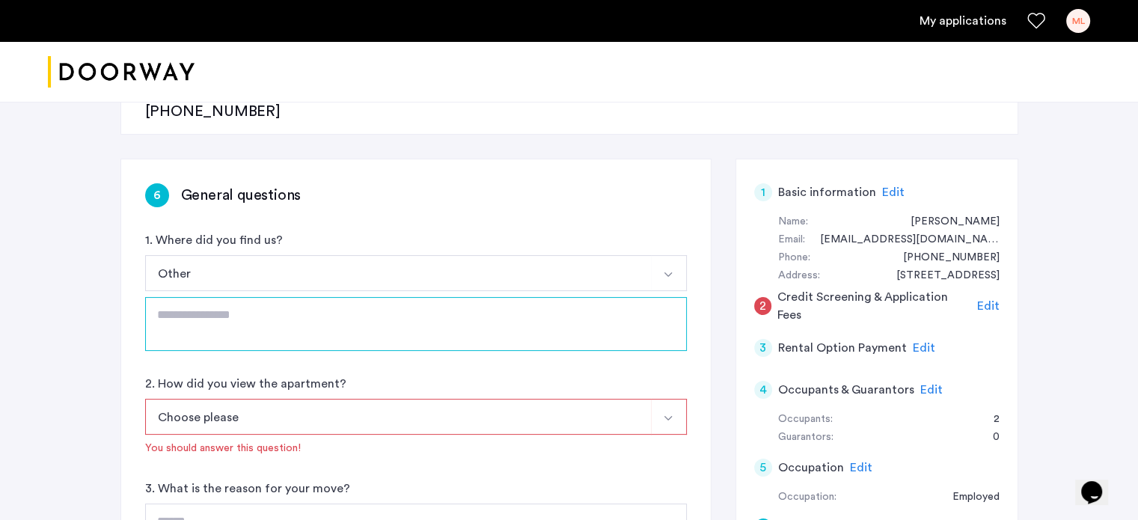
click at [338, 297] on textarea at bounding box center [416, 324] width 542 height 54
type textarea "**********"
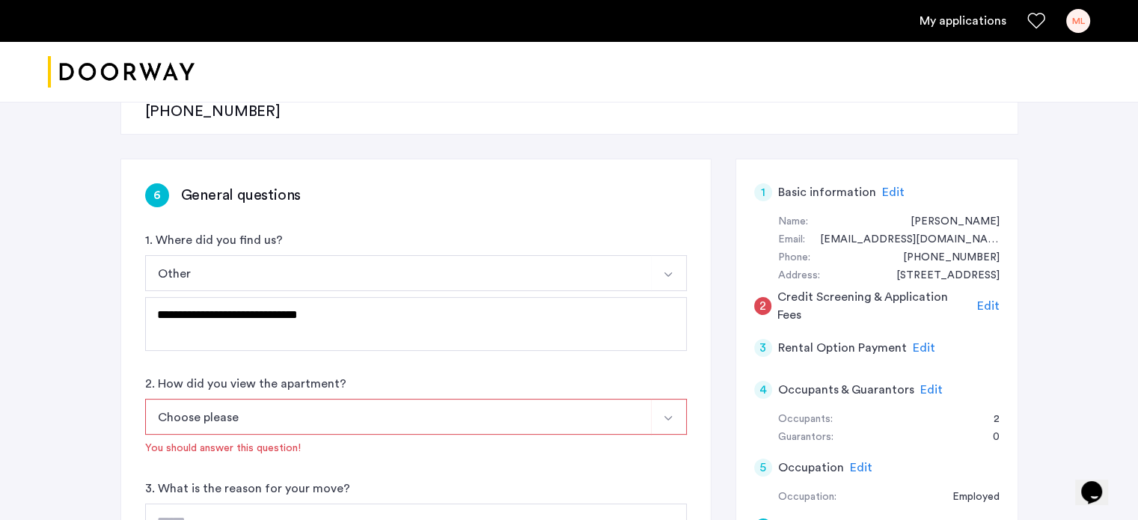
click at [334, 399] on button "Choose please" at bounding box center [398, 417] width 506 height 36
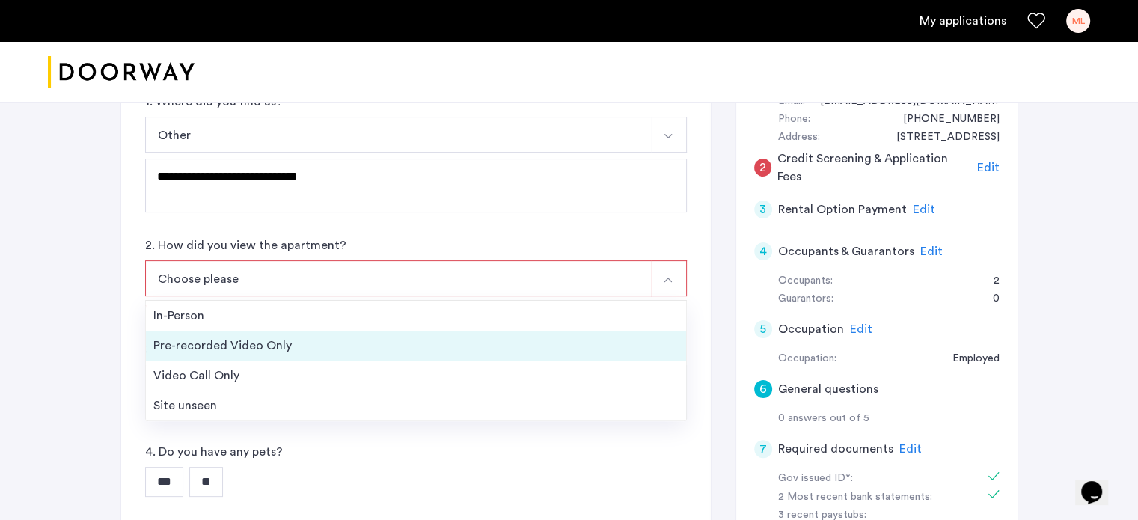
scroll to position [374, 0]
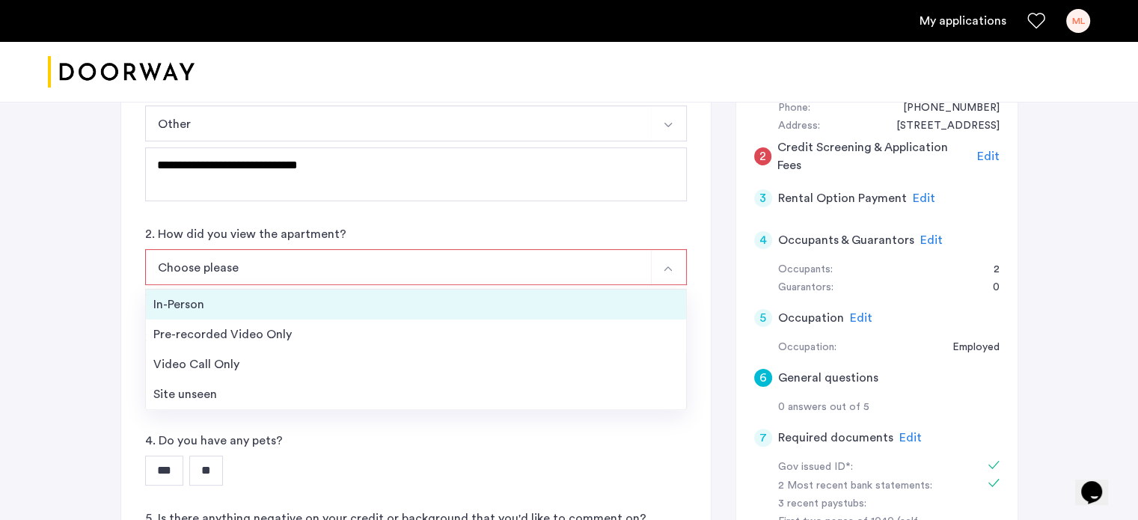
click at [360, 295] on div "In-Person" at bounding box center [415, 304] width 525 height 18
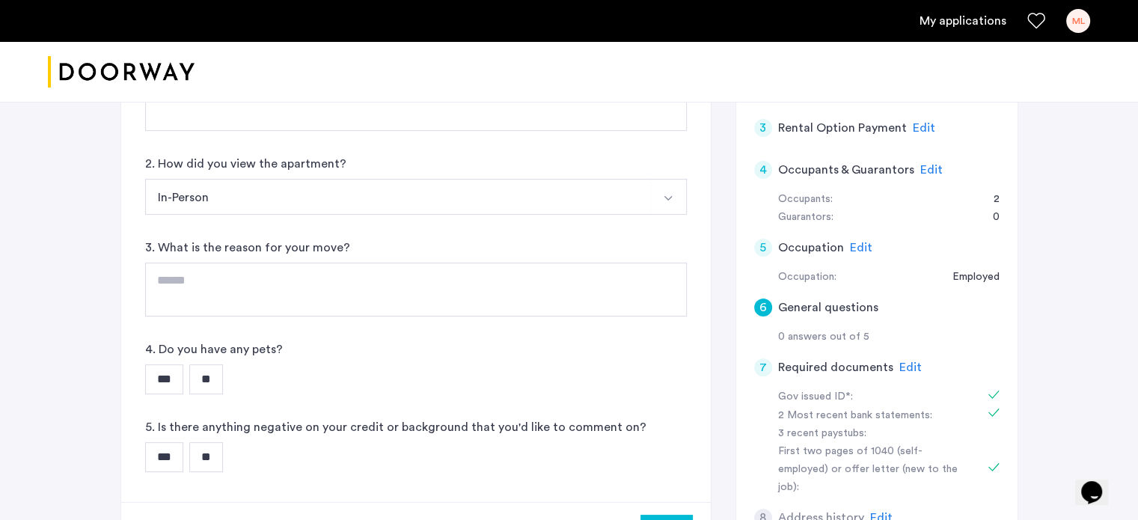
scroll to position [449, 0]
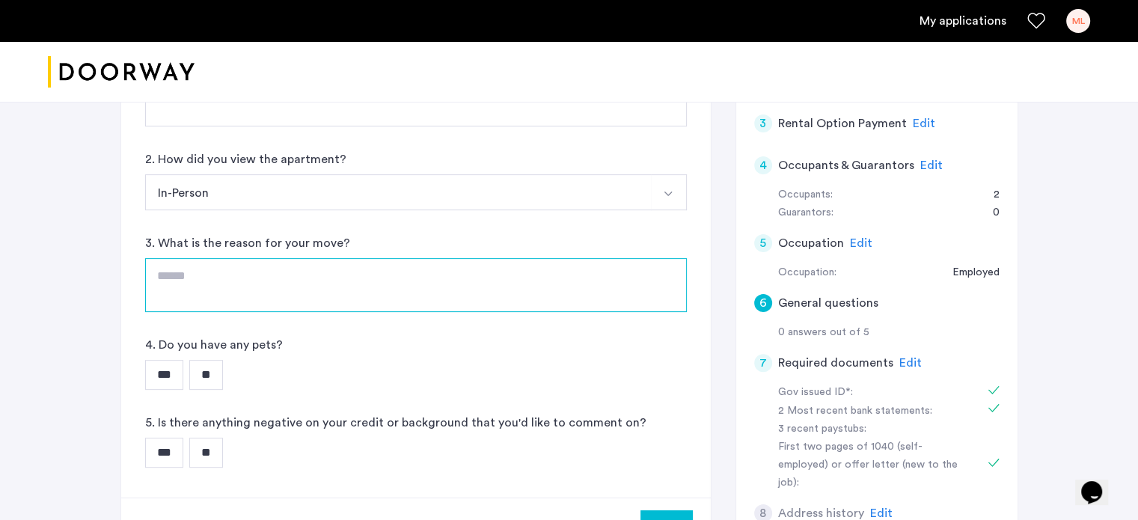
click at [411, 258] on textarea at bounding box center [416, 285] width 542 height 54
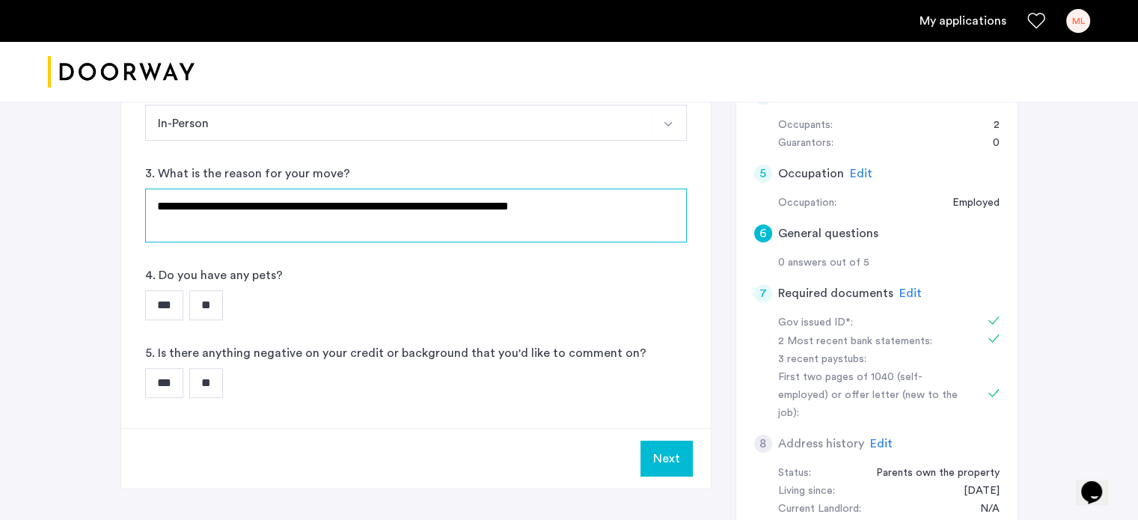
scroll to position [524, 0]
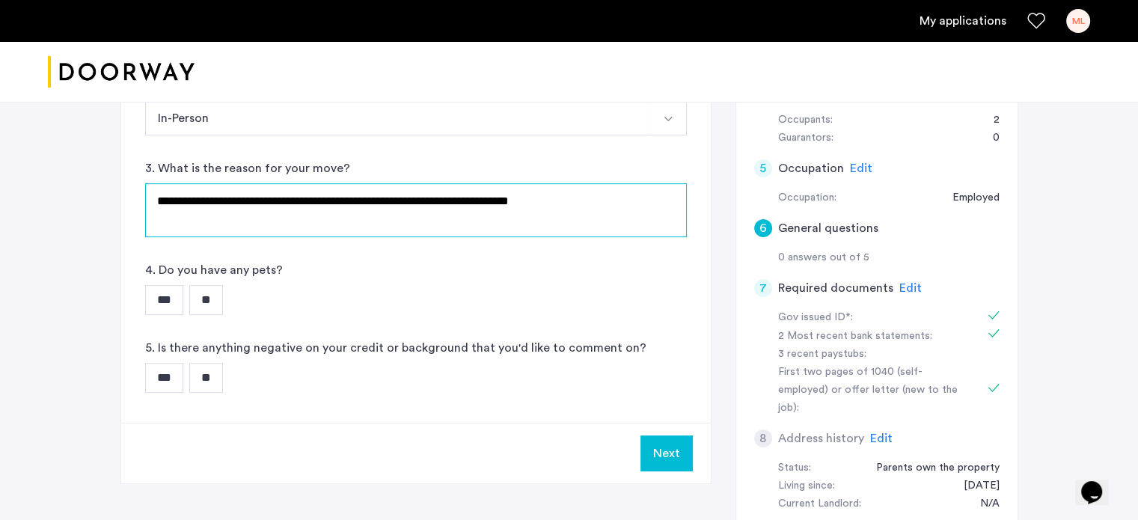
type textarea "**********"
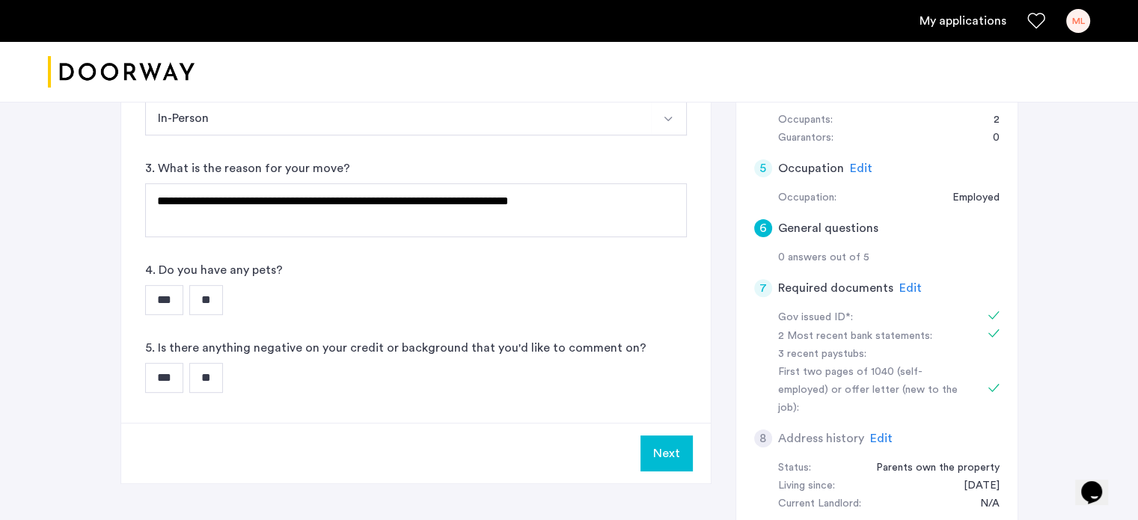
click at [209, 285] on input "**" at bounding box center [206, 300] width 34 height 30
click at [203, 363] on input "**" at bounding box center [206, 378] width 34 height 30
click at [670, 435] on button "Next" at bounding box center [666, 453] width 52 height 36
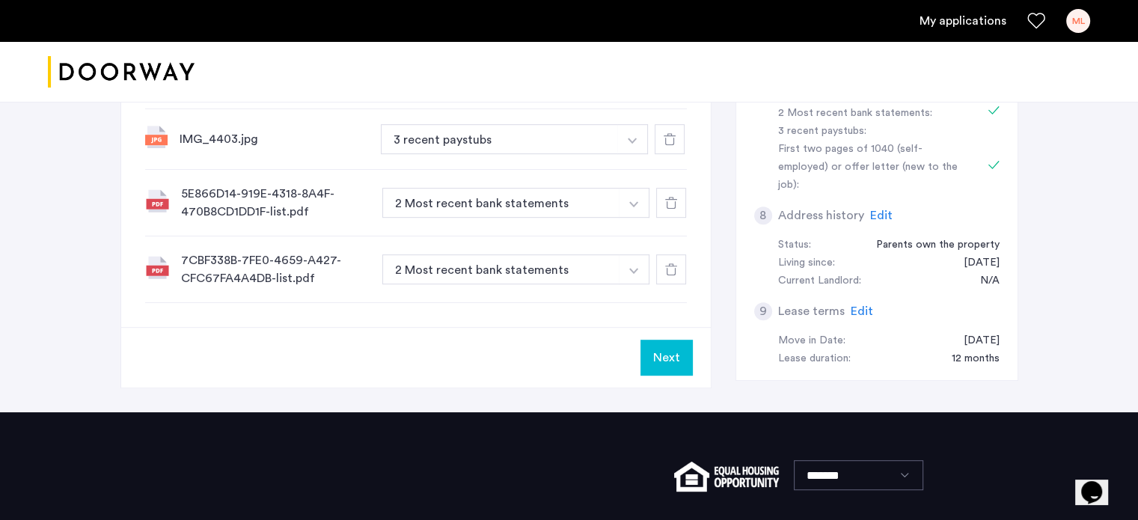
scroll to position [748, 0]
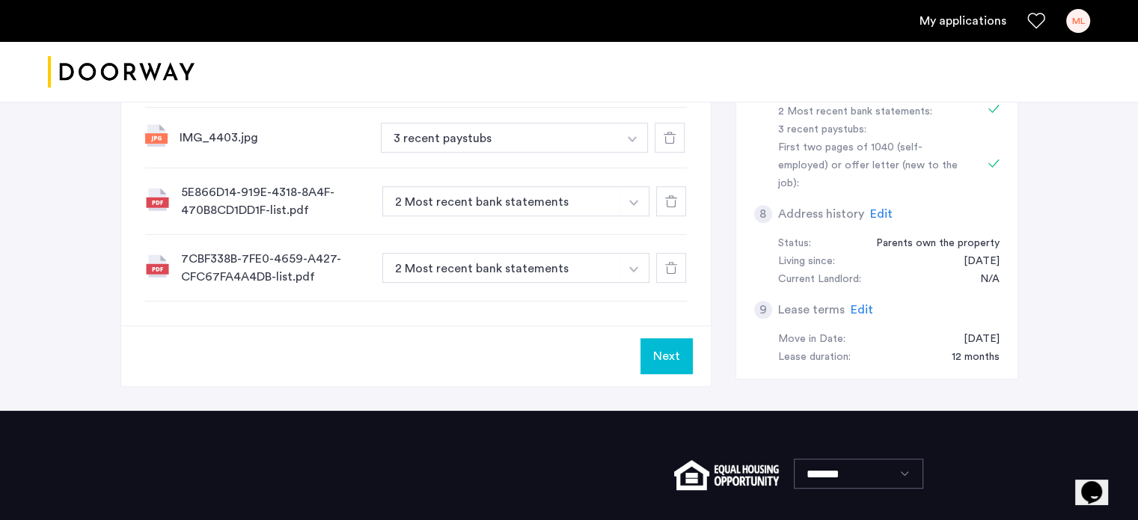
click at [667, 338] on button "Next" at bounding box center [666, 356] width 52 height 36
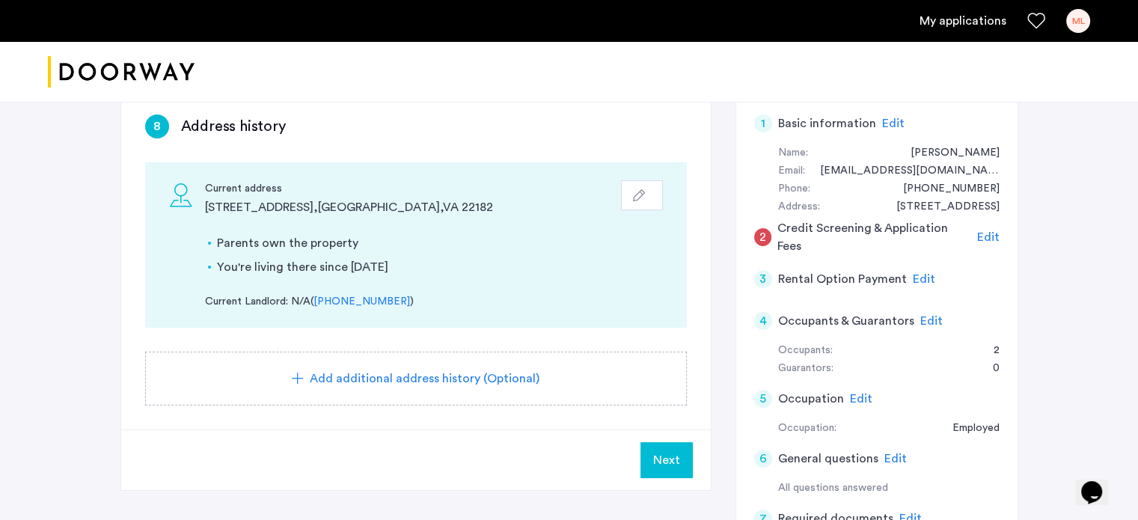
scroll to position [299, 0]
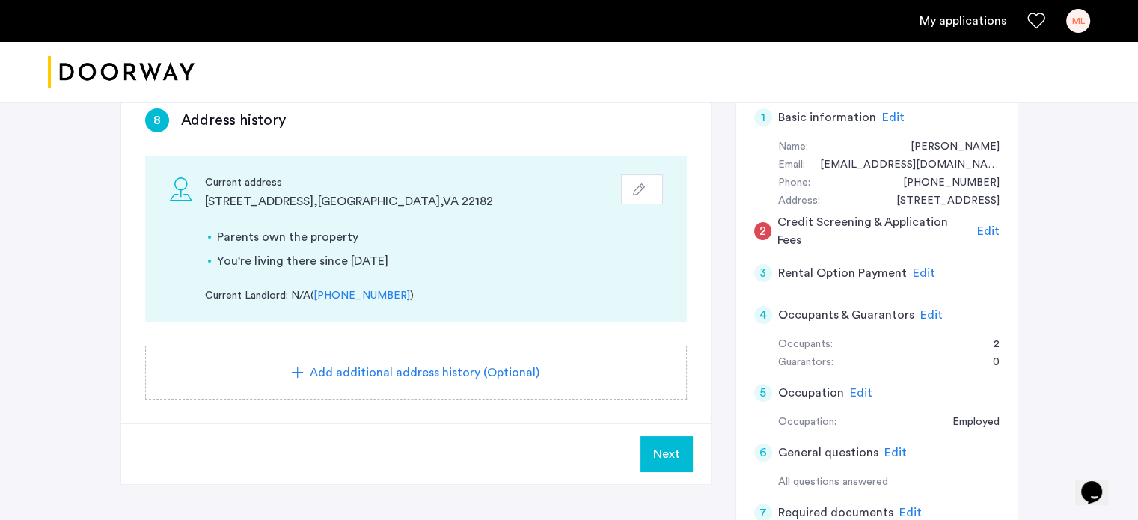
click at [652, 436] on button "Next" at bounding box center [666, 454] width 52 height 36
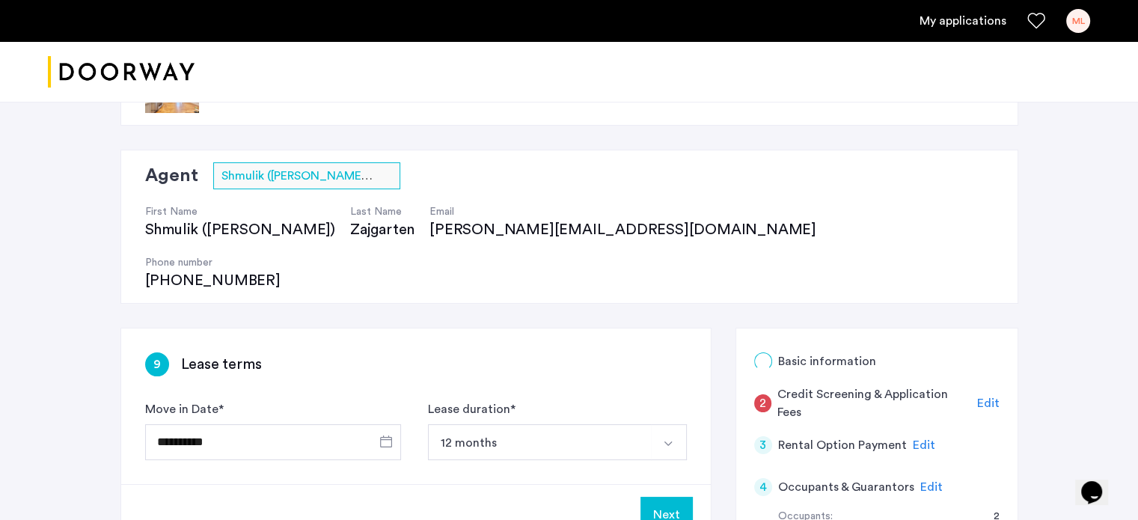
scroll to position [224, 0]
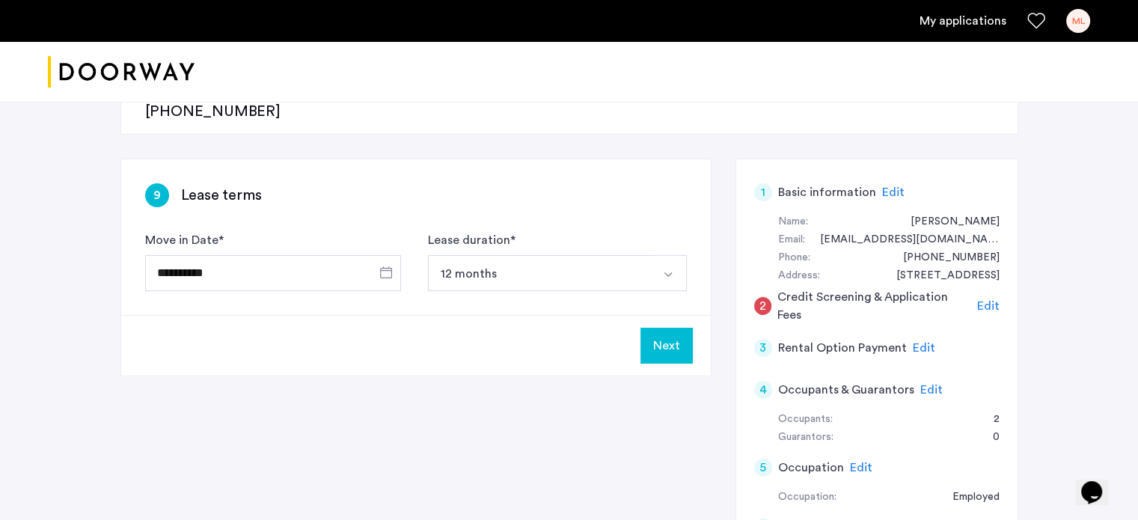
click at [683, 328] on button "Next" at bounding box center [666, 346] width 52 height 36
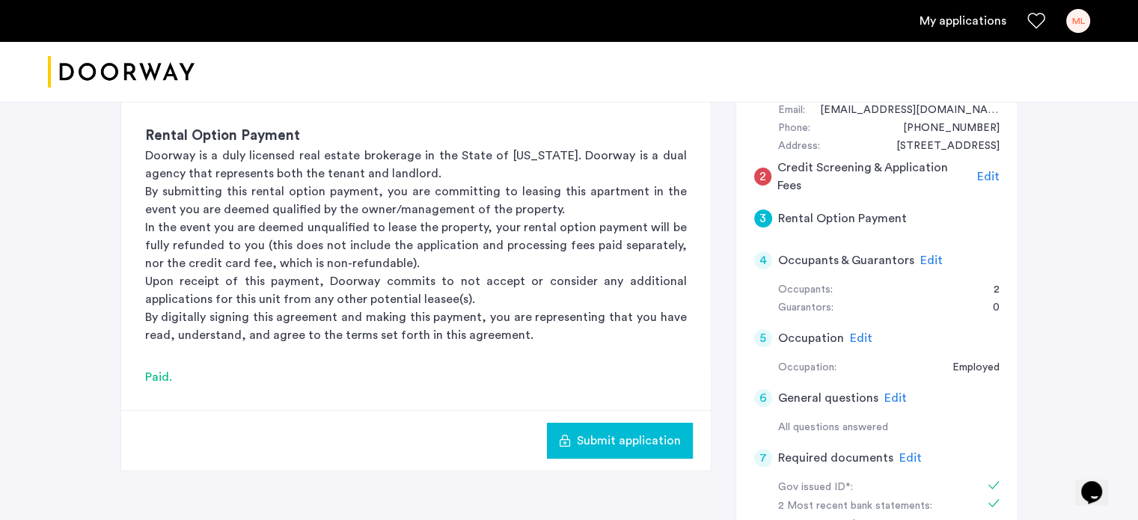
scroll to position [299, 0]
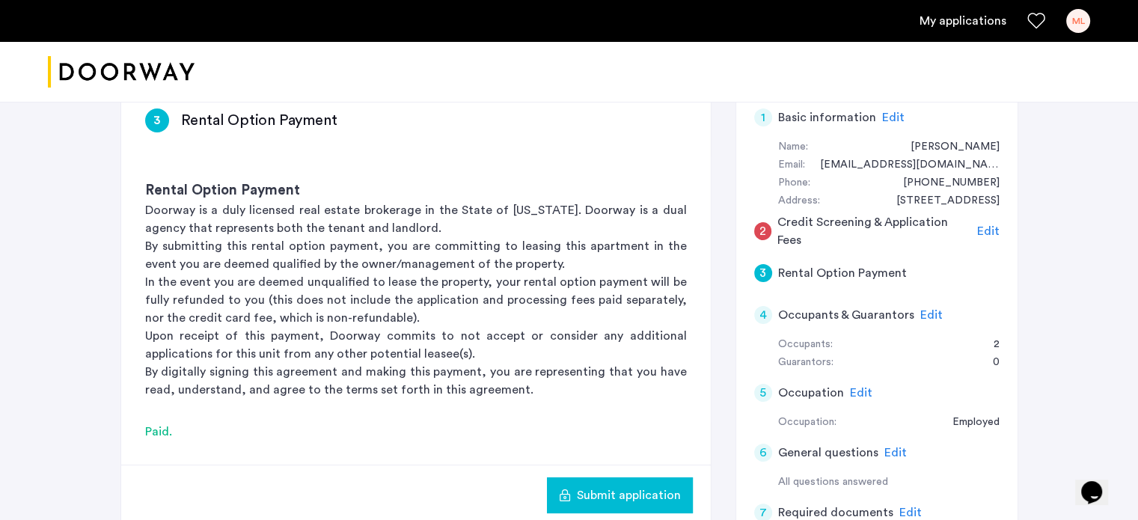
click at [993, 225] on span "Edit" at bounding box center [988, 231] width 22 height 12
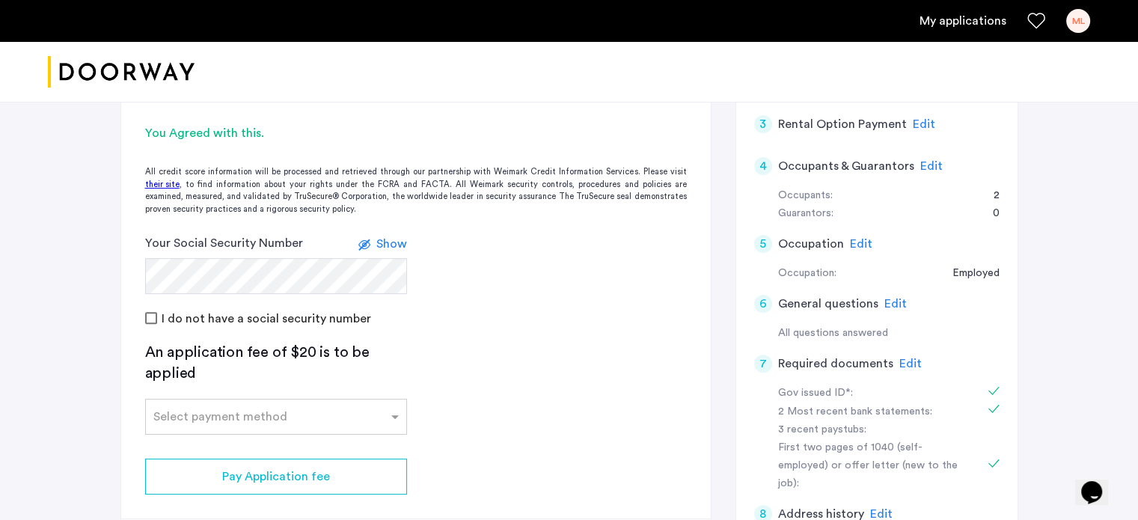
scroll to position [449, 0]
click at [322, 398] on div "Select payment method" at bounding box center [276, 416] width 262 height 36
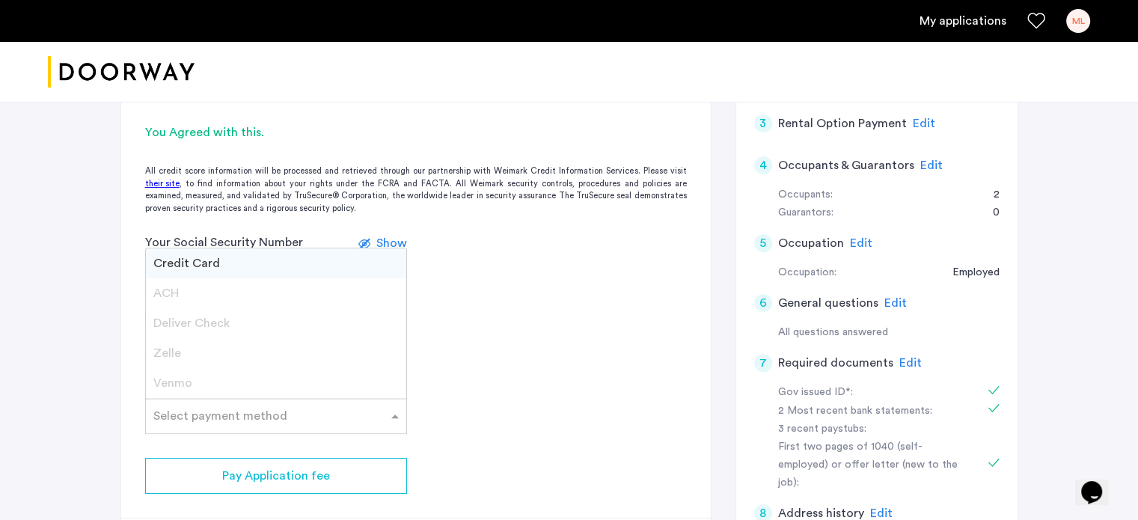
click at [319, 248] on div "Credit Card" at bounding box center [276, 263] width 260 height 30
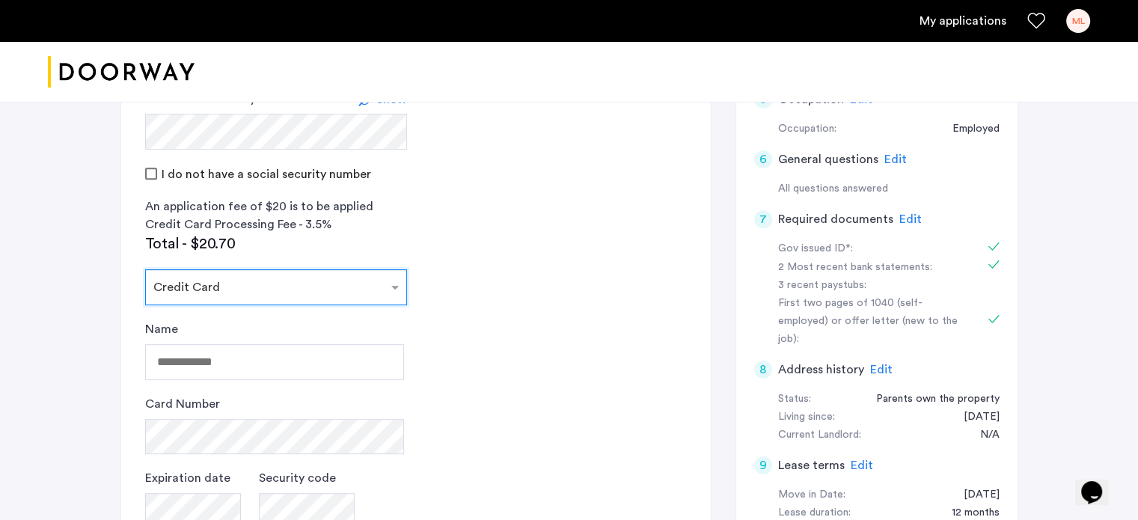
scroll to position [598, 0]
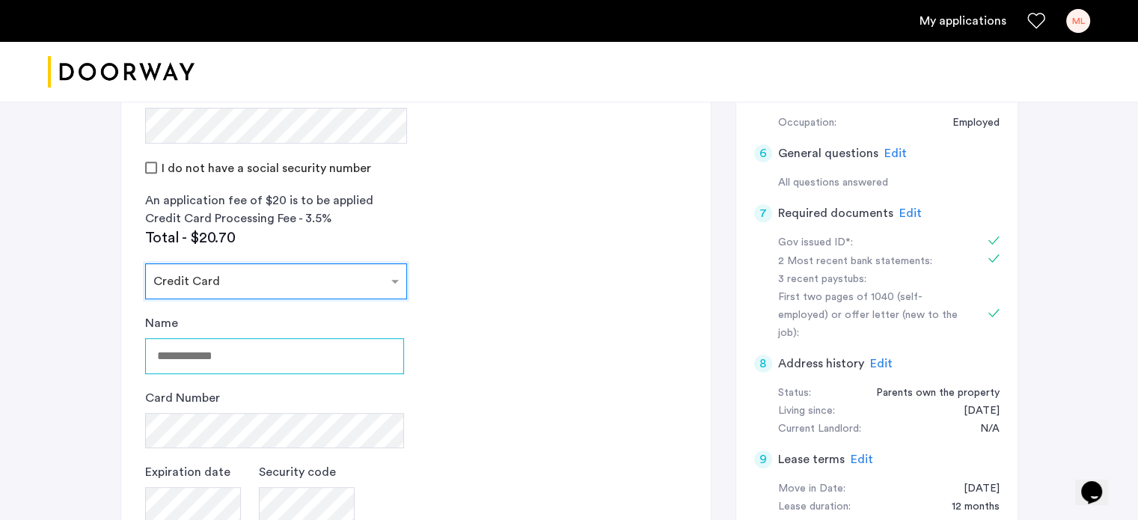
click at [329, 338] on input "Name" at bounding box center [274, 356] width 259 height 36
type input "**********"
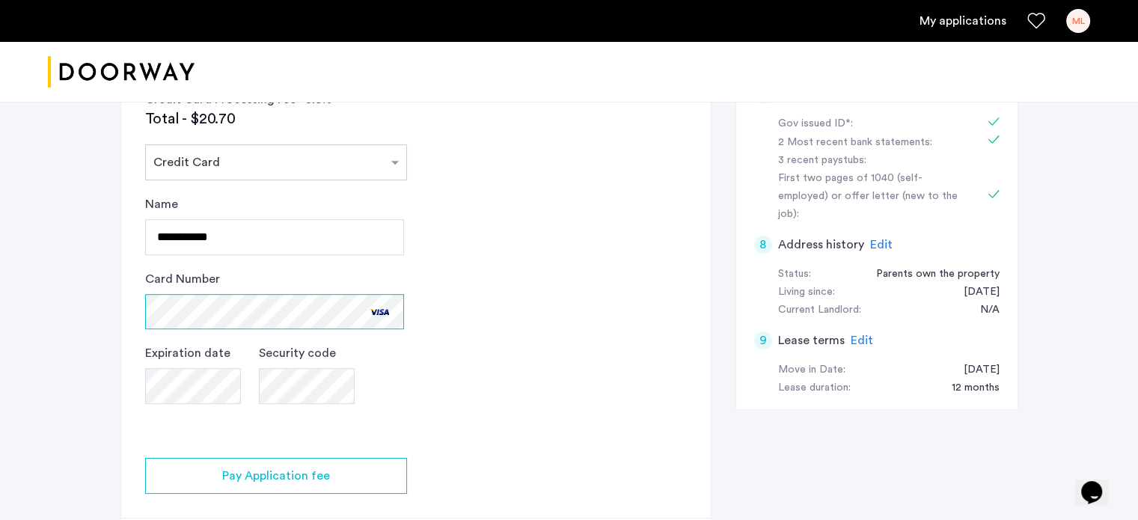
scroll to position [748, 0]
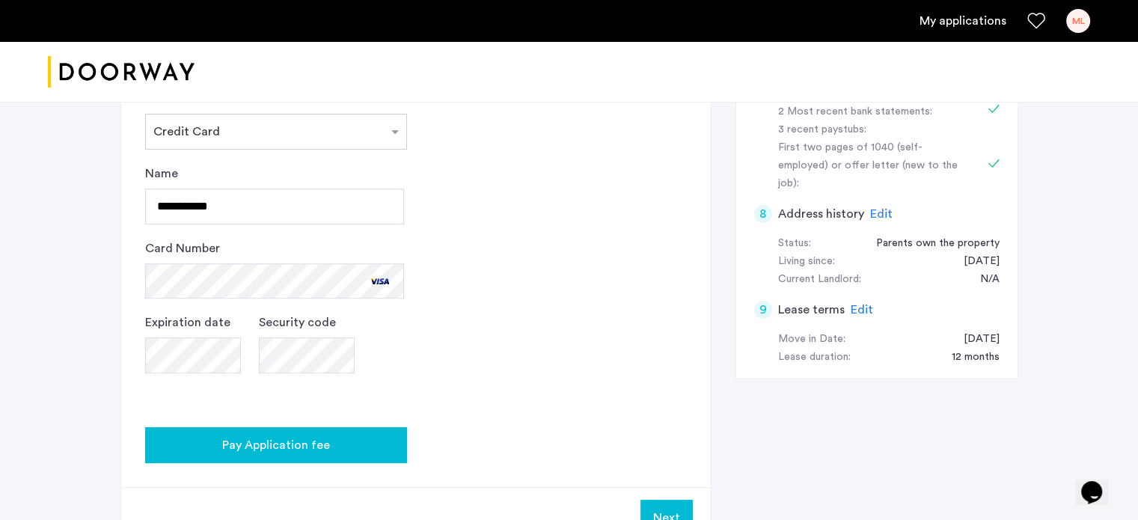
click at [373, 436] on div "Pay Application fee" at bounding box center [276, 445] width 238 height 18
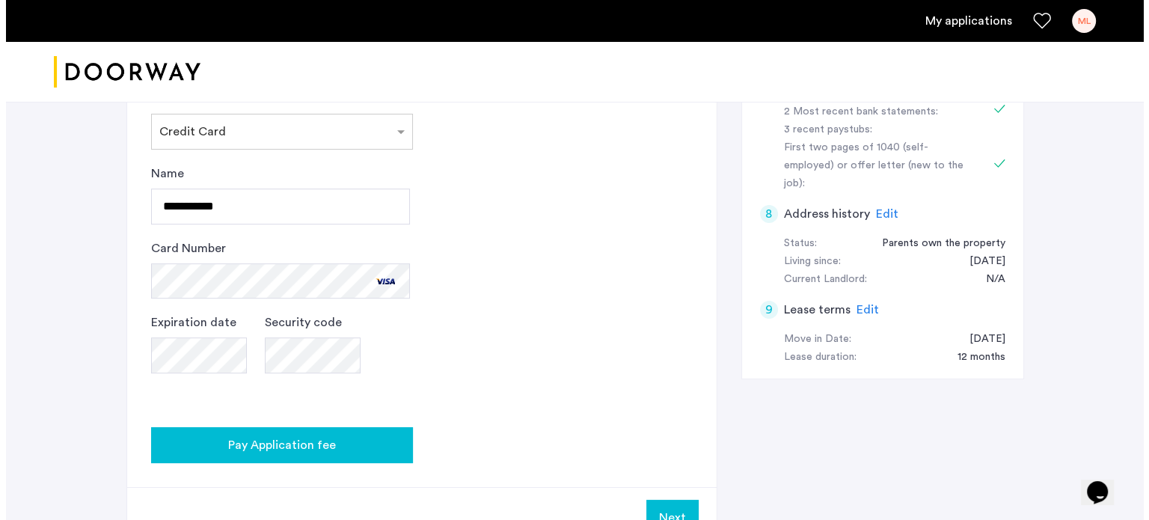
scroll to position [0, 0]
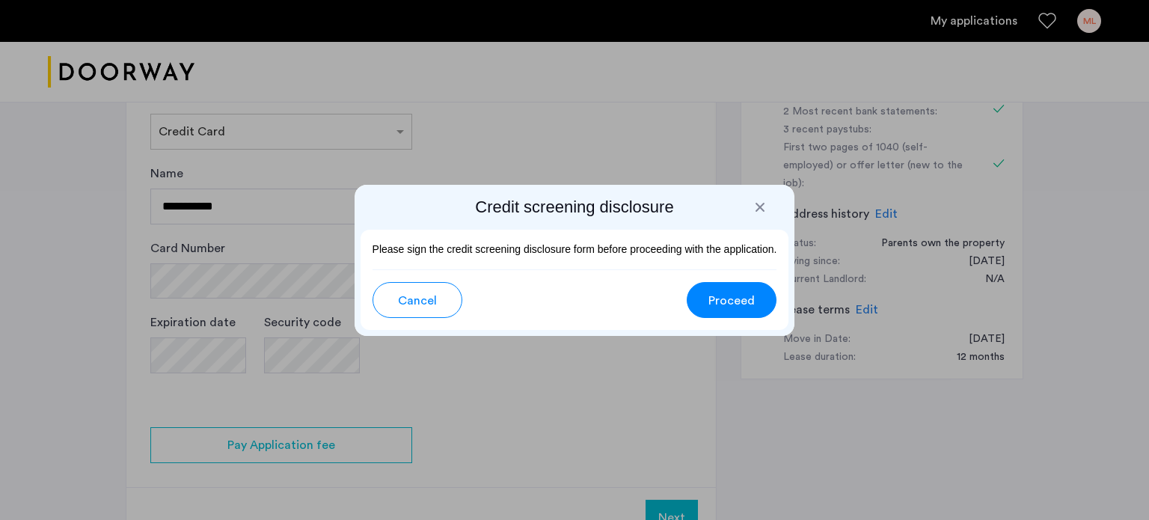
click at [721, 305] on span "Proceed" at bounding box center [731, 301] width 46 height 18
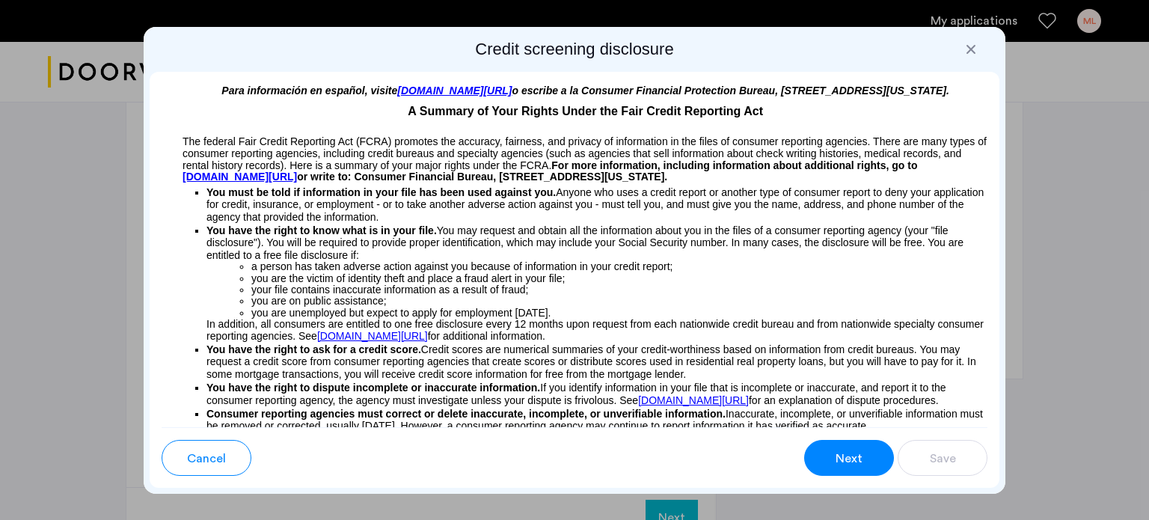
click at [724, 307] on ul "a person has taken adverse action against you because of information in your cr…" at bounding box center [596, 290] width 781 height 58
click at [213, 304] on ul "a person has taken adverse action against you because of information in your cr…" at bounding box center [596, 290] width 781 height 58
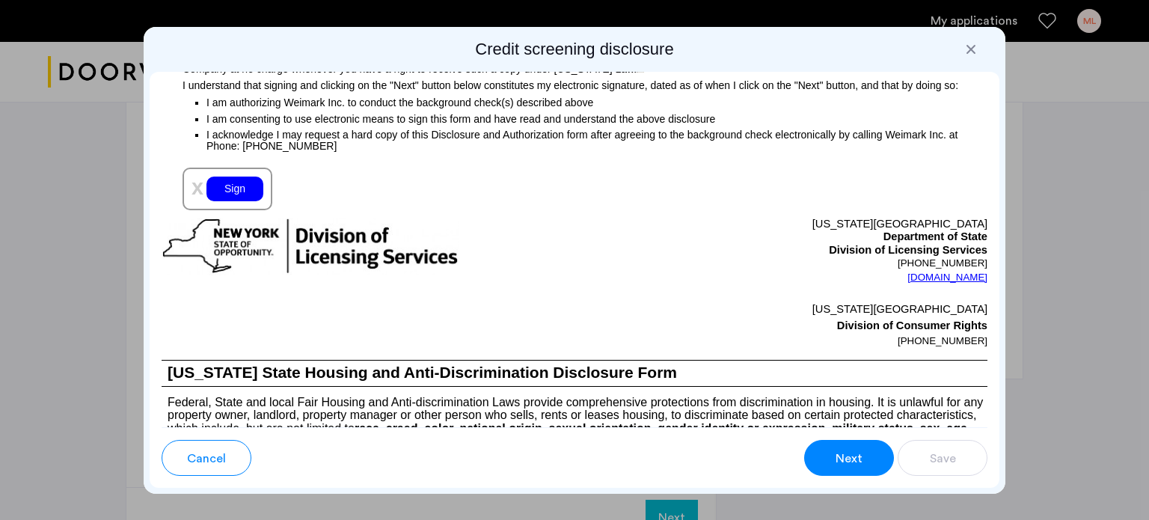
scroll to position [1646, 0]
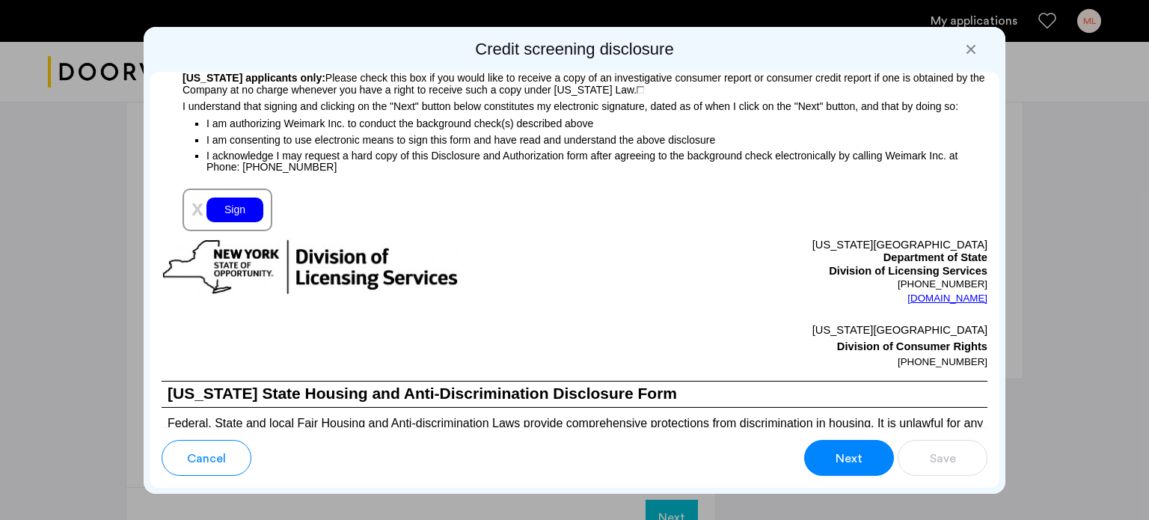
click at [224, 222] on div "Sign" at bounding box center [234, 209] width 57 height 25
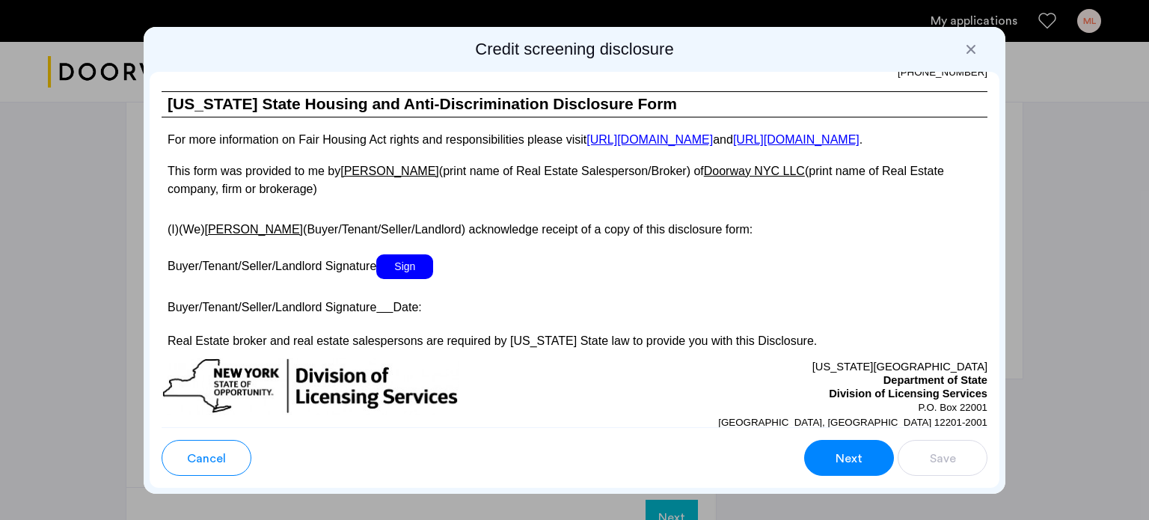
scroll to position [2768, 0]
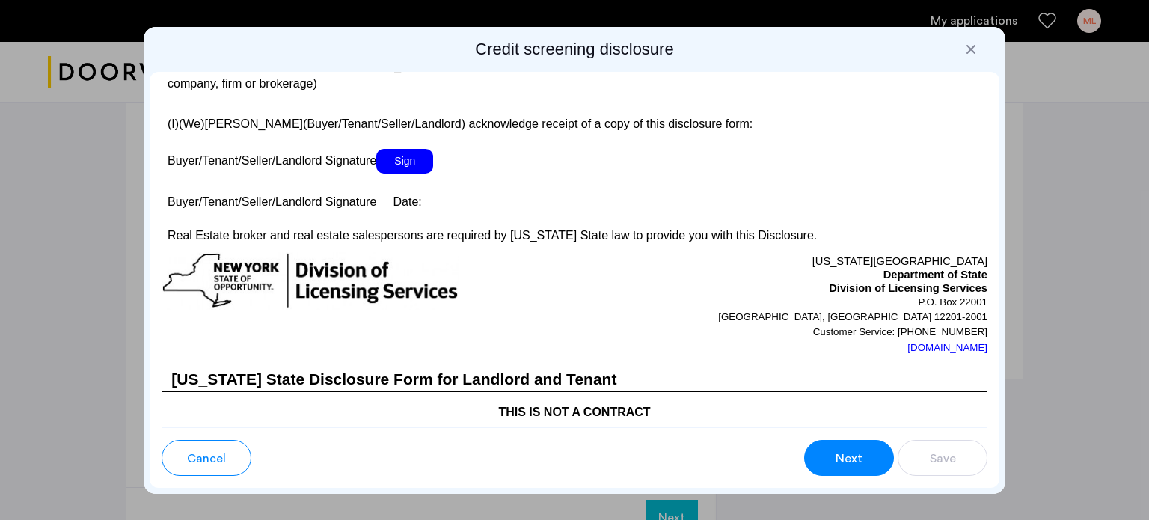
click at [399, 174] on span "Sign" at bounding box center [404, 161] width 57 height 25
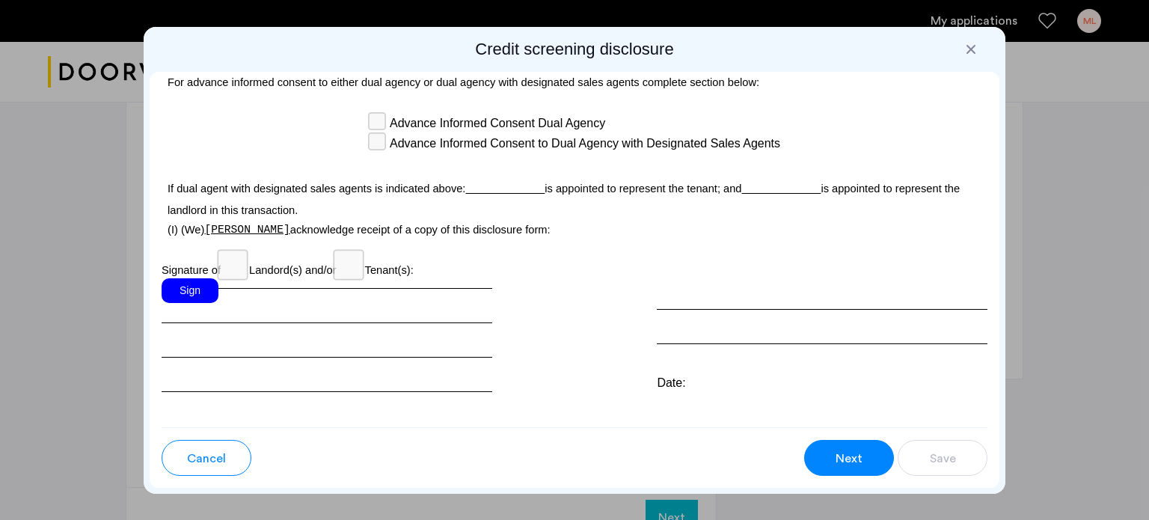
scroll to position [4339, 0]
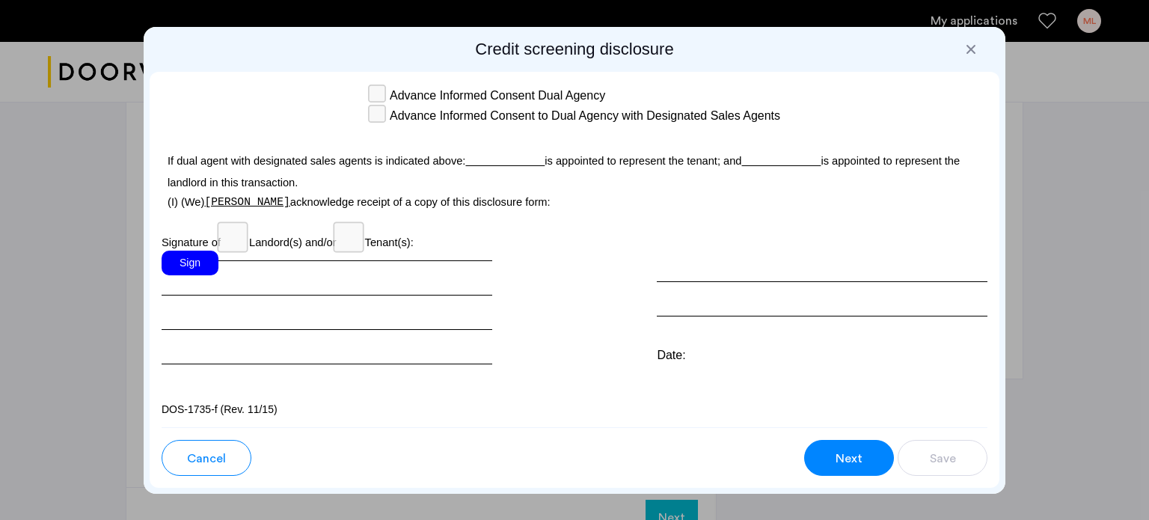
click at [208, 275] on div "Sign" at bounding box center [190, 263] width 57 height 25
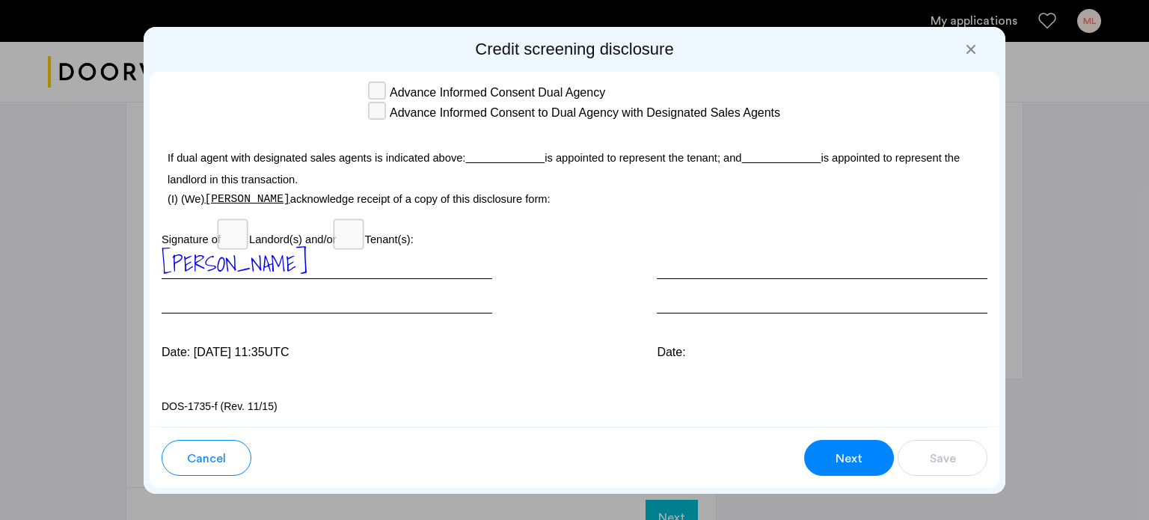
scroll to position [4383, 0]
click at [821, 457] on button "Next" at bounding box center [849, 458] width 90 height 36
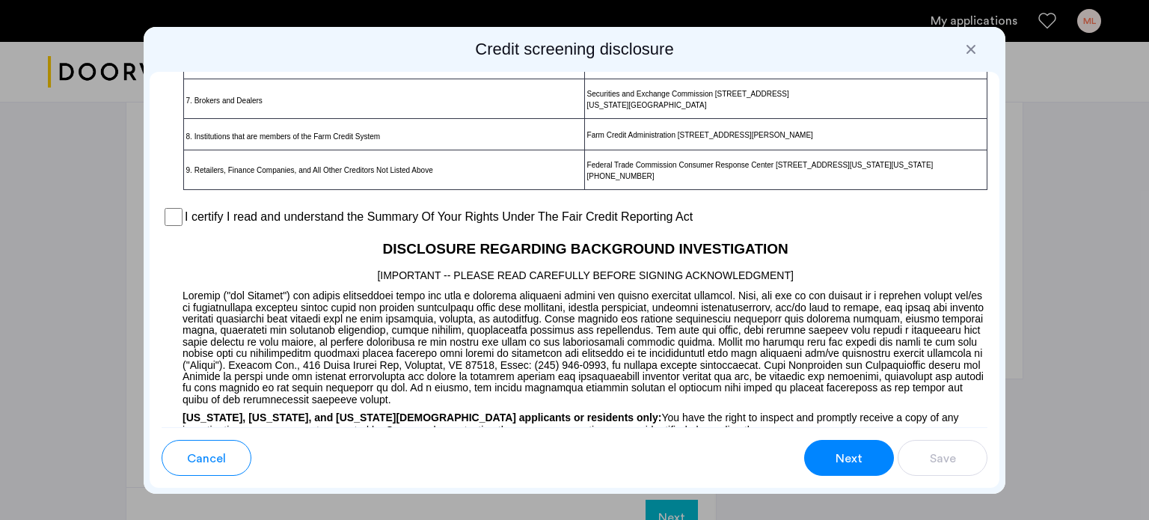
scroll to position [1131, 0]
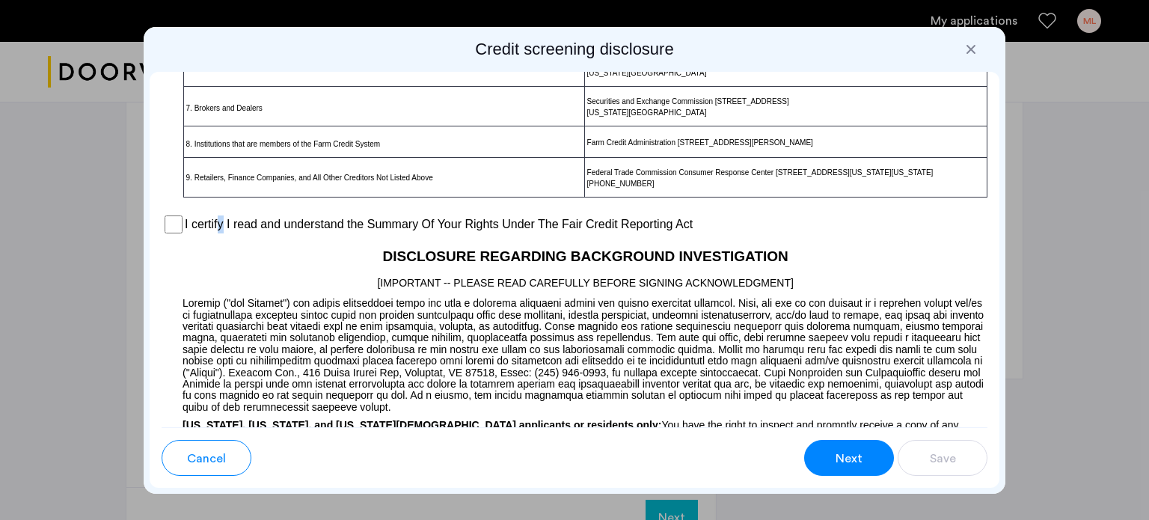
click at [221, 233] on label "I certify I read and understand the Summary Of Your Rights Under The Fair Credi…" at bounding box center [439, 224] width 508 height 18
click at [193, 233] on label "I certify I read and understand the Summary Of Your Rights Under The Fair Credi…" at bounding box center [439, 224] width 508 height 18
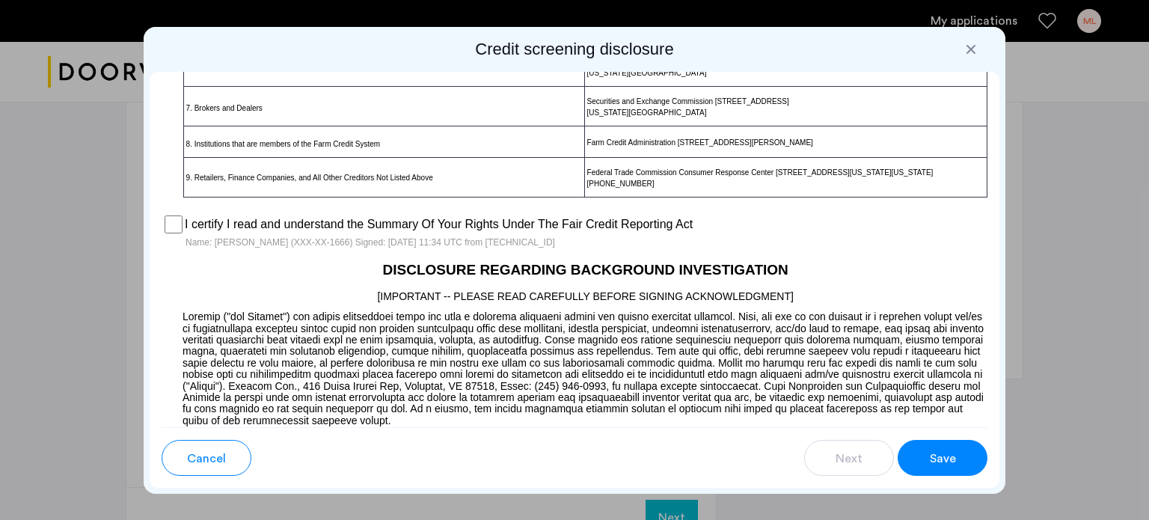
click at [1118, 347] on div at bounding box center [574, 260] width 1149 height 520
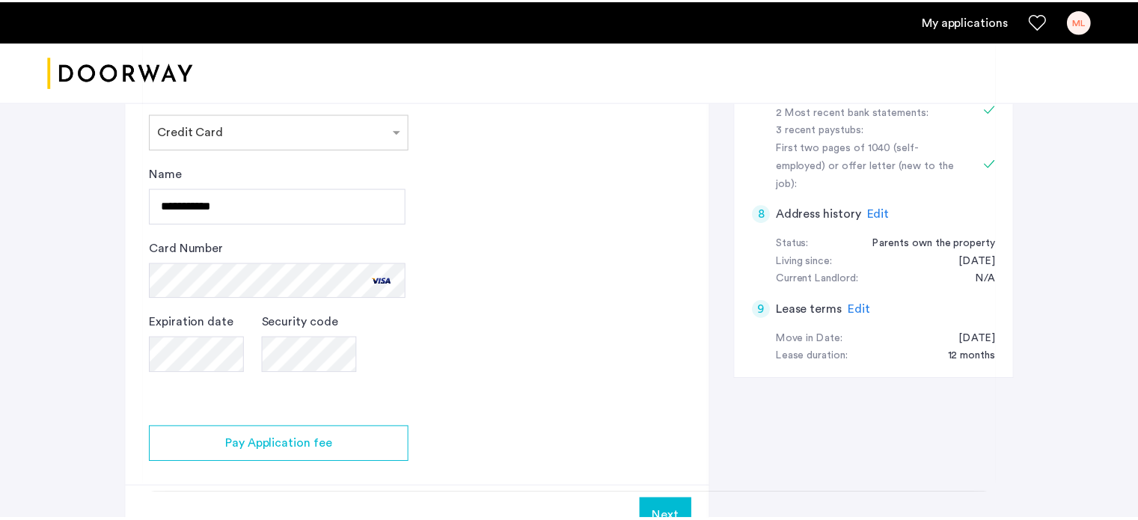
scroll to position [748, 0]
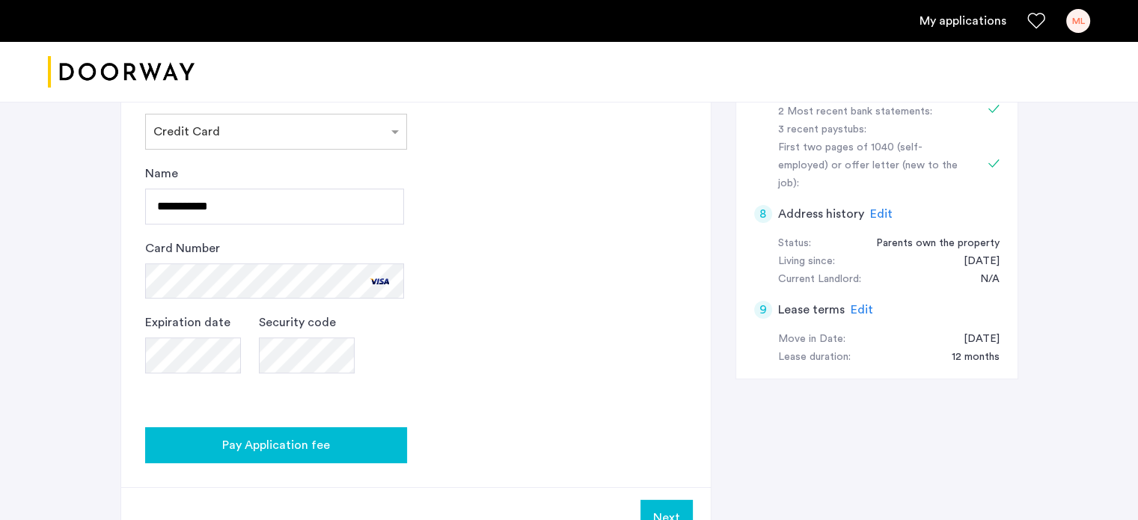
click at [352, 427] on button "Pay Application fee" at bounding box center [276, 445] width 262 height 36
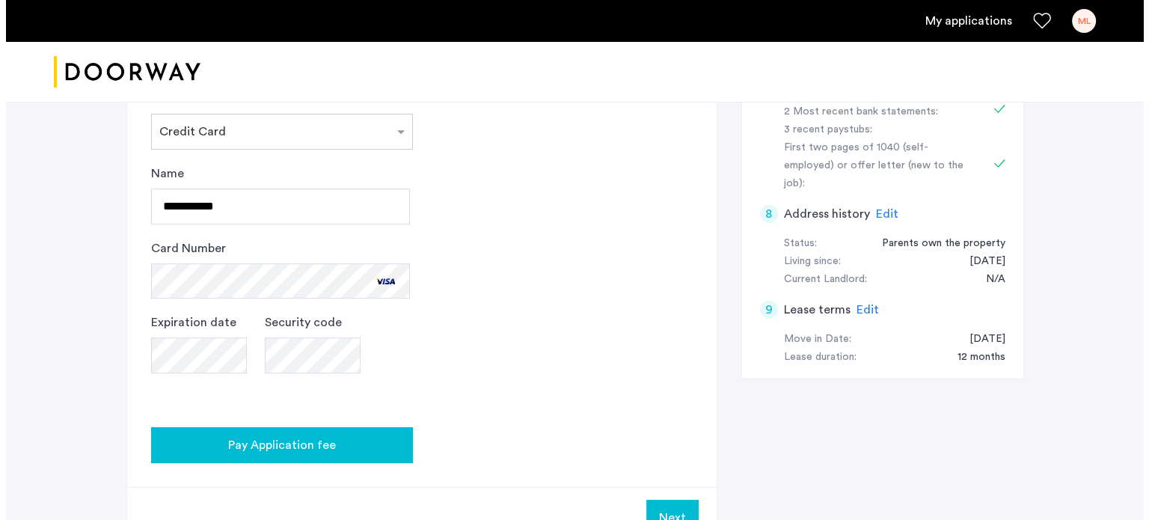
scroll to position [0, 0]
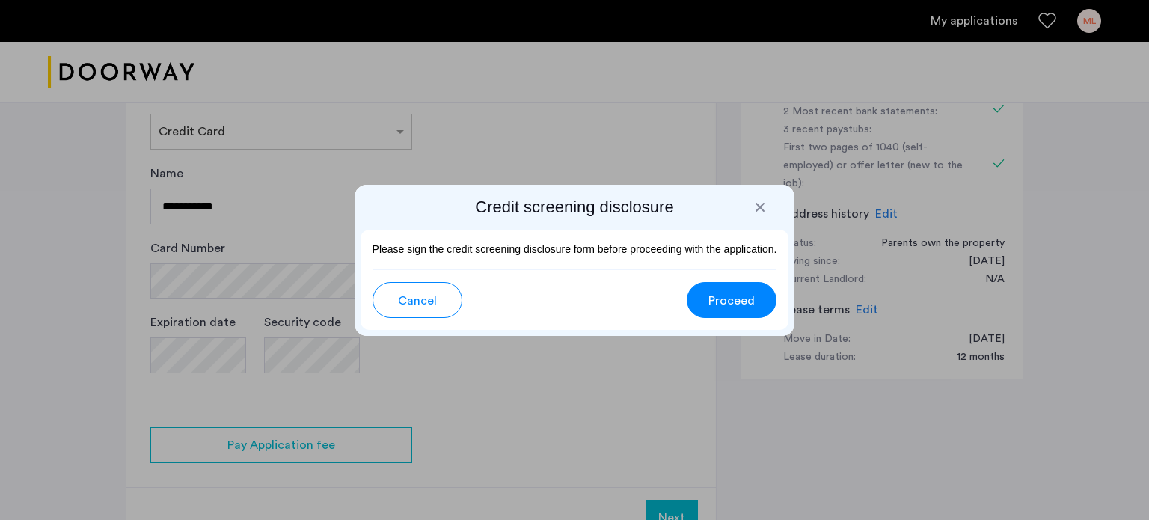
click at [700, 304] on button "Proceed" at bounding box center [732, 300] width 90 height 36
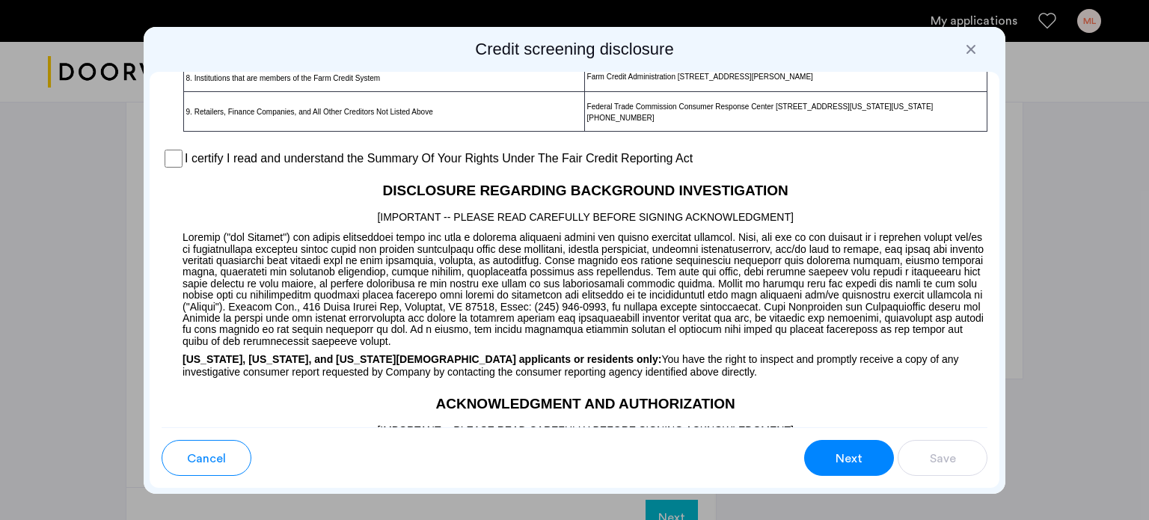
click at [186, 168] on label "I certify I read and understand the Summary Of Your Rights Under The Fair Credi…" at bounding box center [439, 159] width 508 height 18
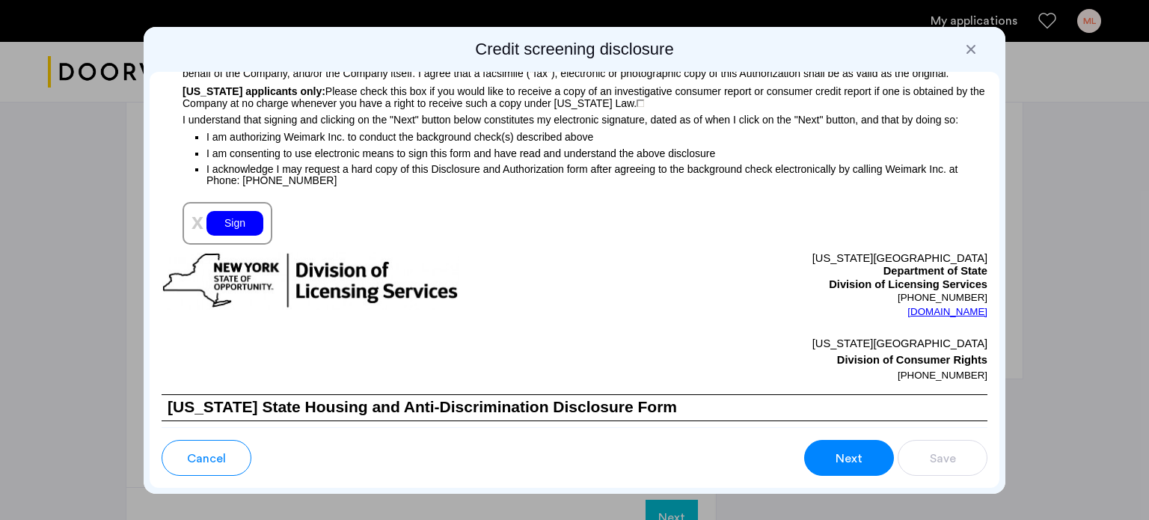
click at [250, 236] on div "Sign" at bounding box center [234, 223] width 57 height 25
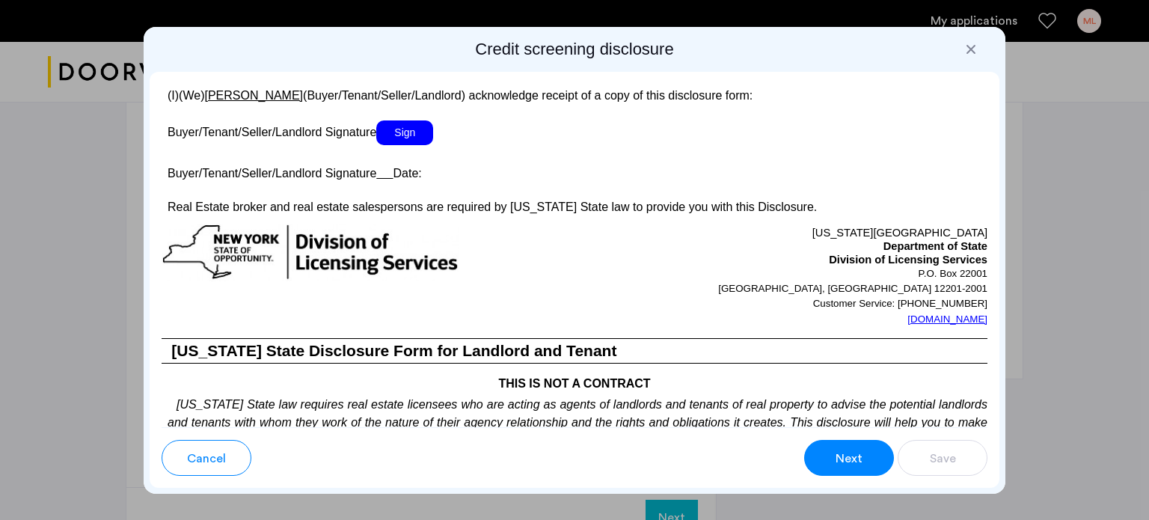
scroll to position [2693, 0]
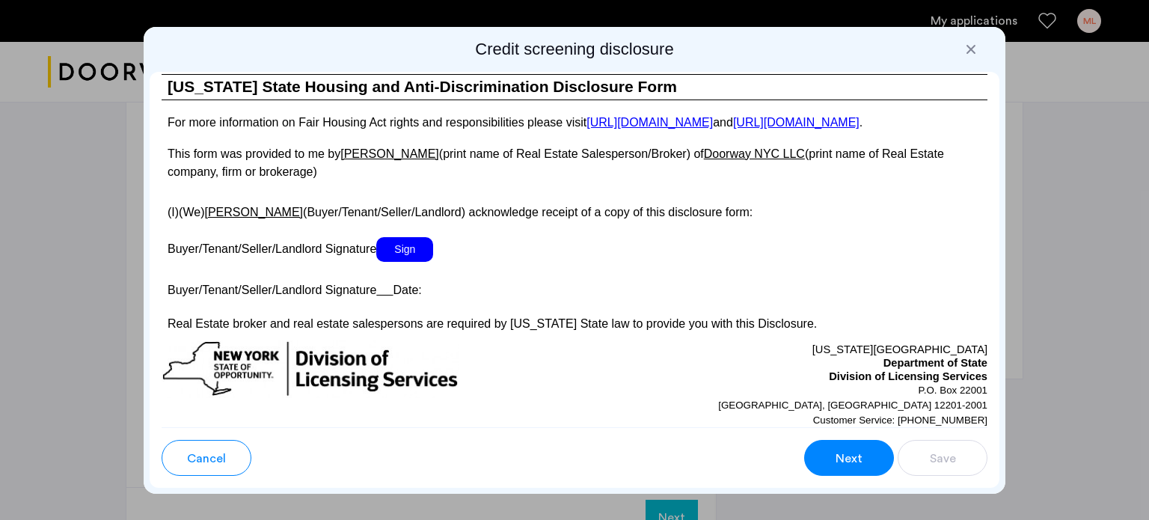
click at [410, 262] on span "Sign" at bounding box center [404, 249] width 57 height 25
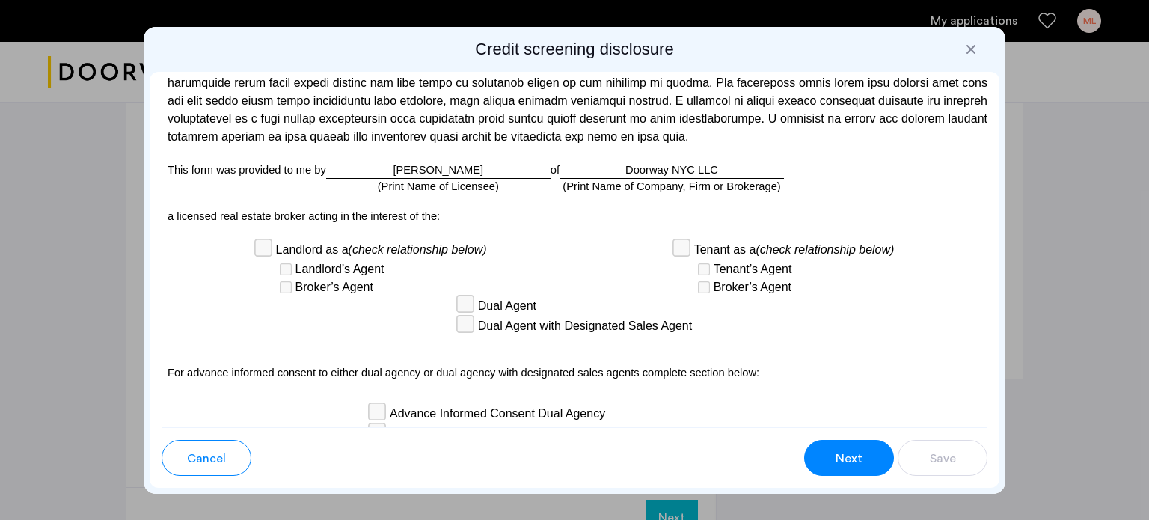
scroll to position [4339, 0]
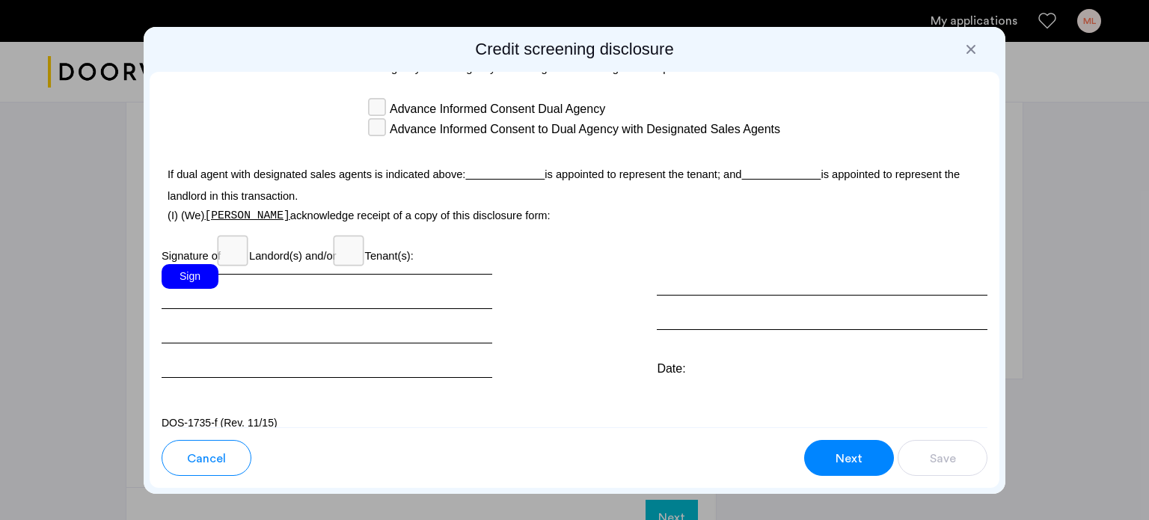
click at [212, 289] on div "Sign" at bounding box center [190, 276] width 57 height 25
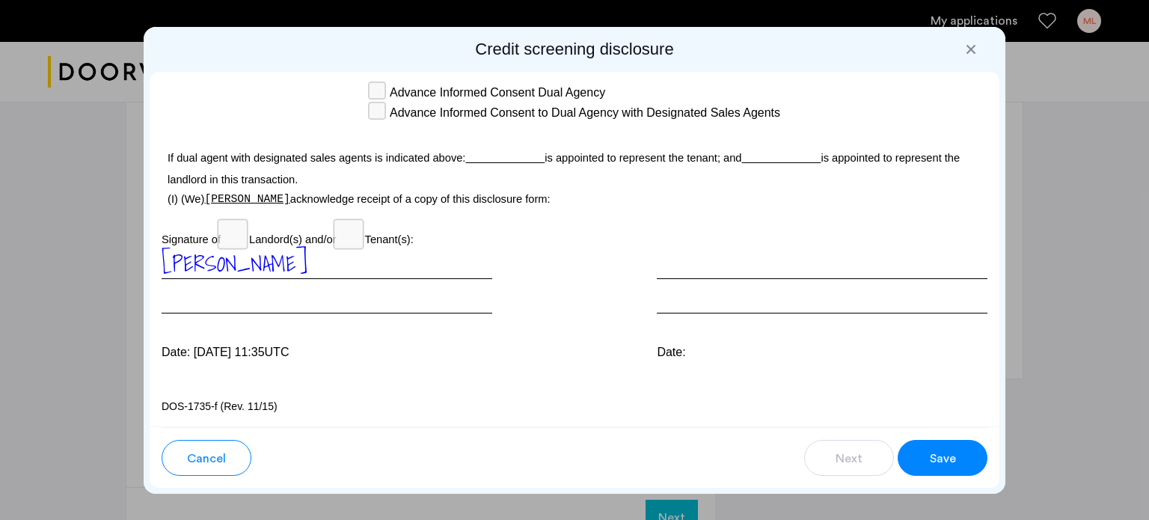
scroll to position [4396, 0]
click at [981, 470] on button "Save" at bounding box center [943, 458] width 90 height 36
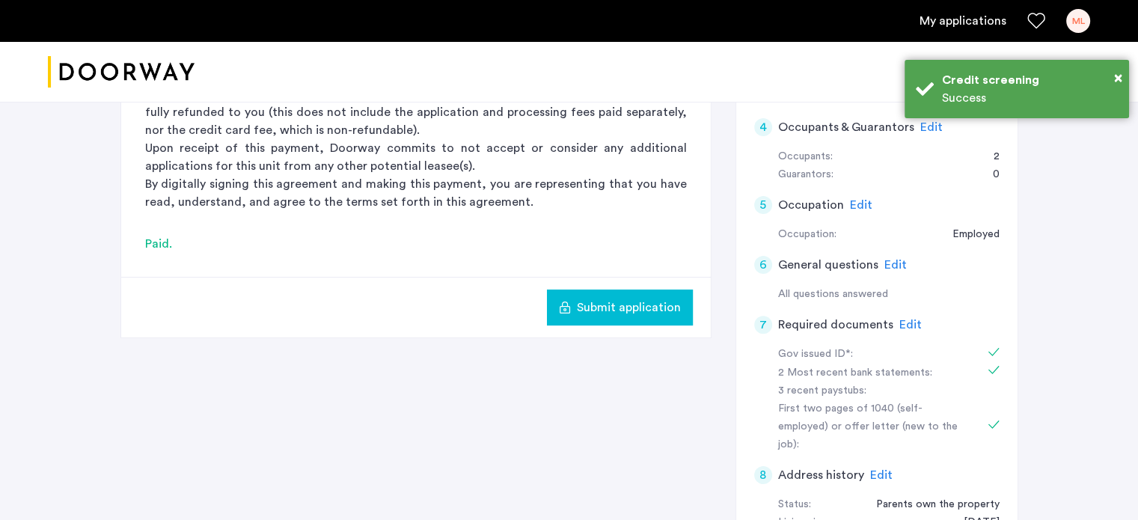
scroll to position [0, 0]
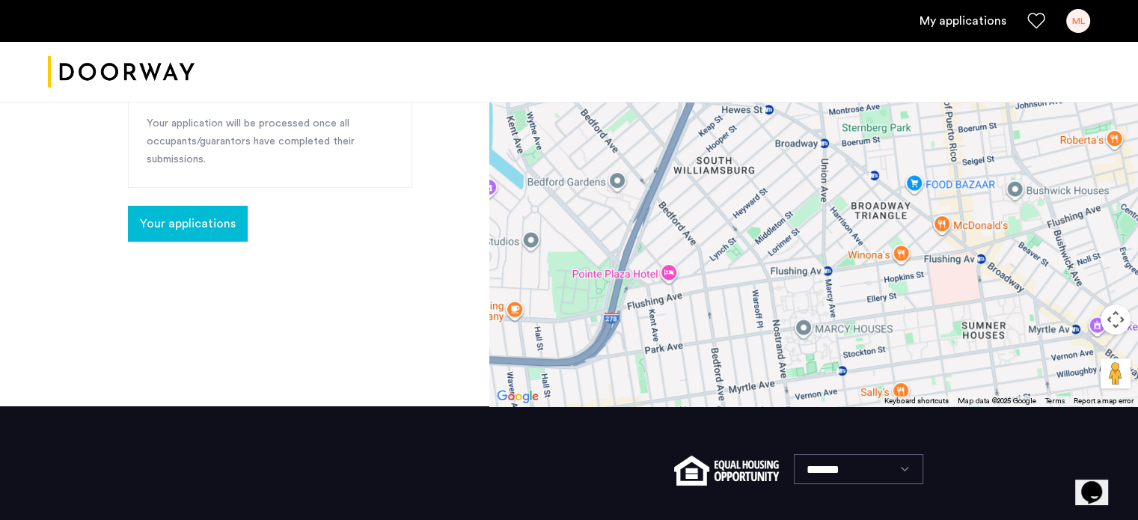
scroll to position [598, 0]
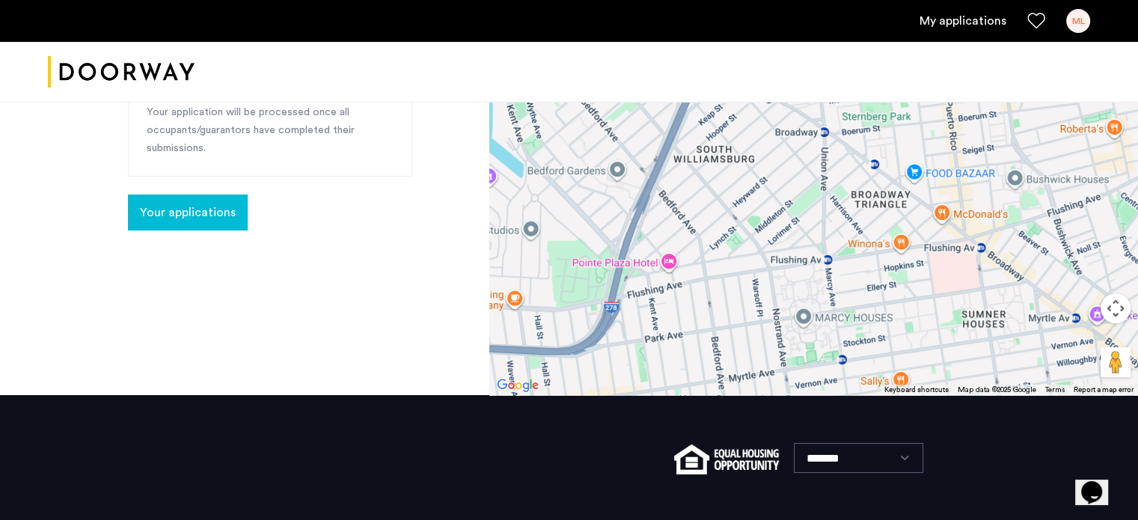
click at [216, 203] on span "Your applications" at bounding box center [188, 212] width 96 height 18
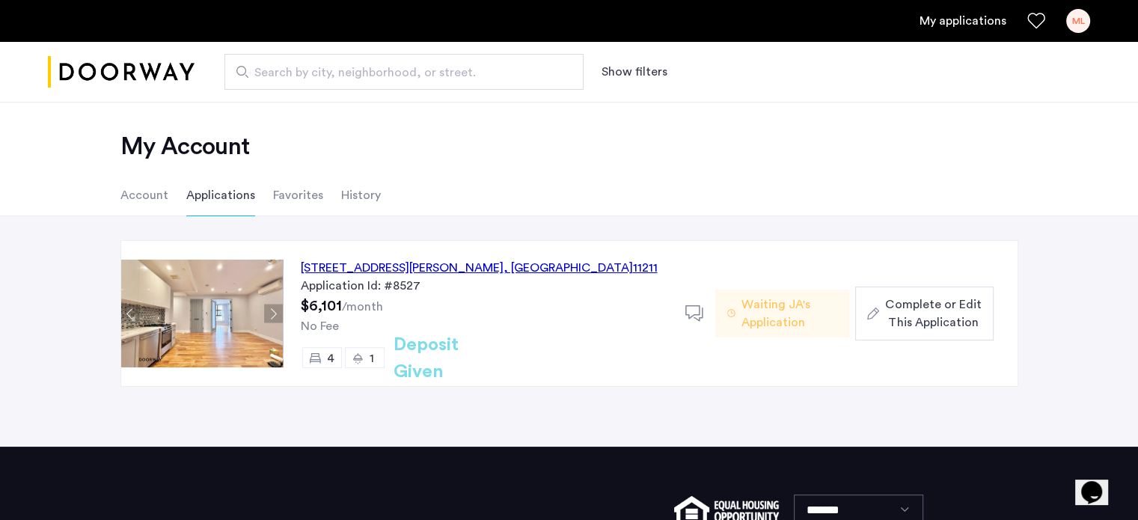
click at [462, 275] on div "17 Devoe Street, Unit 106, Brooklyn , NY 11211" at bounding box center [479, 268] width 357 height 18
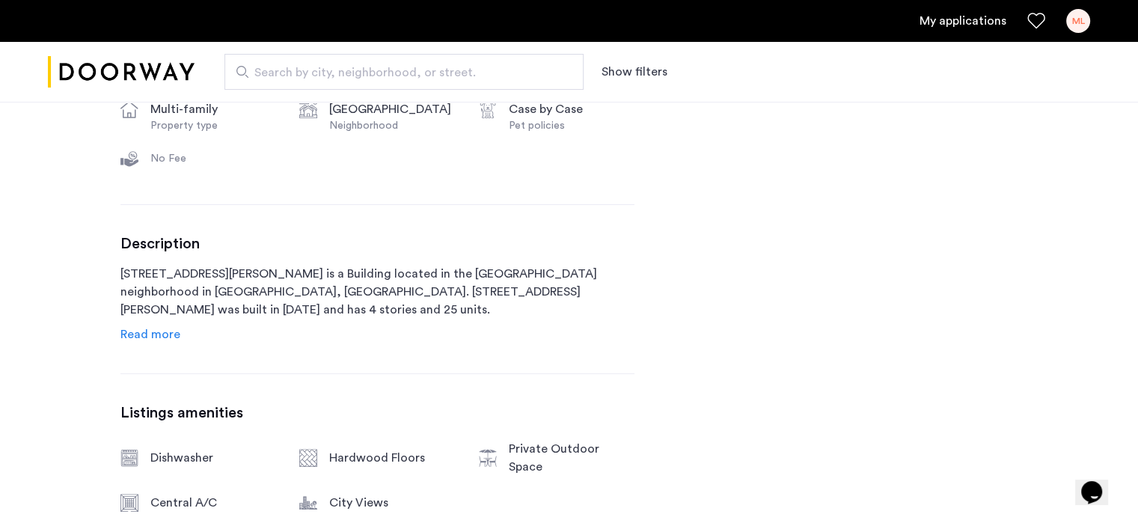
scroll to position [673, 0]
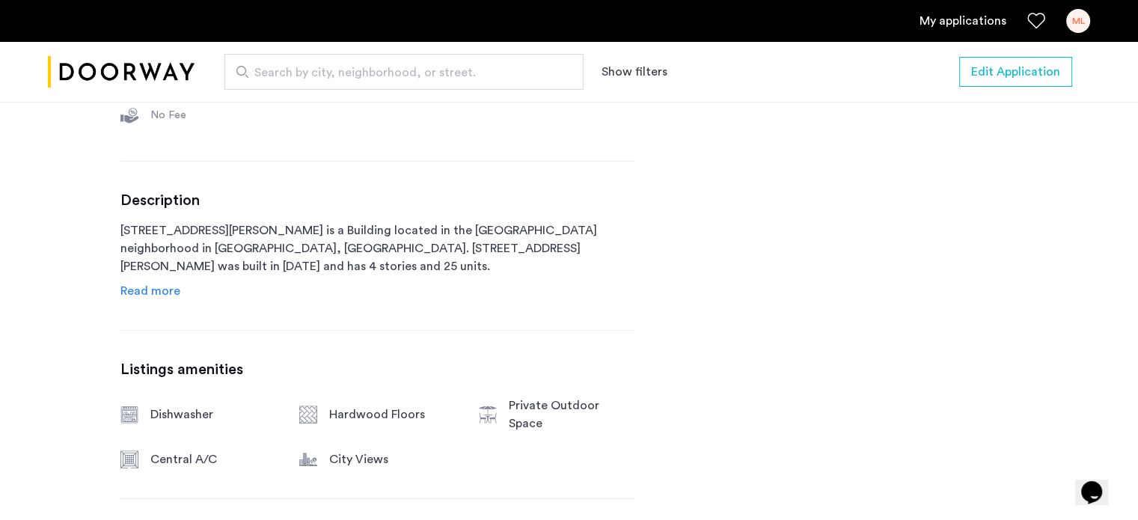
click at [165, 294] on span "Read more" at bounding box center [150, 291] width 60 height 12
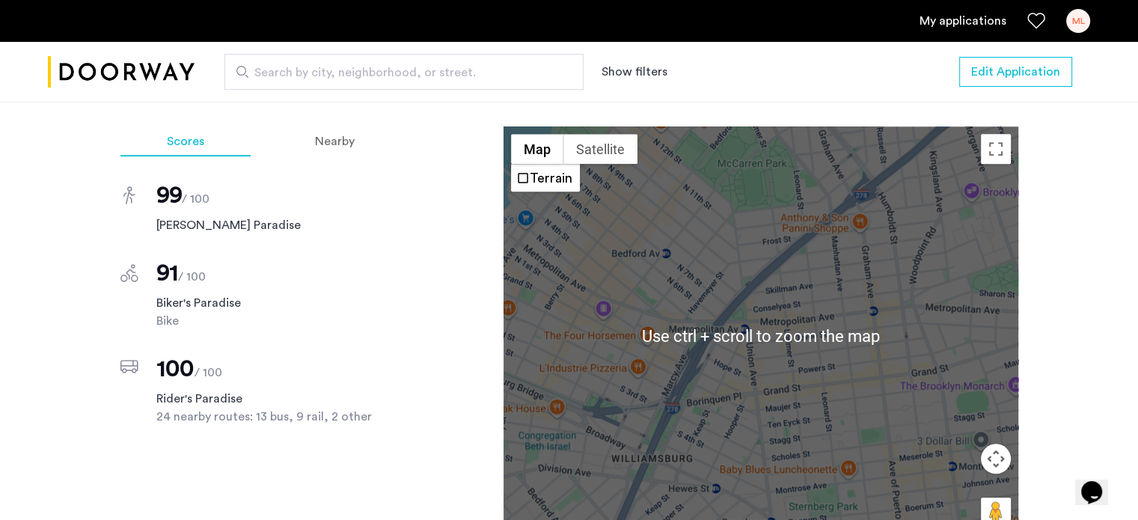
scroll to position [1646, 0]
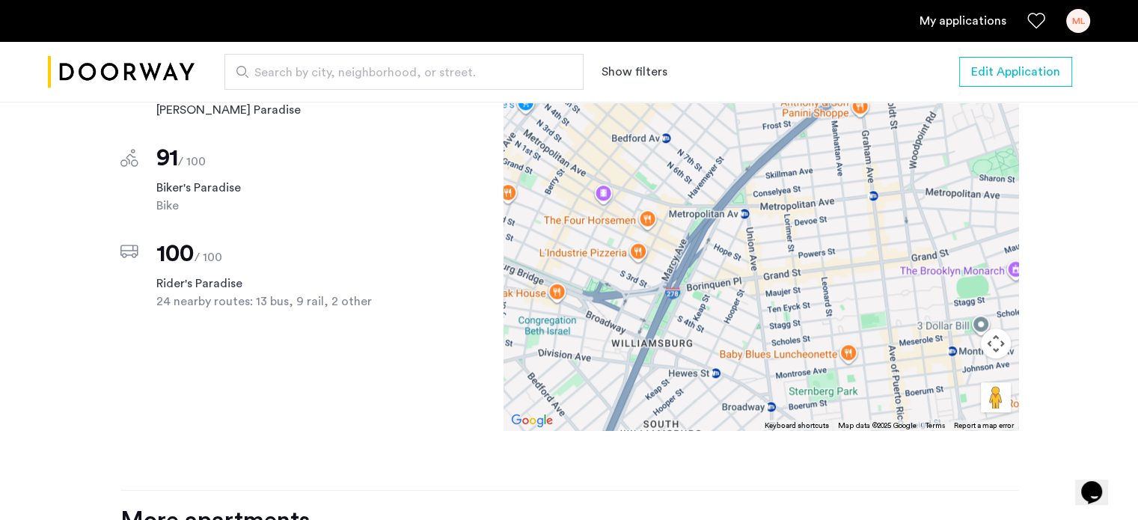
click at [799, 206] on div at bounding box center [760, 220] width 515 height 419
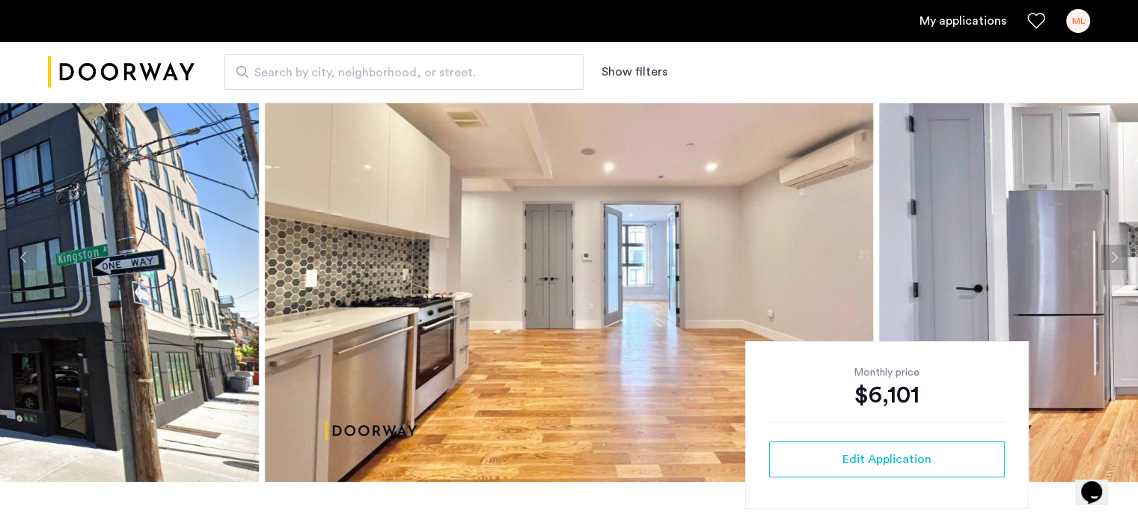
scroll to position [75, 0]
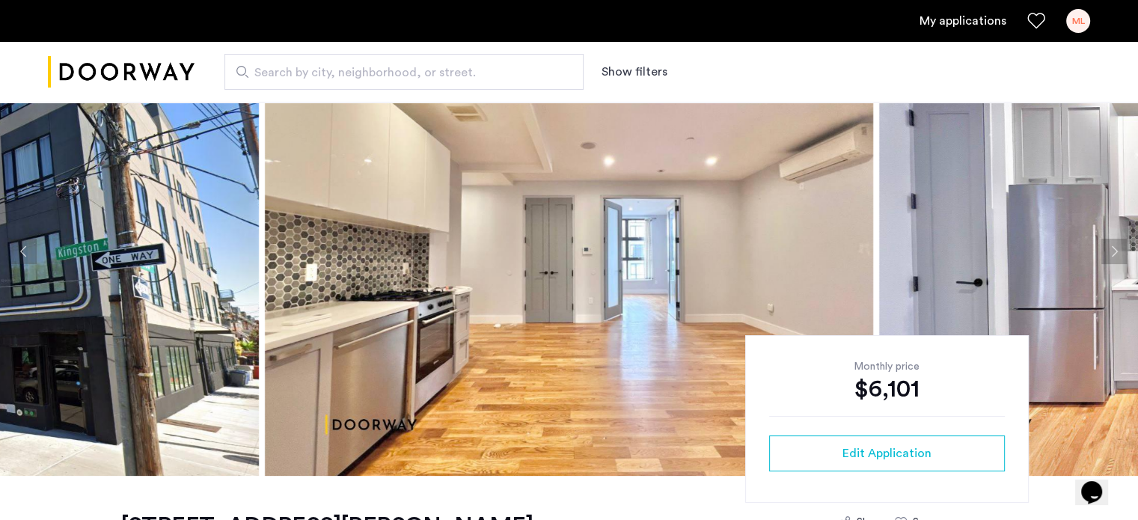
click at [1123, 245] on button "Next apartment" at bounding box center [1113, 251] width 25 height 25
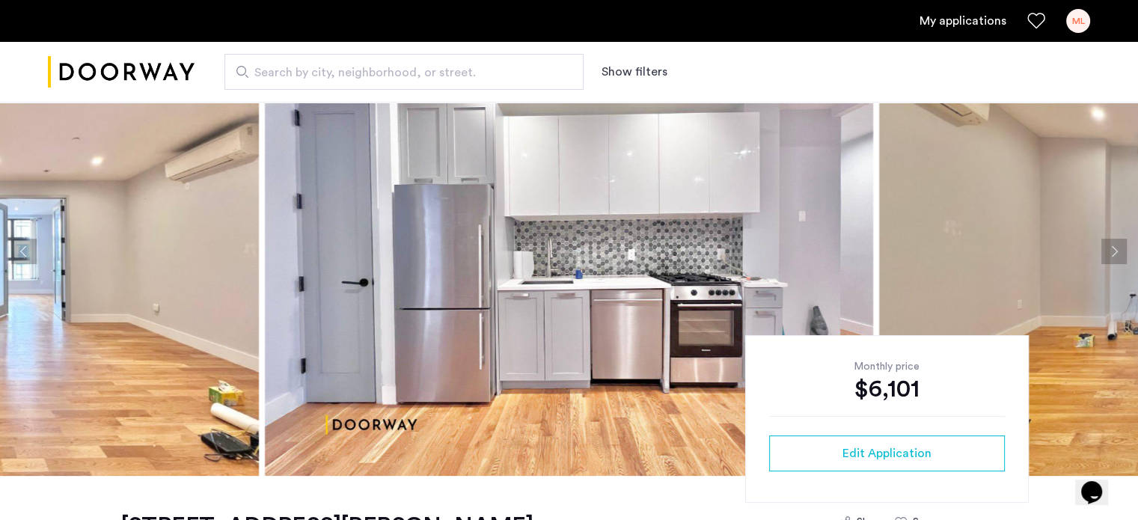
click at [1123, 245] on button "Next apartment" at bounding box center [1113, 251] width 25 height 25
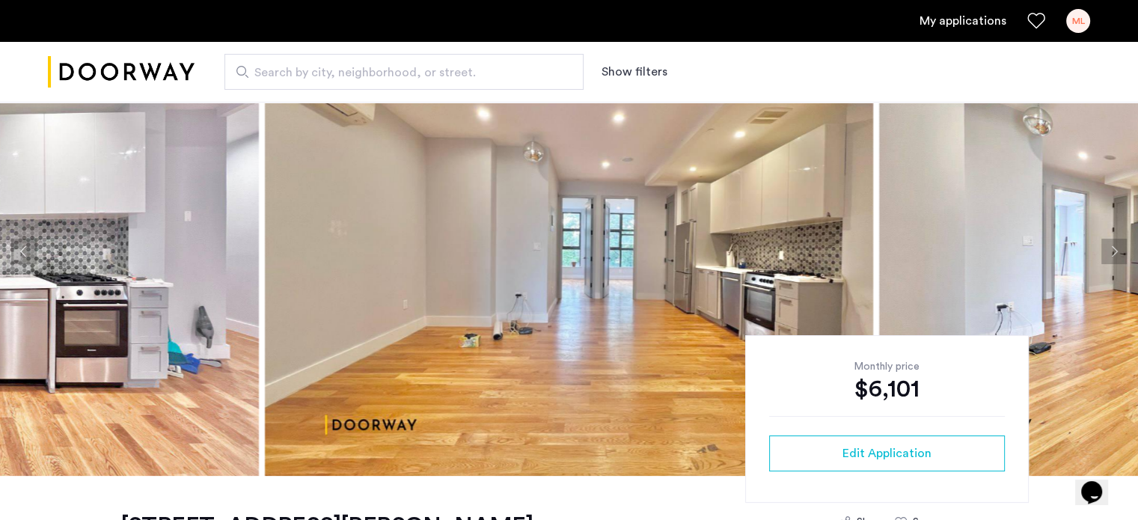
click at [1123, 245] on button "Next apartment" at bounding box center [1113, 251] width 25 height 25
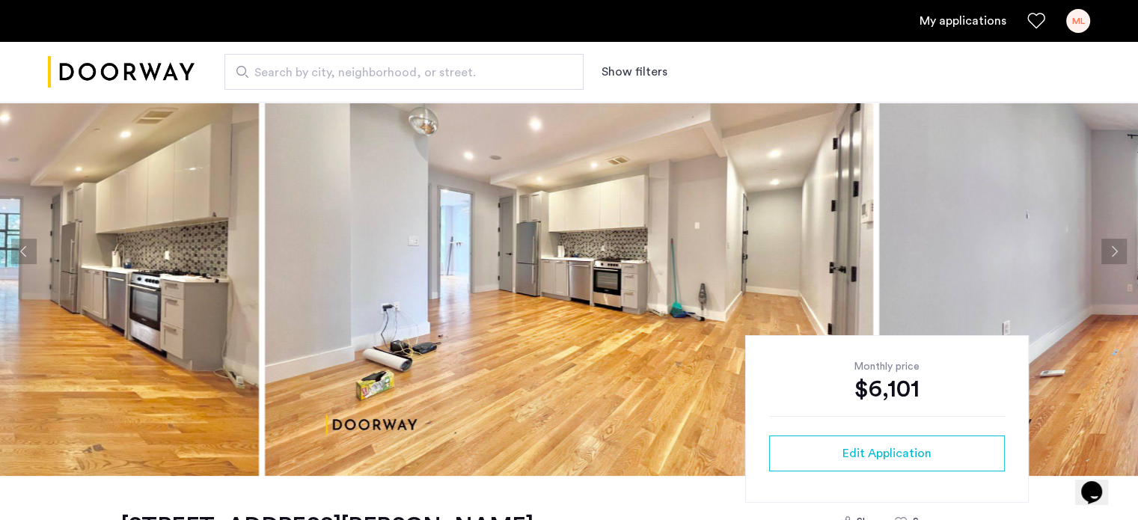
click at [1123, 245] on button "Next apartment" at bounding box center [1113, 251] width 25 height 25
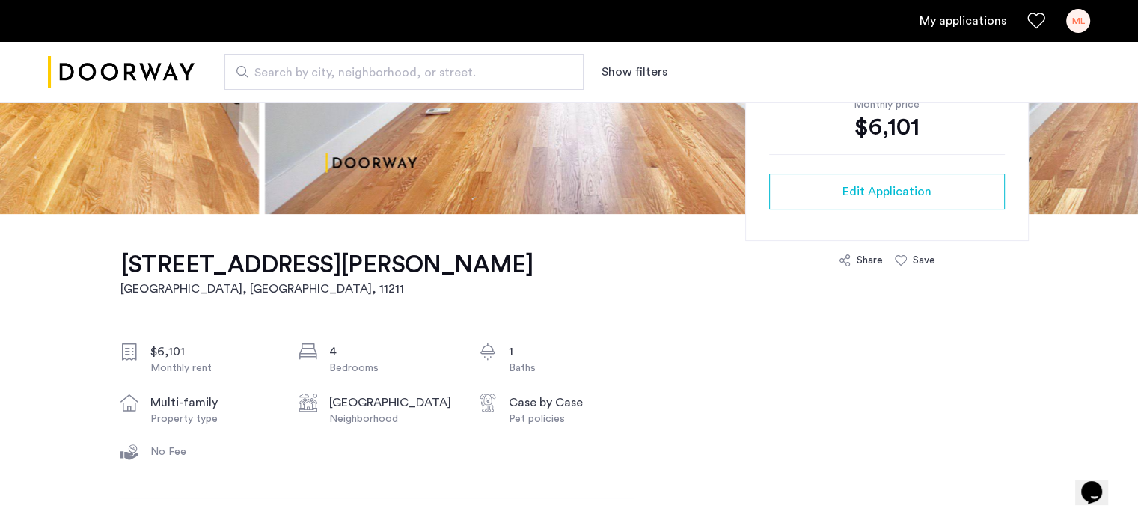
scroll to position [374, 0]
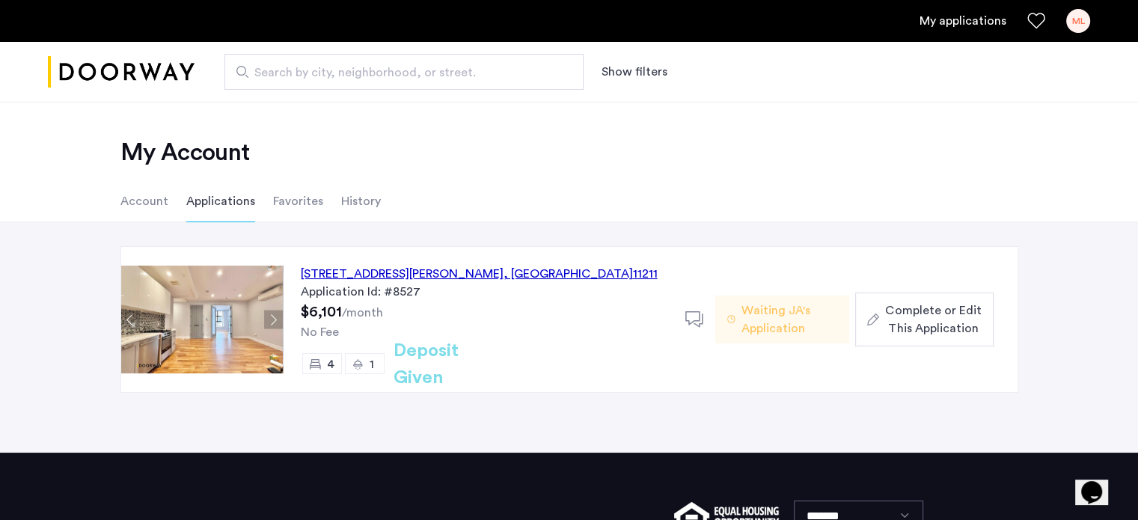
click at [413, 361] on h2 "Deposit Given" at bounding box center [452, 364] width 119 height 54
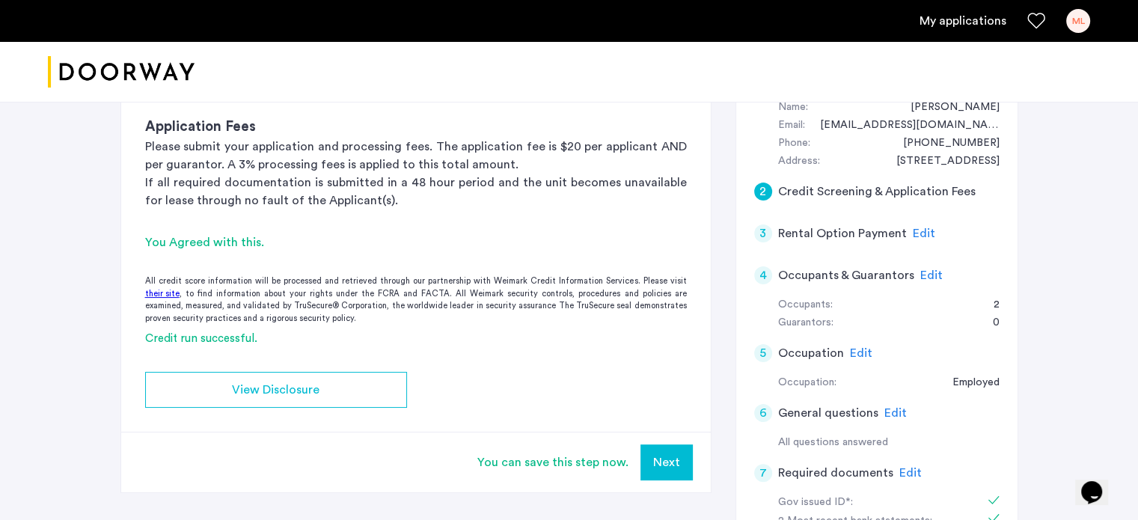
scroll to position [299, 0]
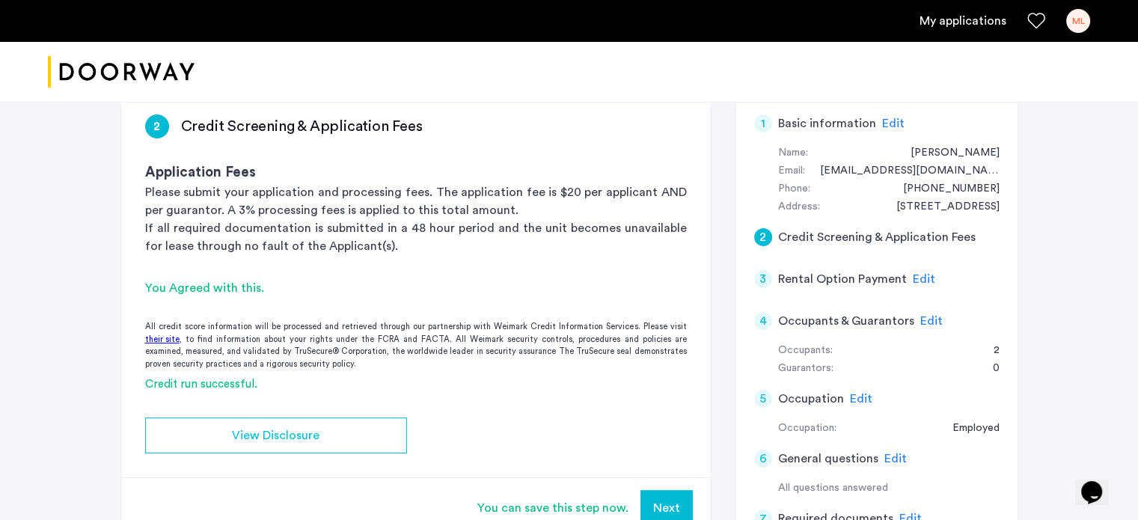
click at [879, 270] on h5 "Rental Option Payment" at bounding box center [842, 279] width 129 height 18
click at [915, 273] on span "Edit" at bounding box center [924, 279] width 22 height 12
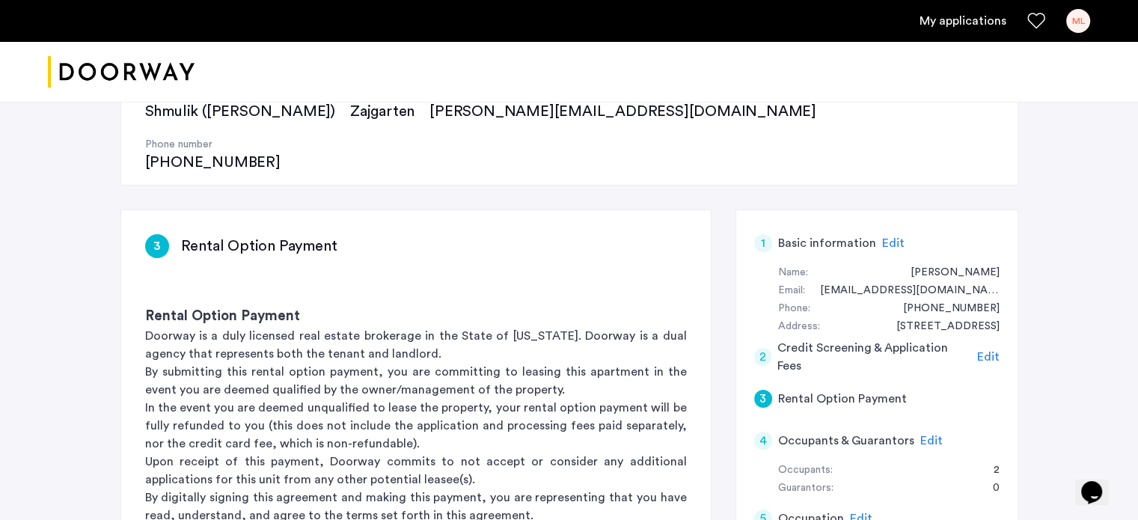
scroll to position [185, 0]
